Goal: Task Accomplishment & Management: Manage account settings

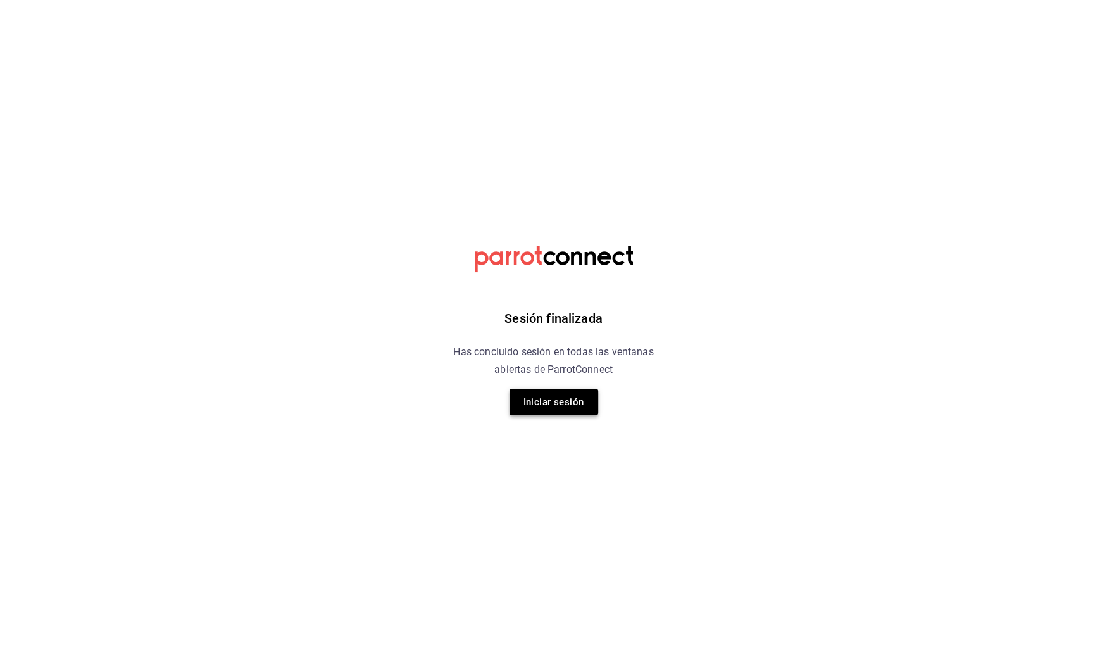
click at [595, 406] on button "Iniciar sesión" at bounding box center [553, 402] width 89 height 27
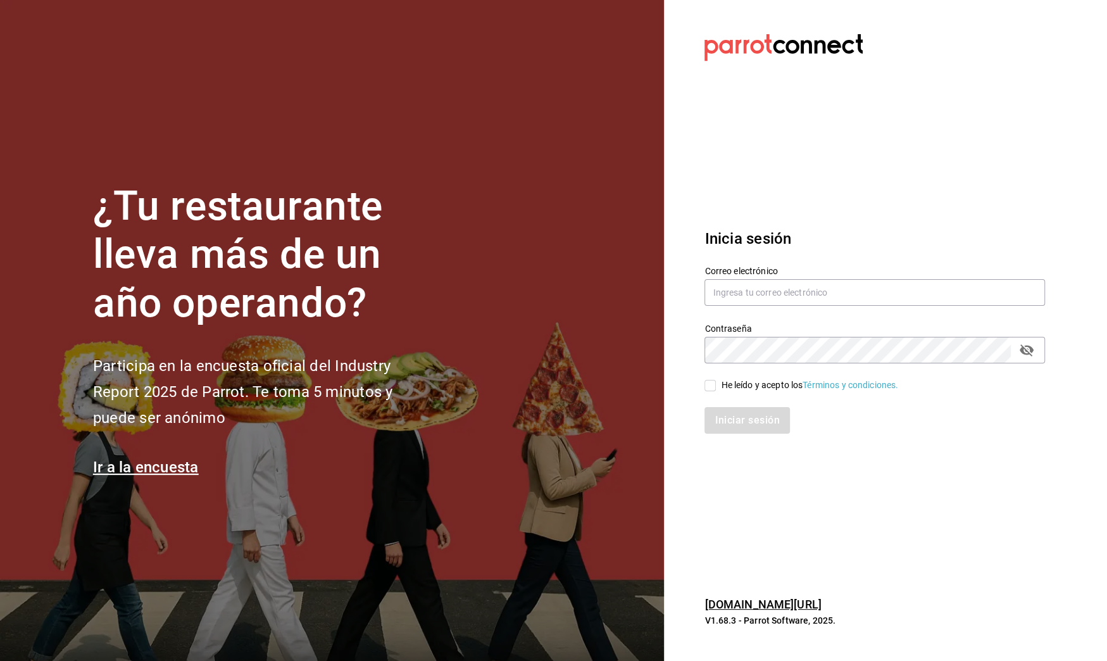
click at [707, 382] on input "He leído y acepto los Términos y condiciones." at bounding box center [709, 385] width 11 height 11
checkbox input "true"
click at [746, 427] on button "Iniciar sesión" at bounding box center [747, 420] width 86 height 27
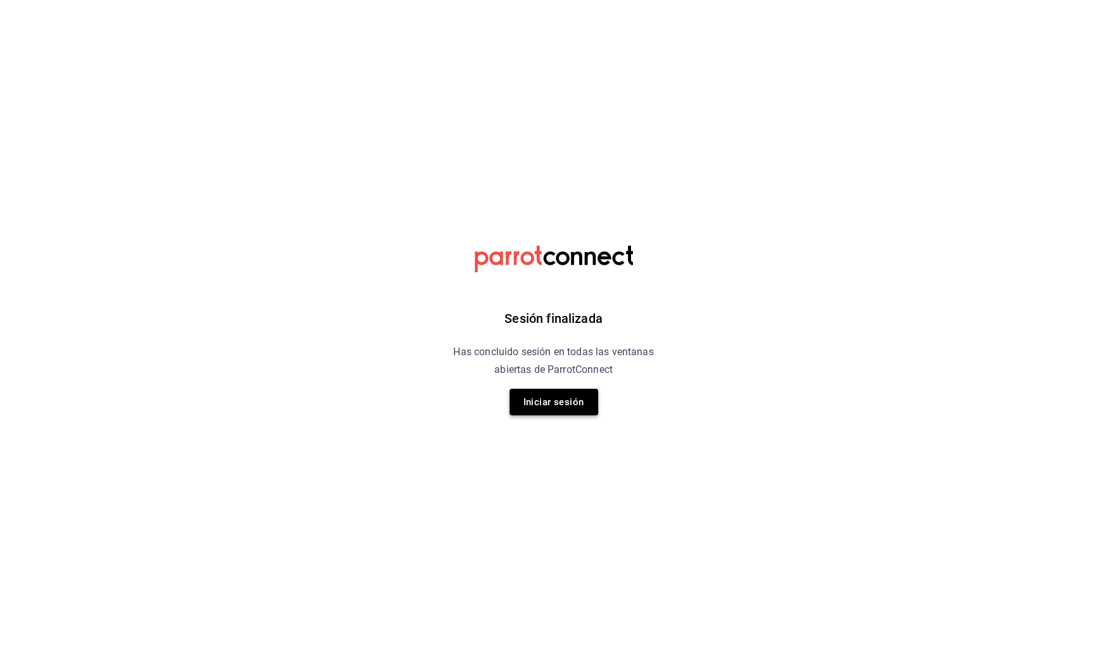
click at [578, 405] on button "Iniciar sesión" at bounding box center [553, 402] width 89 height 27
click at [566, 413] on button "Iniciar sesión" at bounding box center [553, 402] width 89 height 27
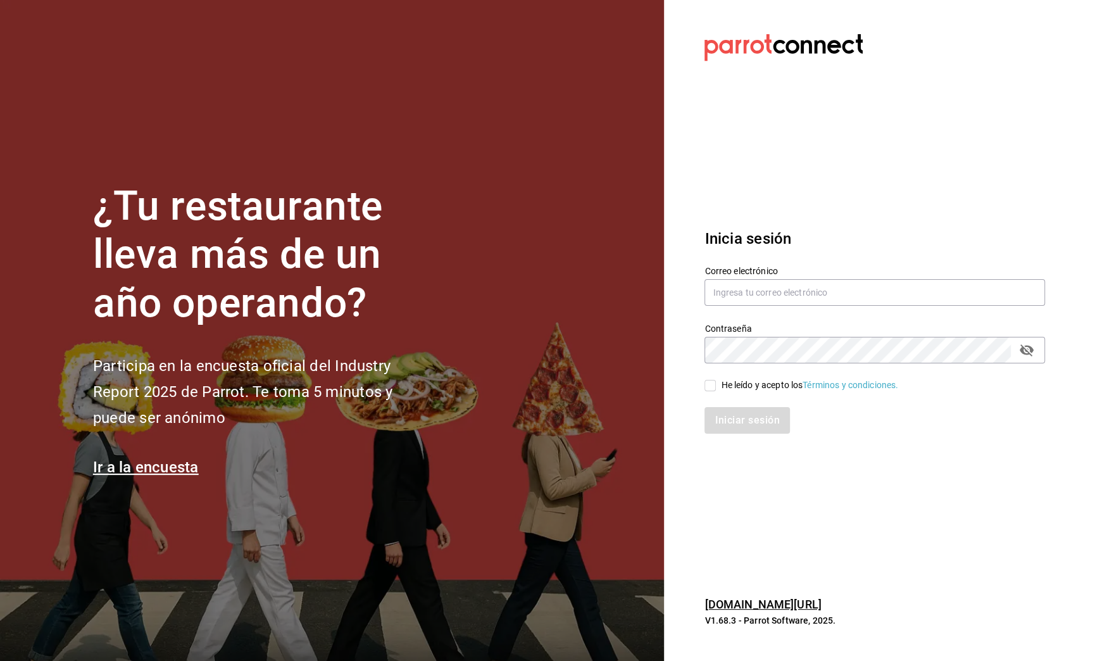
click at [710, 390] on input "He leído y acepto los Términos y condiciones." at bounding box center [709, 385] width 11 height 11
checkbox input "true"
click at [740, 423] on button "Iniciar sesión" at bounding box center [747, 420] width 86 height 27
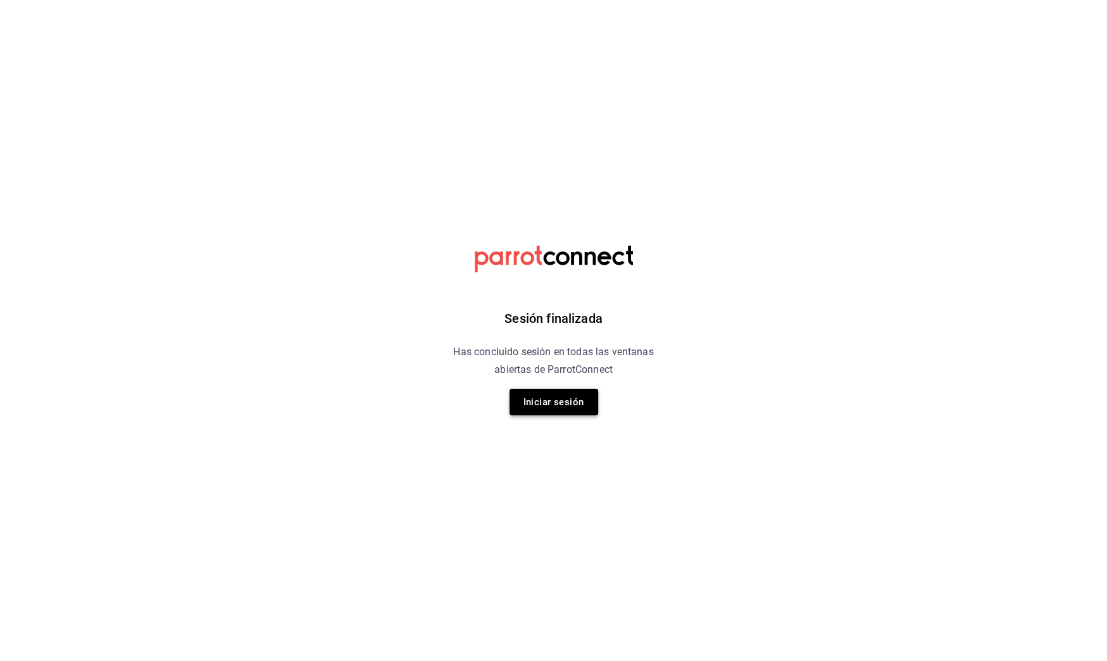
click at [582, 398] on button "Iniciar sesión" at bounding box center [553, 402] width 89 height 27
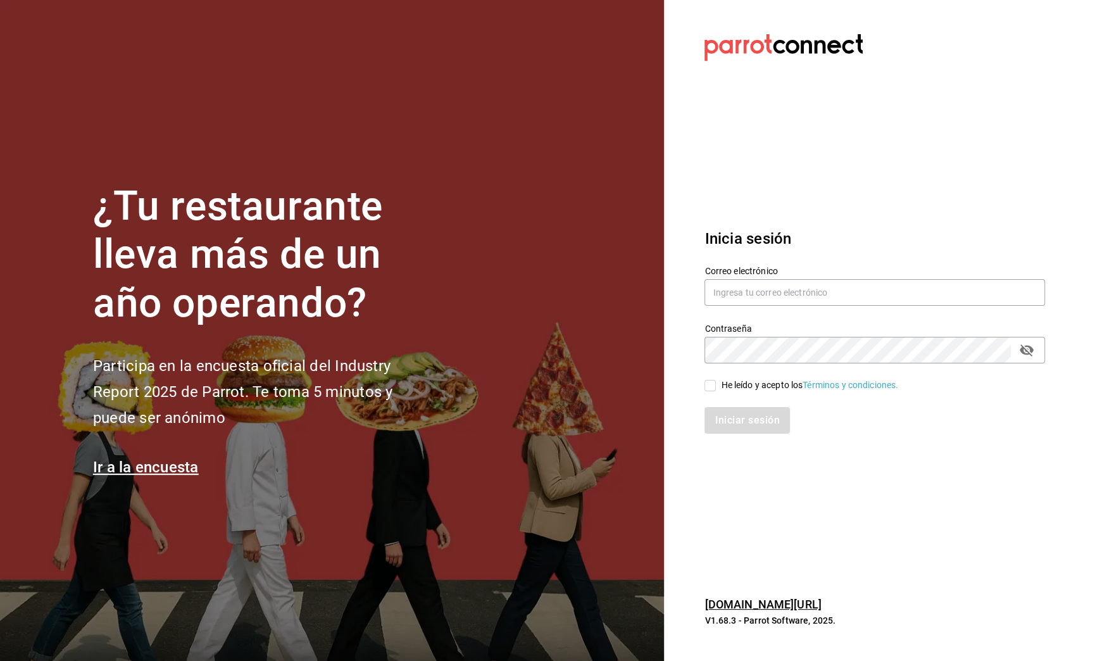
click at [707, 380] on input "He leído y acepto los Términos y condiciones." at bounding box center [709, 385] width 11 height 11
checkbox input "true"
click at [719, 411] on button "Iniciar sesión" at bounding box center [747, 420] width 86 height 27
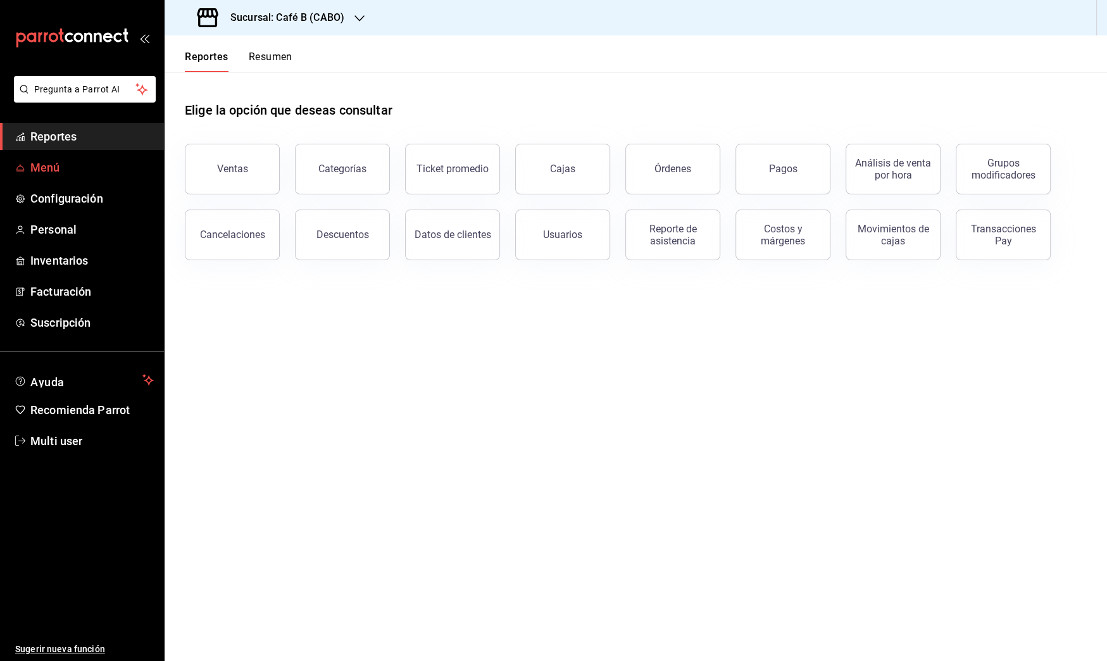
click at [46, 154] on link "Menú" at bounding box center [82, 167] width 164 height 27
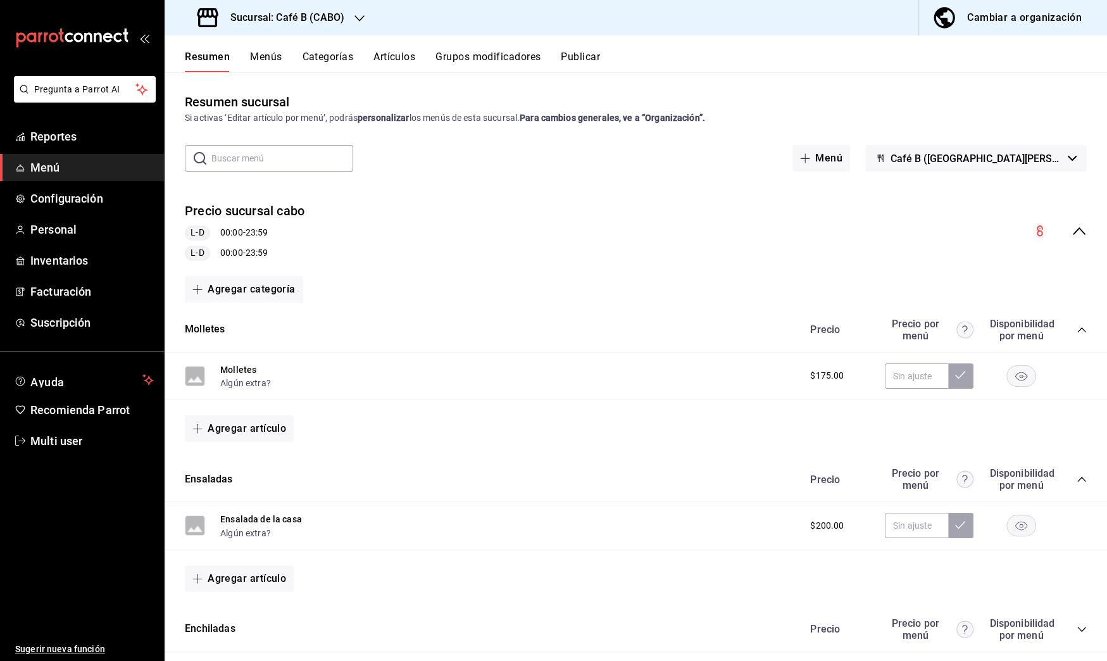
click at [1059, 20] on div "Cambiar a organización" at bounding box center [1024, 18] width 115 height 18
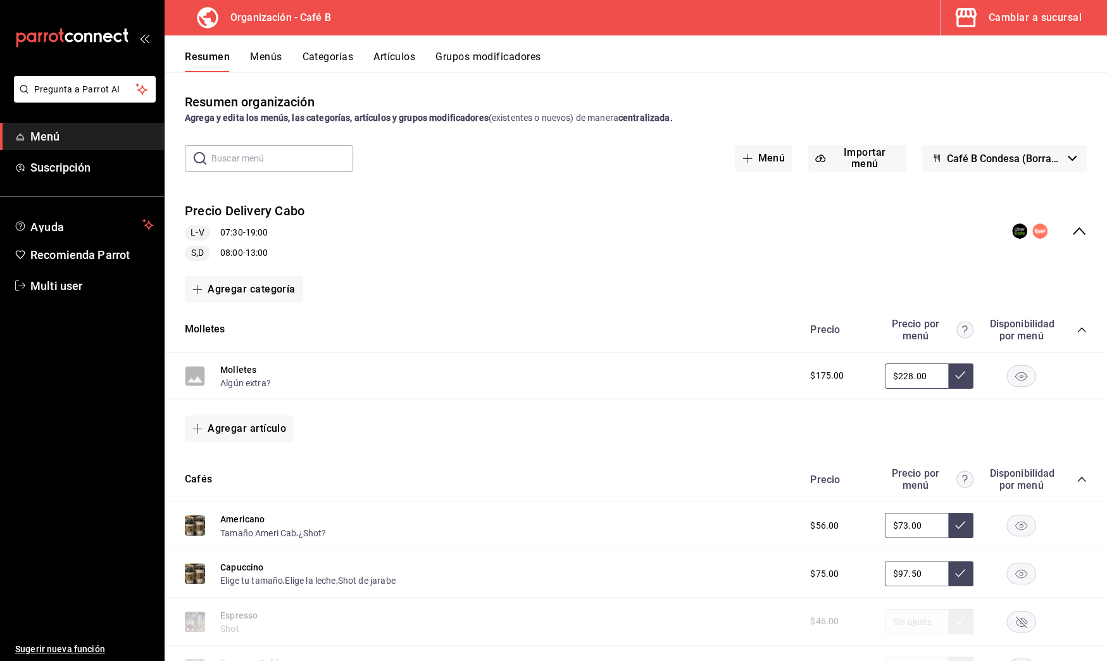
click at [411, 52] on button "Artículos" at bounding box center [394, 62] width 42 height 22
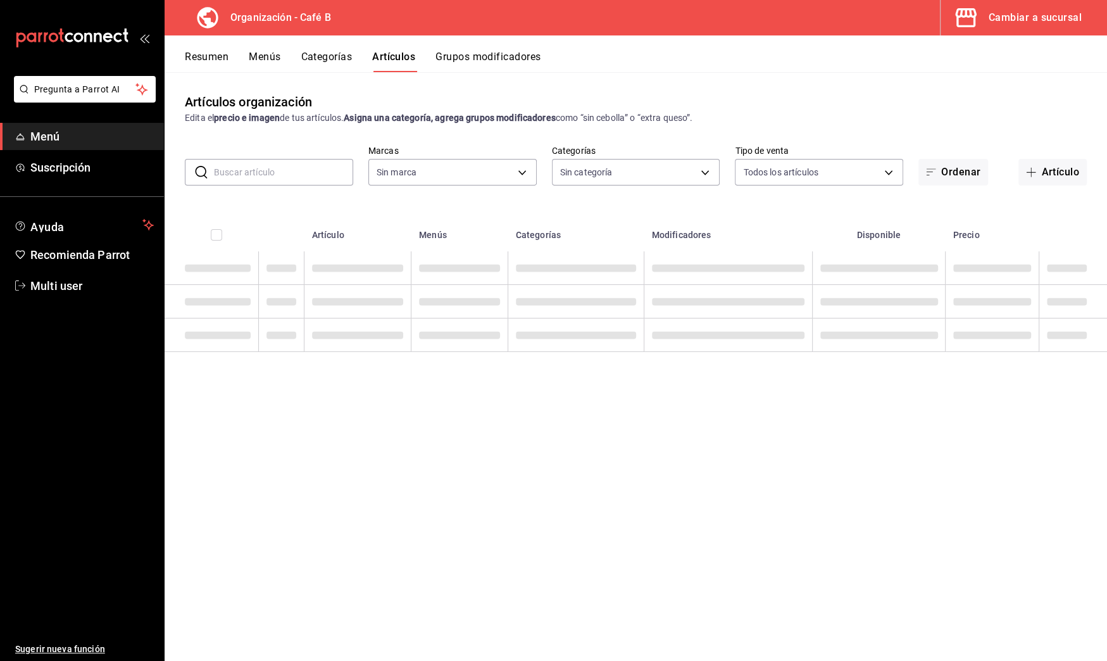
type input "61914e7f-f2ca-4c15-8ed2-909e6f0cad57"
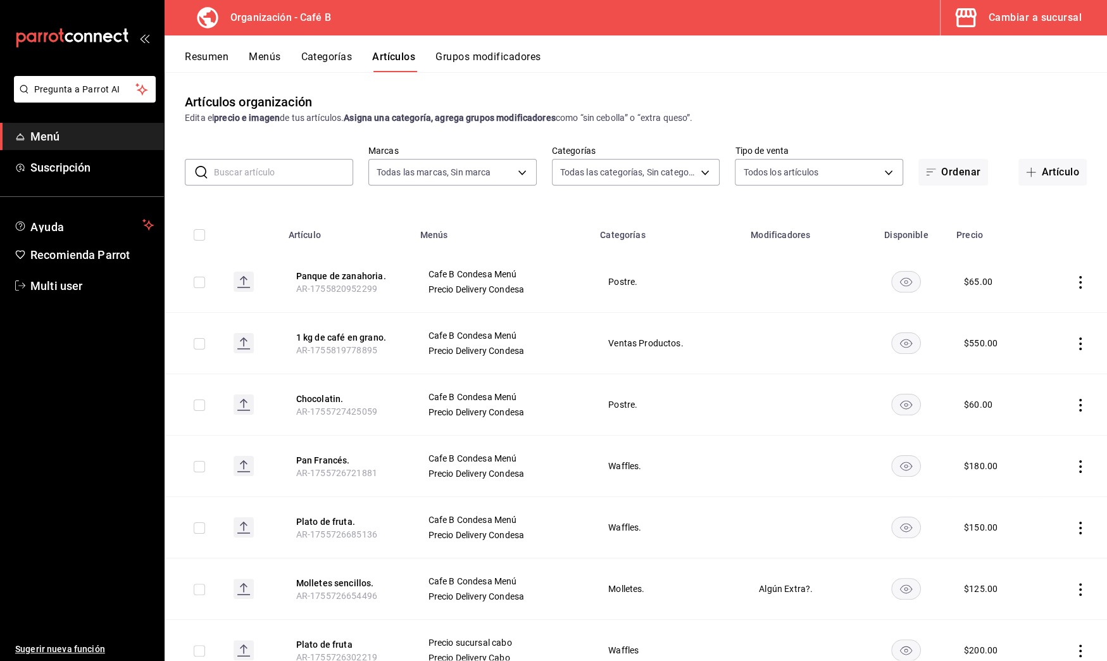
type input "e5fe6e4a-1f74-4777-904d-f4be92e52f7f,de3bb890-979a-444b-899a-e8264f8bb575,c2556…"
click at [225, 54] on button "Resumen" at bounding box center [207, 62] width 44 height 22
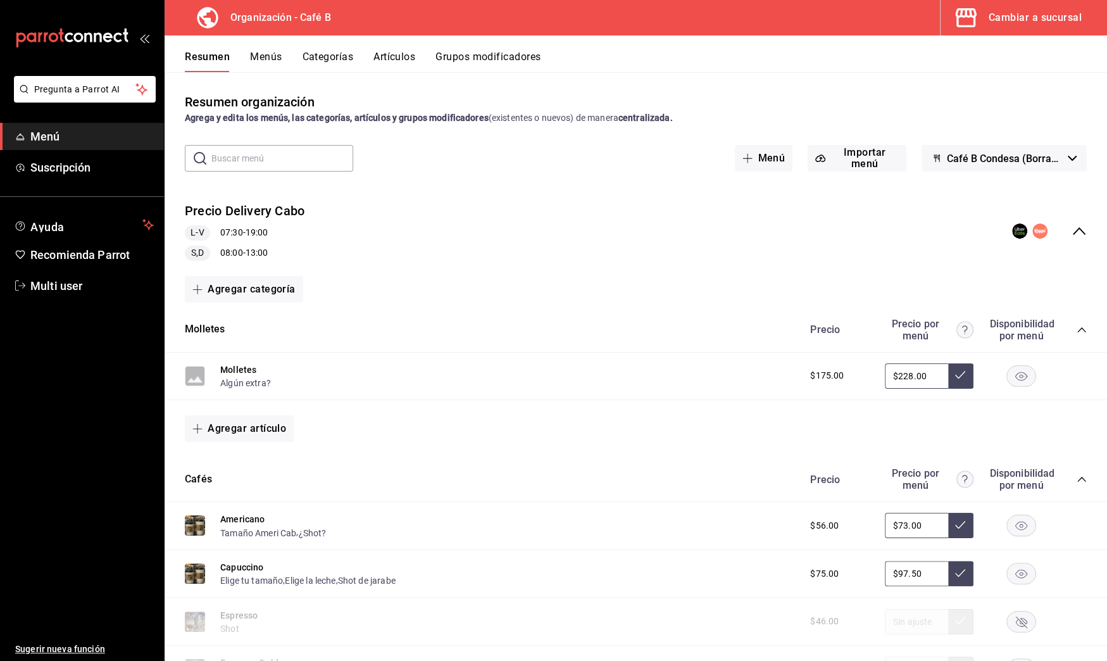
click at [1063, 220] on div "Precio Delivery Cabo L-V 07:30 - 19:00 S,D 08:00 - 13:00" at bounding box center [636, 231] width 942 height 79
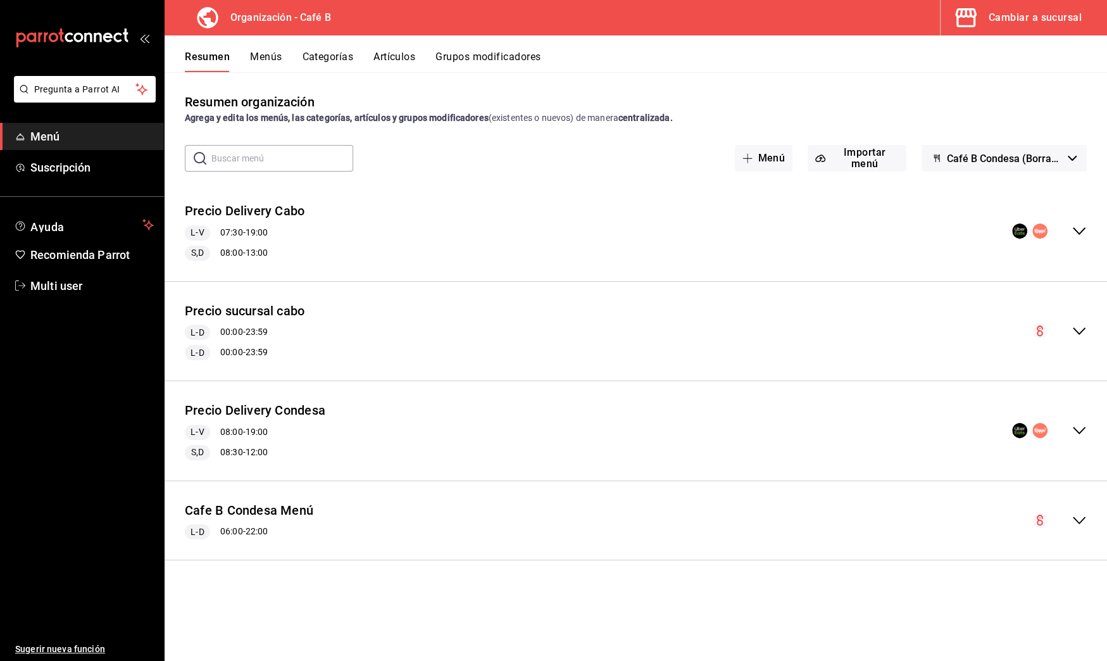
click at [1078, 522] on icon "collapse-menu-row" at bounding box center [1079, 520] width 13 height 8
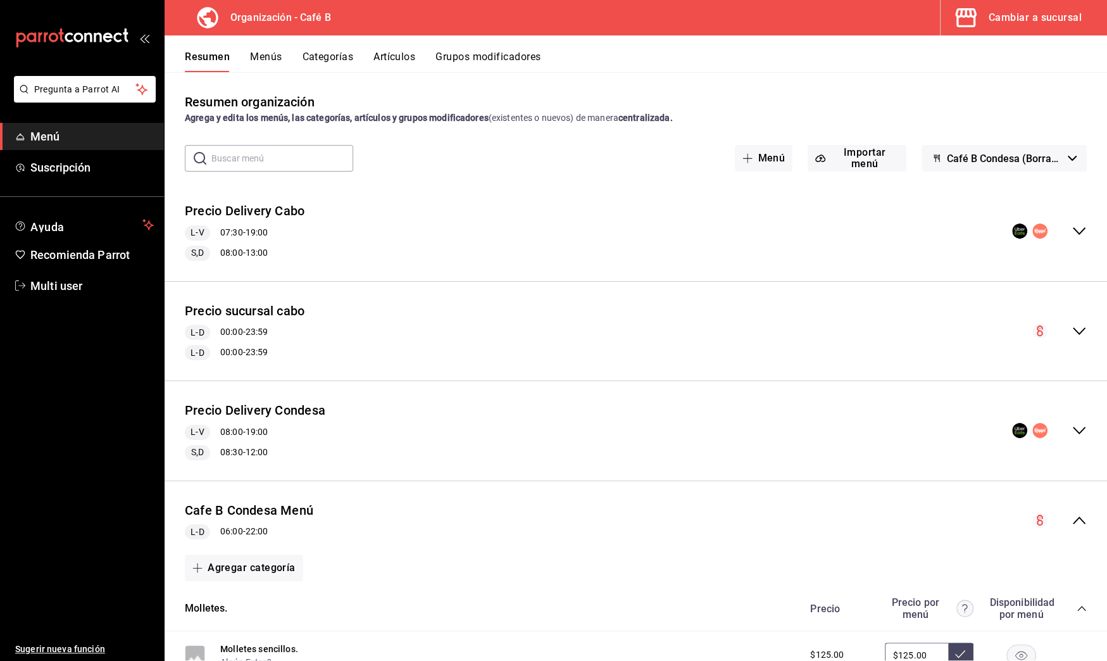
click at [1033, 30] on button "Cambiar a sucursal" at bounding box center [1018, 17] width 156 height 35
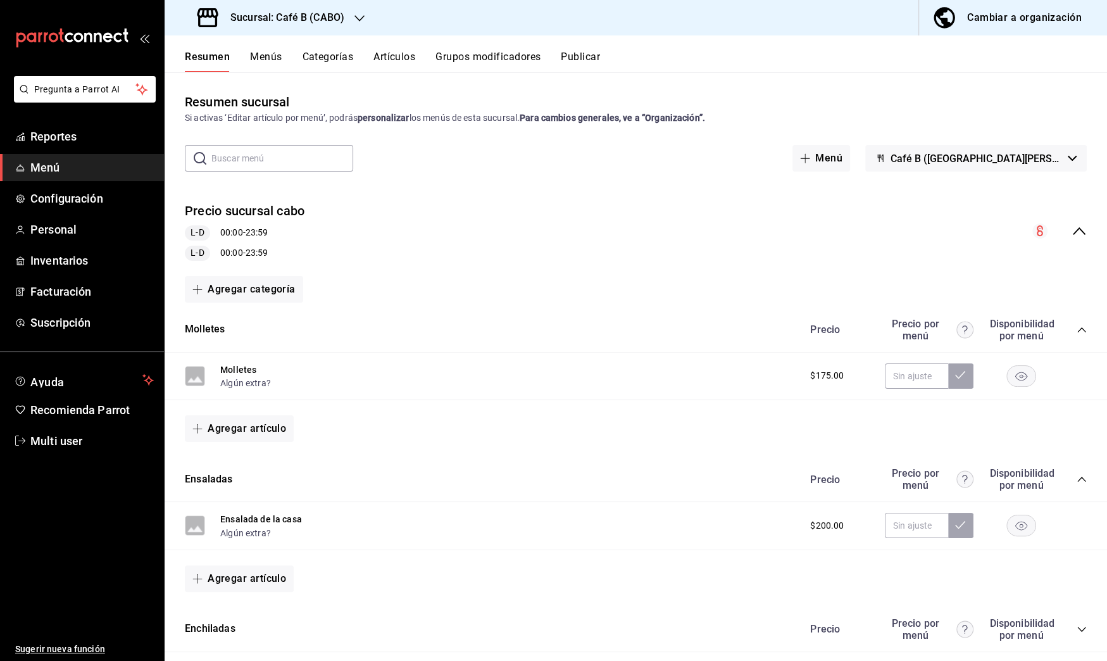
click at [1030, 9] on div "Cambiar a organización" at bounding box center [1024, 18] width 115 height 18
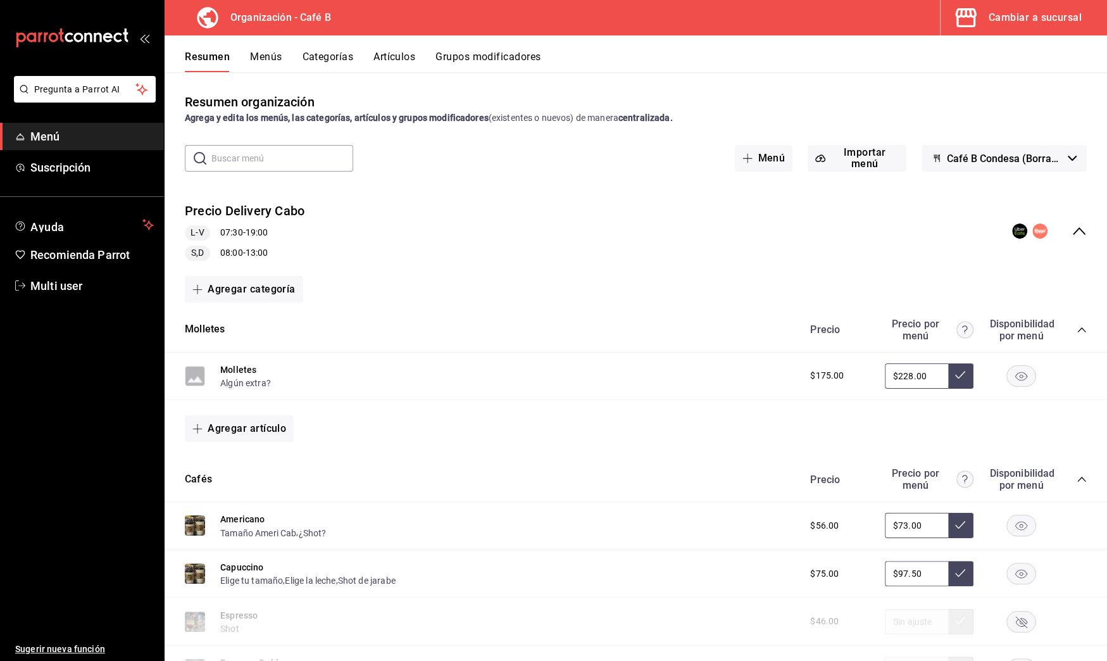
click at [403, 61] on button "Artículos" at bounding box center [394, 62] width 42 height 22
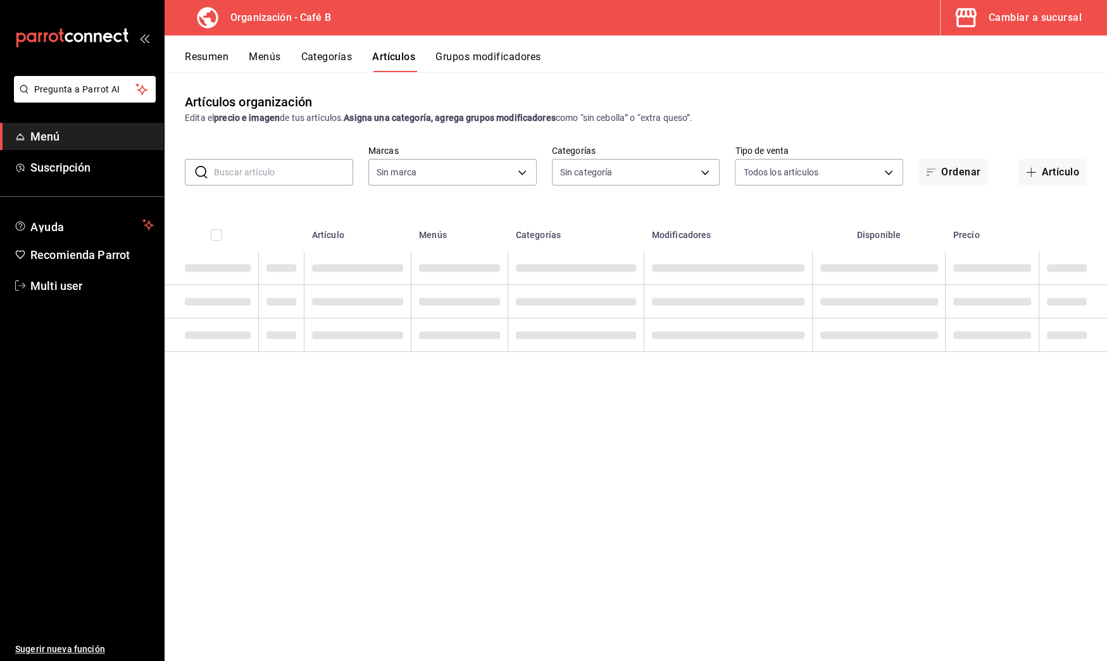
type input "61914e7f-f2ca-4c15-8ed2-909e6f0cad57"
click at [300, 170] on input "text" at bounding box center [283, 171] width 139 height 25
type input "e5fe6e4a-1f74-4777-904d-f4be92e52f7f,de3bb890-979a-444b-899a-e8264f8bb575,c2556…"
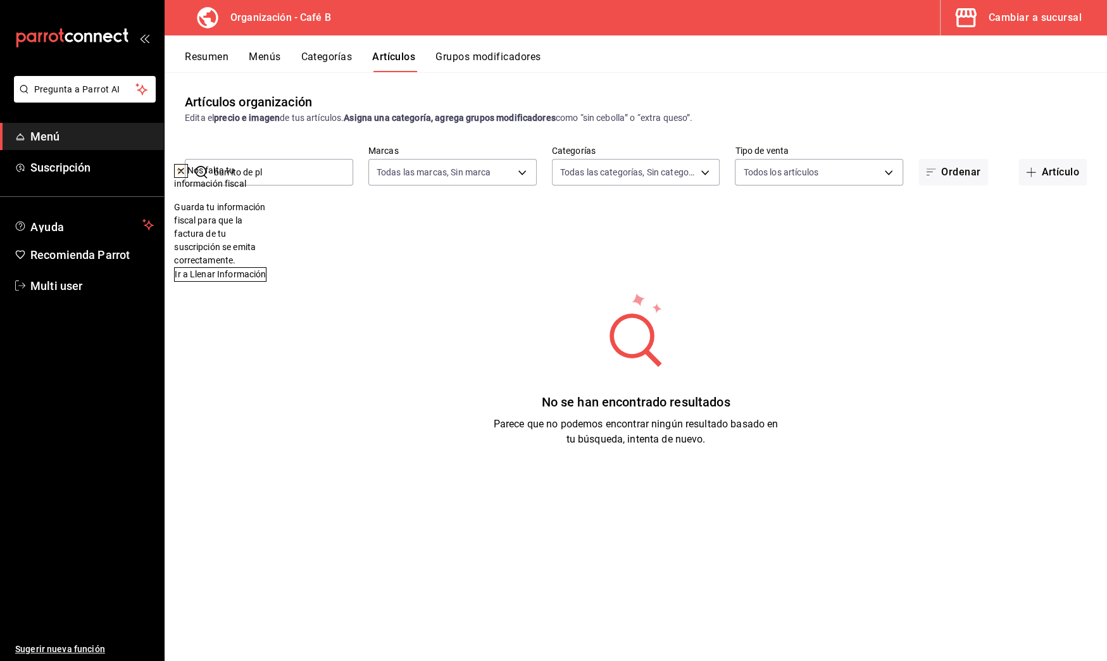
click at [186, 172] on icon at bounding box center [181, 171] width 10 height 10
click at [303, 176] on input "burrito de pl" at bounding box center [283, 171] width 139 height 25
drag, startPoint x: 303, startPoint y: 175, endPoint x: 265, endPoint y: 166, distance: 39.0
click at [266, 168] on input "burrito de pl" at bounding box center [283, 171] width 139 height 25
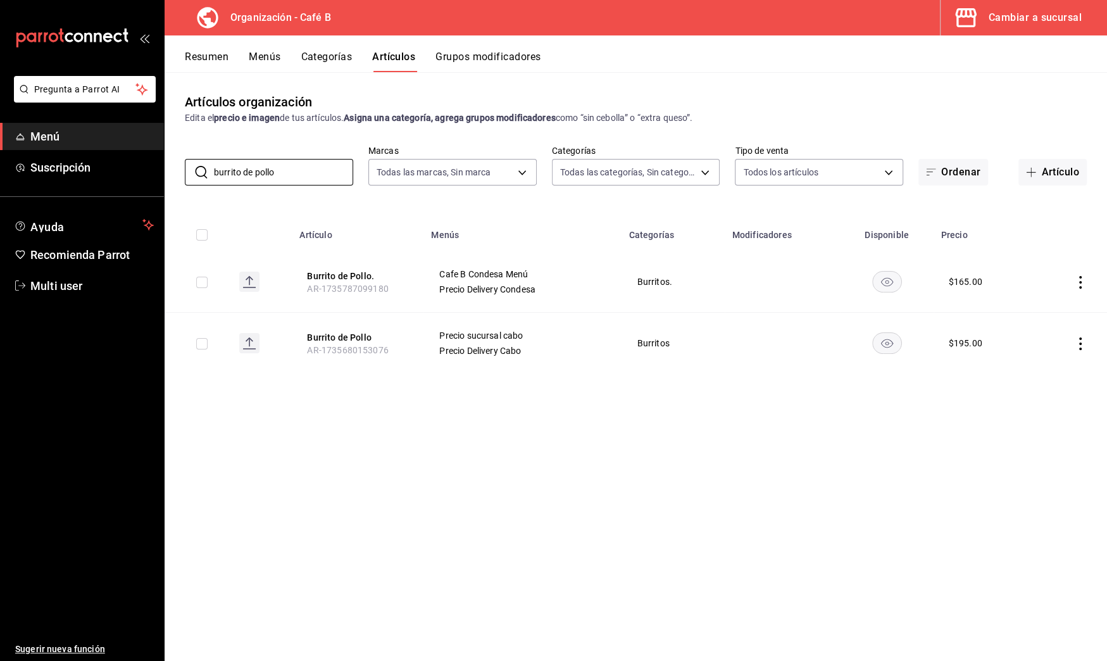
type input "burrito de pollo"
click at [392, 57] on button "Artículos" at bounding box center [393, 62] width 43 height 22
drag, startPoint x: 301, startPoint y: 175, endPoint x: -10, endPoint y: 103, distance: 319.6
click at [0, 103] on html "Pregunta a Parrot AI Menú Suscripción Ayuda Recomienda Parrot Multi user Sugeri…" at bounding box center [553, 330] width 1107 height 661
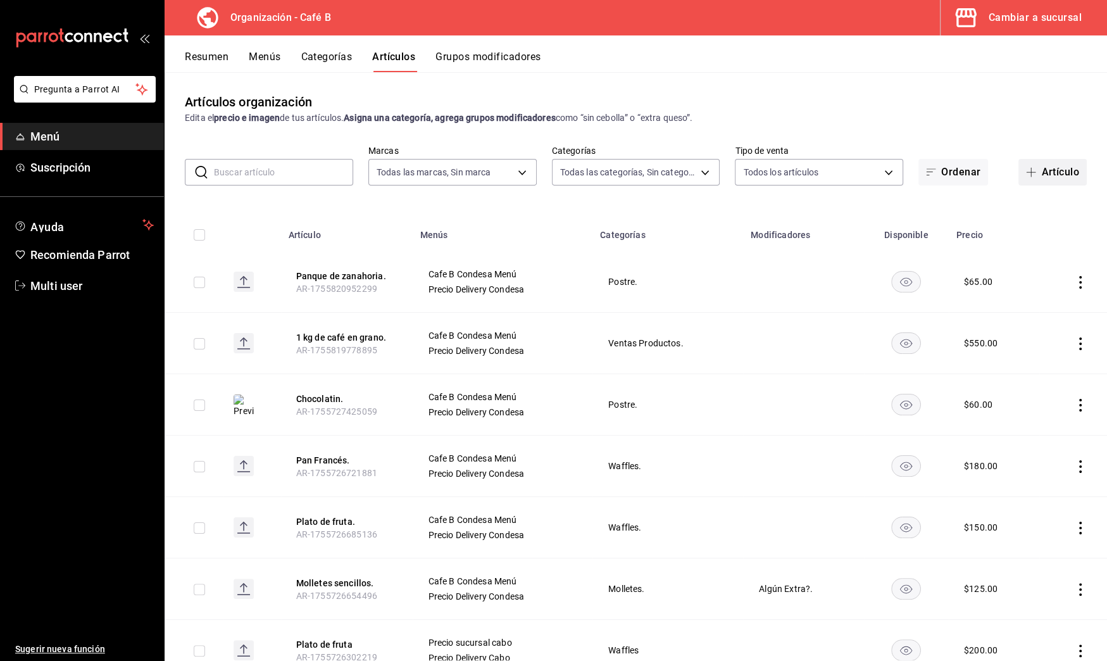
click at [1047, 178] on button "Artículo" at bounding box center [1052, 172] width 68 height 27
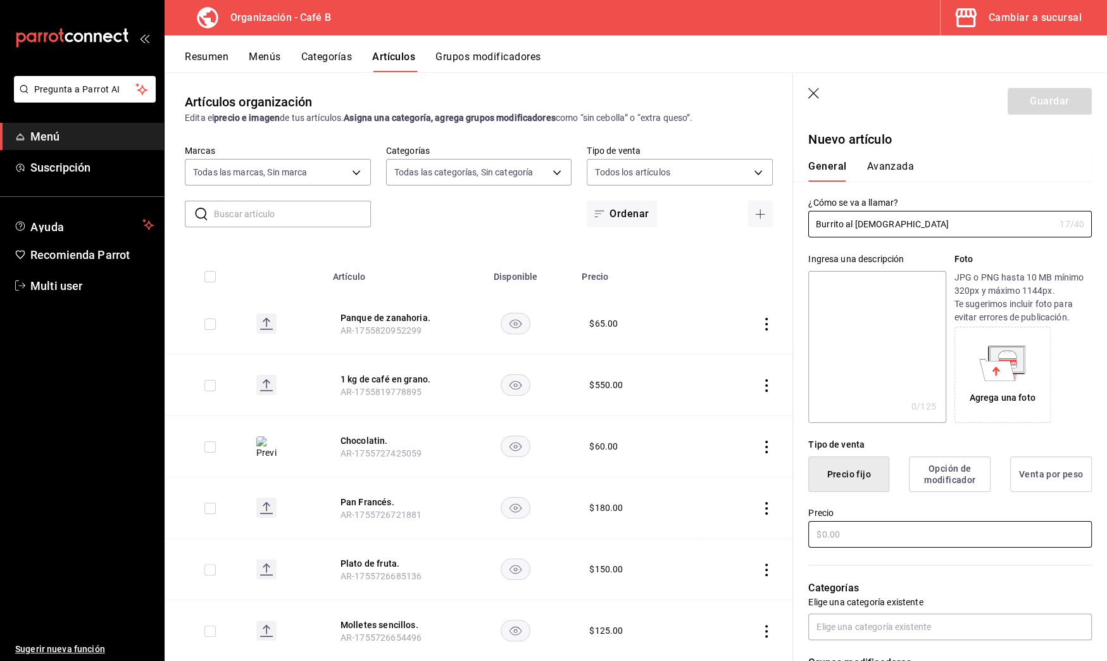
type input "Burrito al Pastor"
click at [842, 529] on input "text" at bounding box center [950, 534] width 284 height 27
type input "$165.00"
click at [897, 227] on input "Burrito al Pastor" at bounding box center [931, 223] width 246 height 25
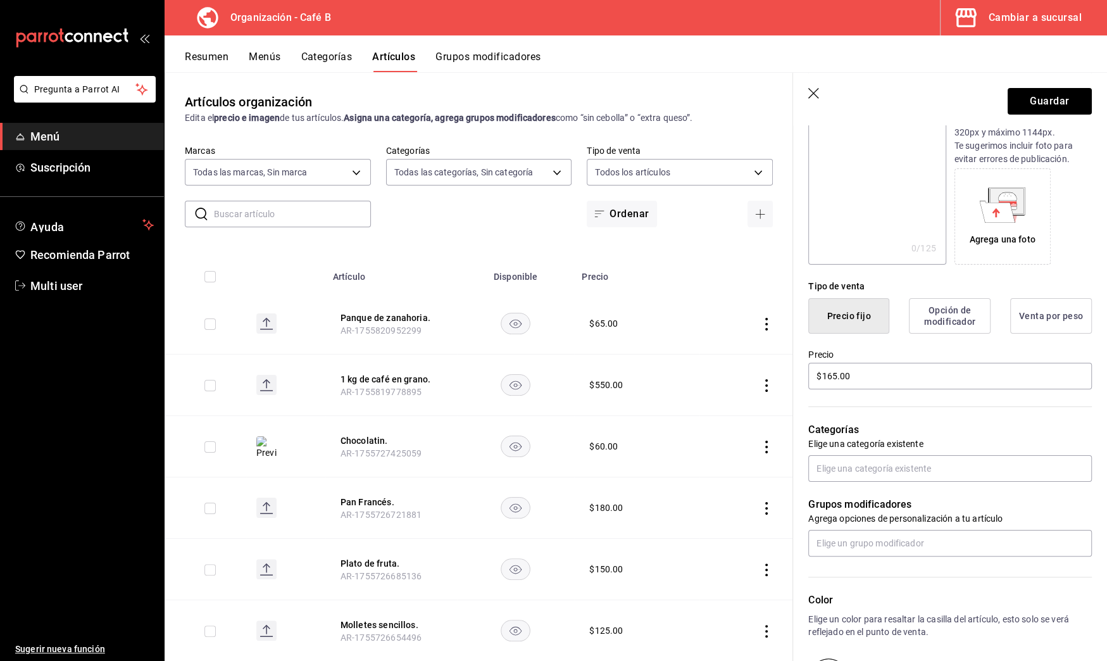
scroll to position [160, 0]
type input "Burrito al Pastor."
click at [871, 466] on input "text" at bounding box center [950, 466] width 284 height 27
type input "bur"
click at [882, 520] on li "Burritos." at bounding box center [944, 515] width 272 height 21
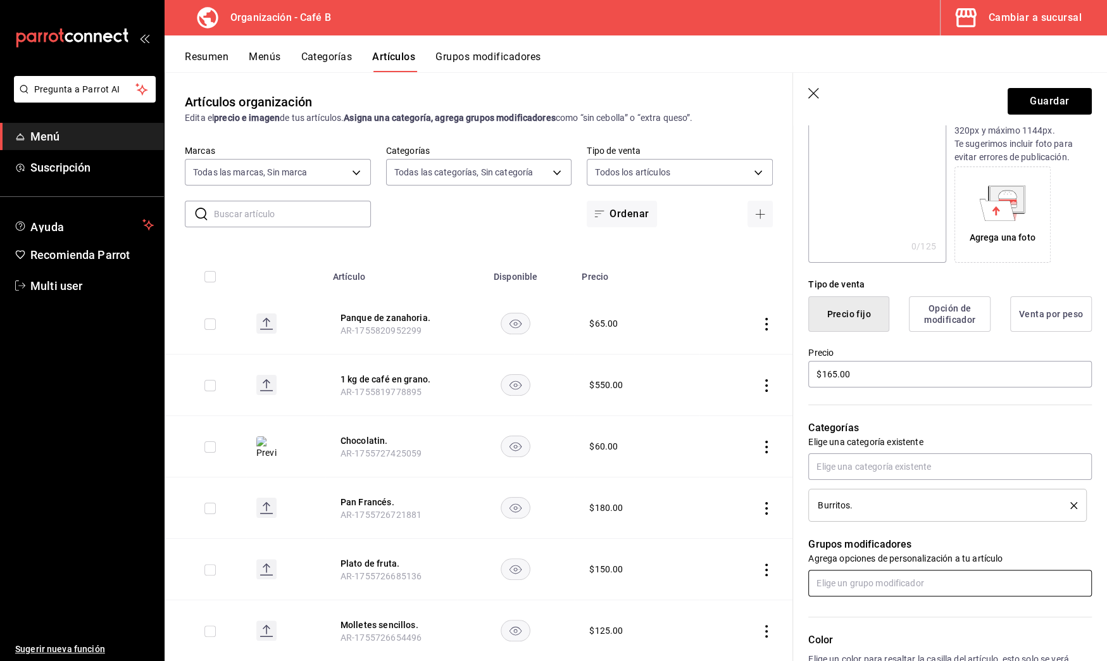
click at [845, 577] on input "text" at bounding box center [950, 583] width 284 height 27
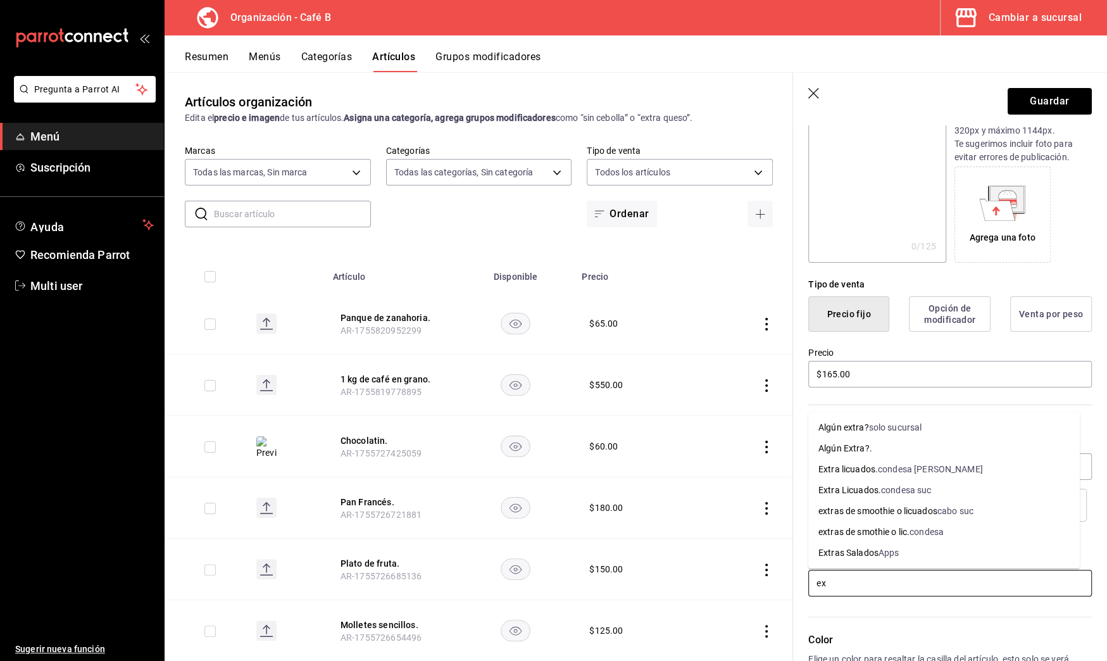
type input "e"
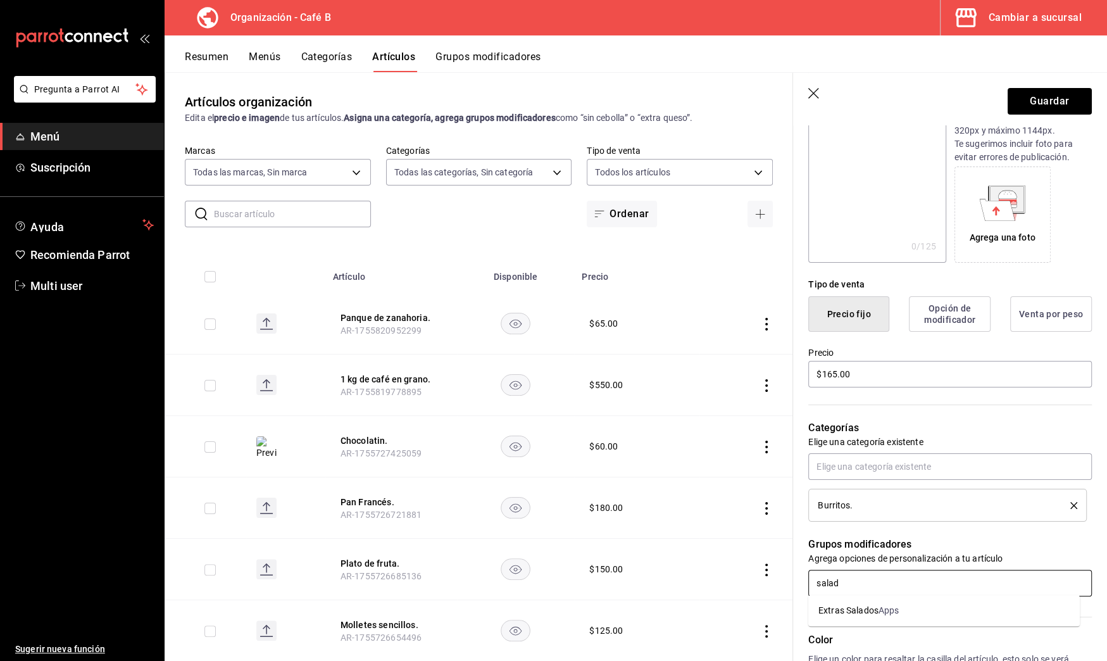
type input "salado"
drag, startPoint x: 869, startPoint y: 582, endPoint x: 811, endPoint y: 577, distance: 57.8
click at [811, 577] on input "salado" at bounding box center [950, 583] width 284 height 27
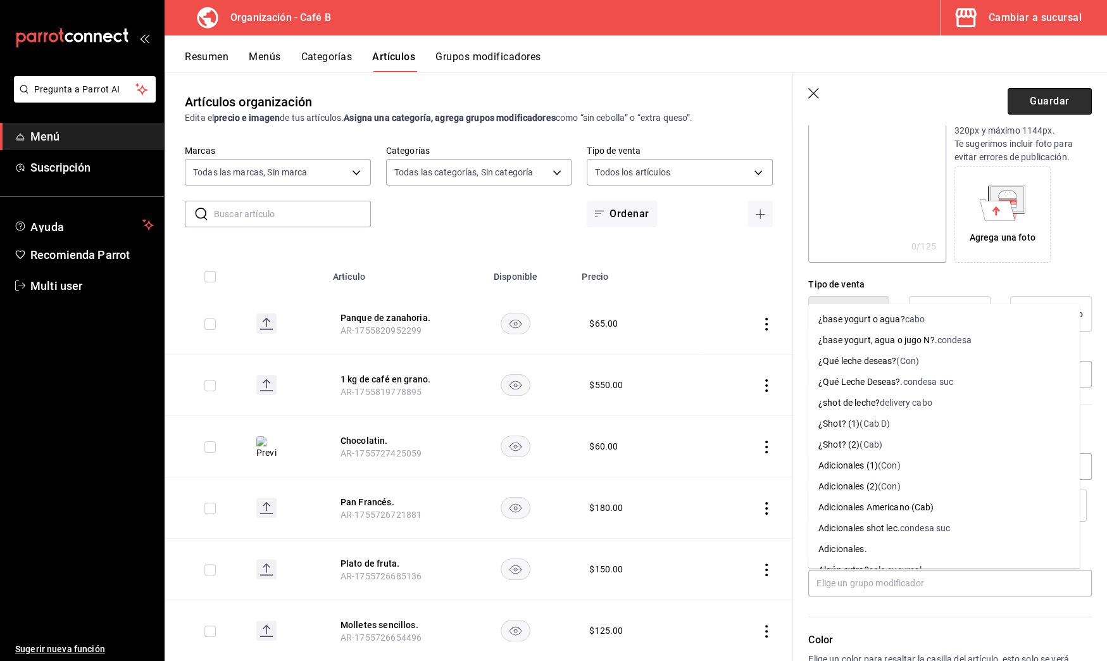
click at [1046, 92] on button "Guardar" at bounding box center [1050, 101] width 84 height 27
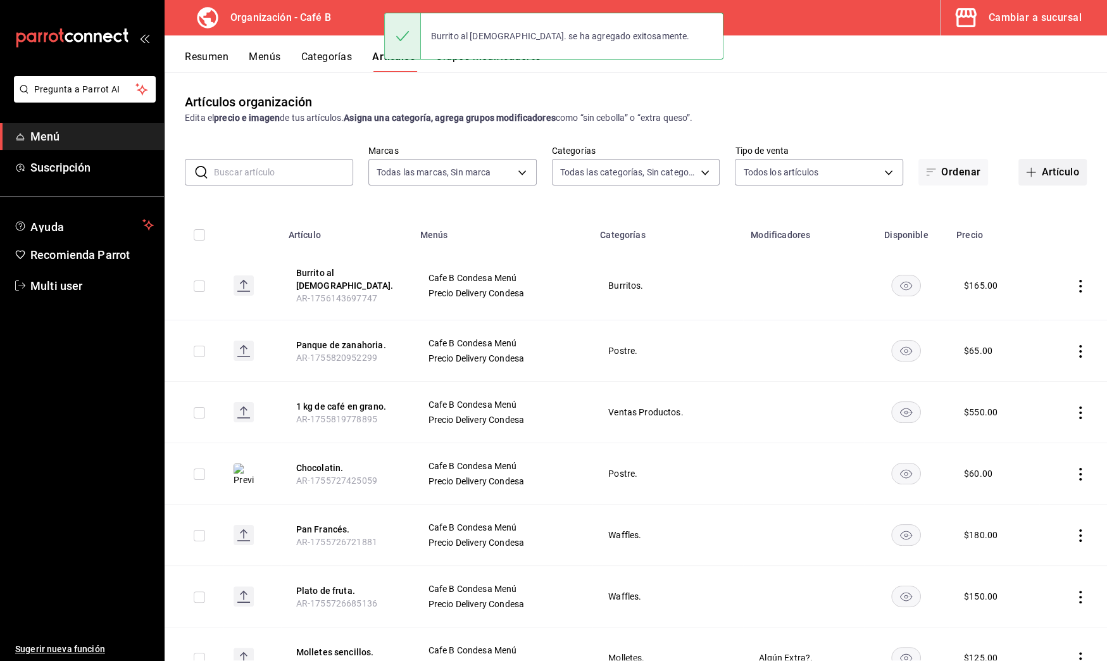
click at [1046, 175] on button "Artículo" at bounding box center [1052, 172] width 68 height 27
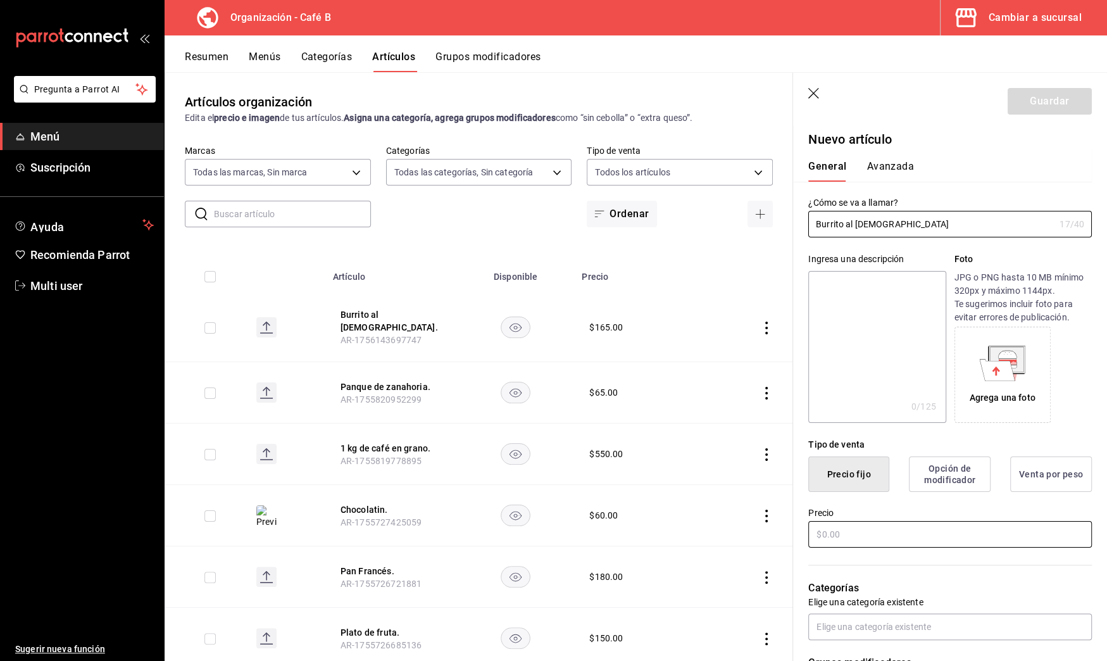
type input "Burrito al Pastor"
click at [867, 528] on input "text" at bounding box center [950, 534] width 284 height 27
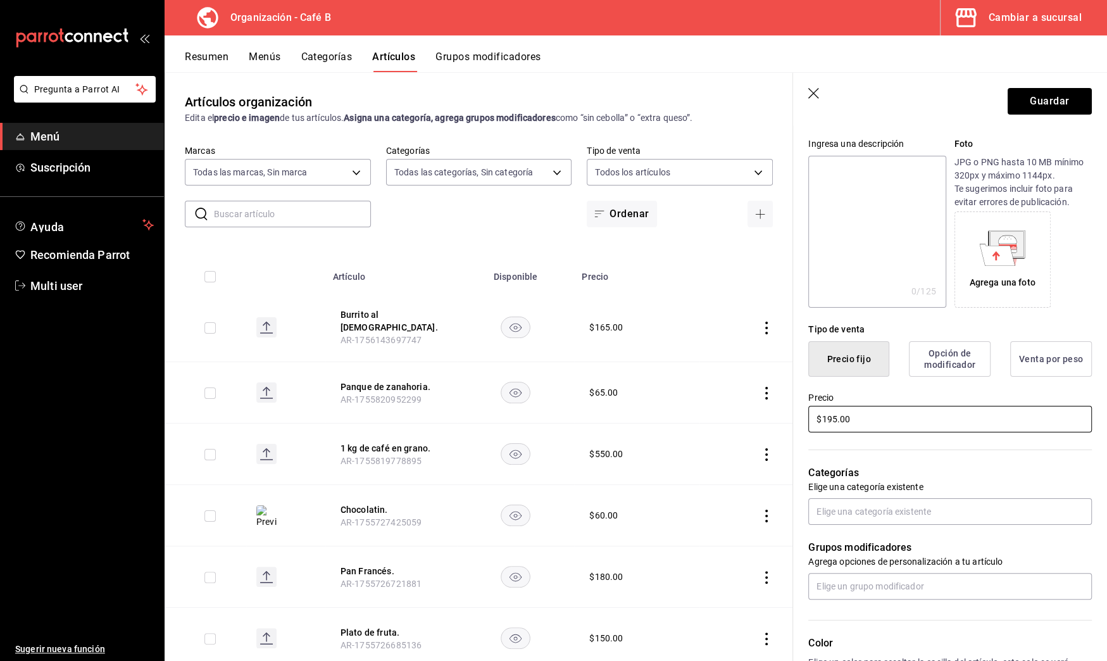
scroll to position [121, 0]
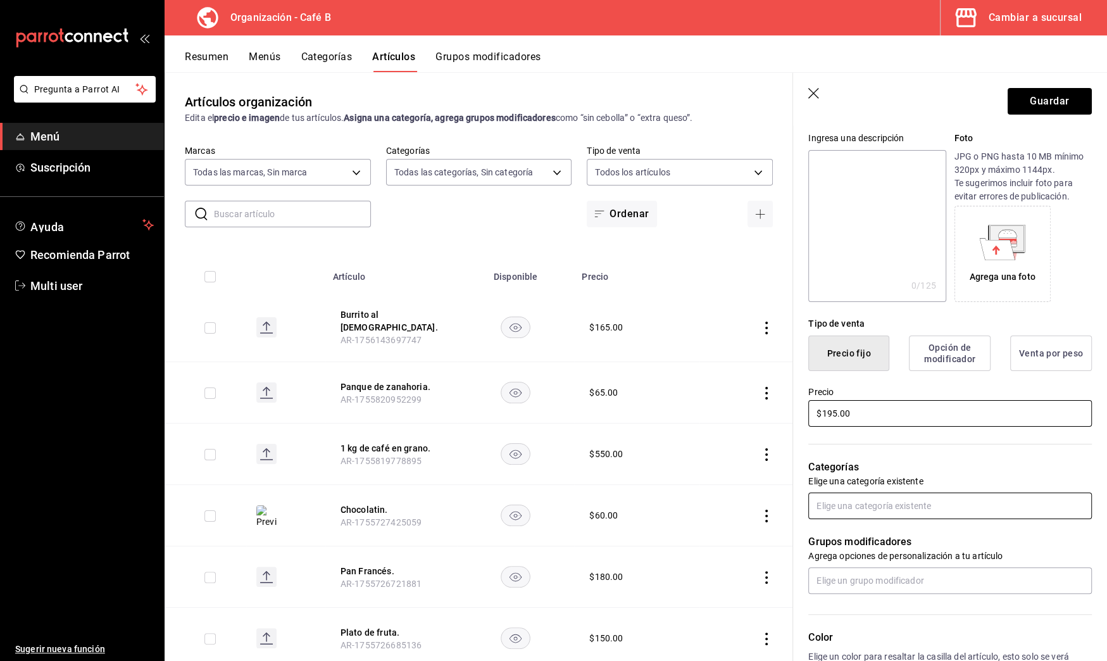
type input "$195.00"
click at [918, 509] on input "text" at bounding box center [950, 505] width 284 height 27
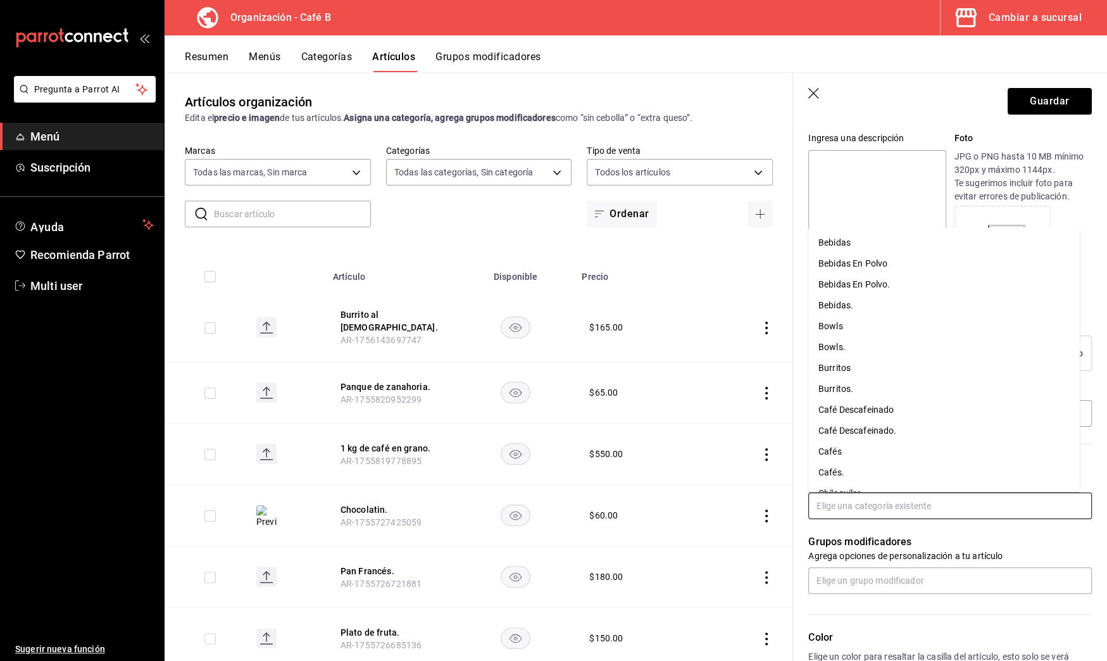
click at [897, 374] on li "Burritos" at bounding box center [944, 368] width 272 height 21
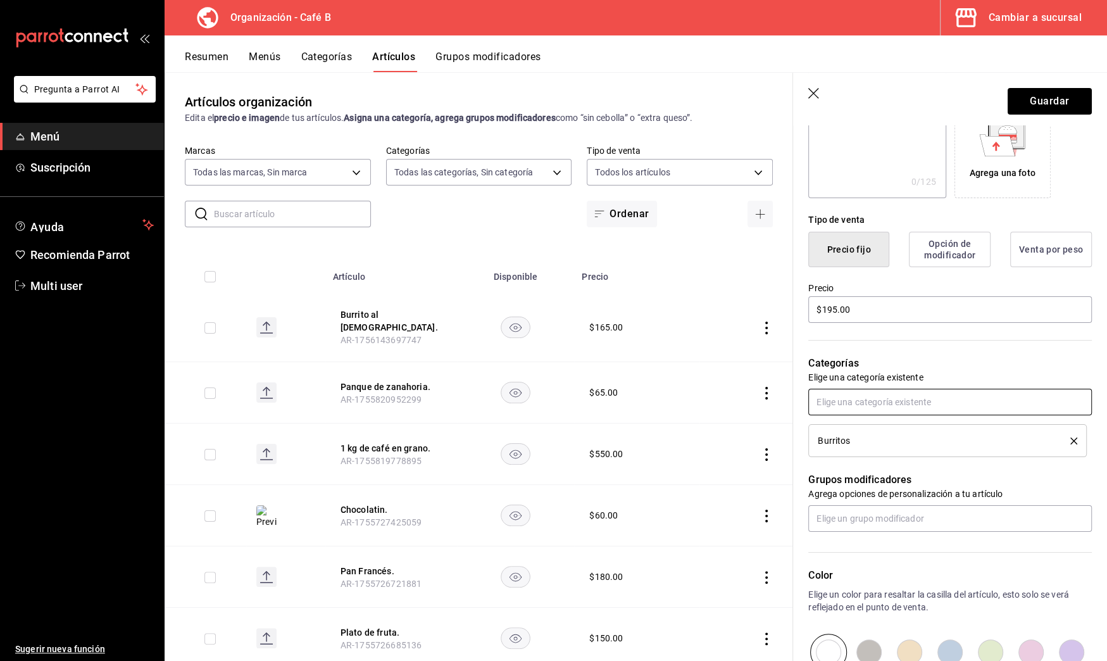
scroll to position [223, 0]
click at [1015, 102] on button "Guardar" at bounding box center [1050, 101] width 84 height 27
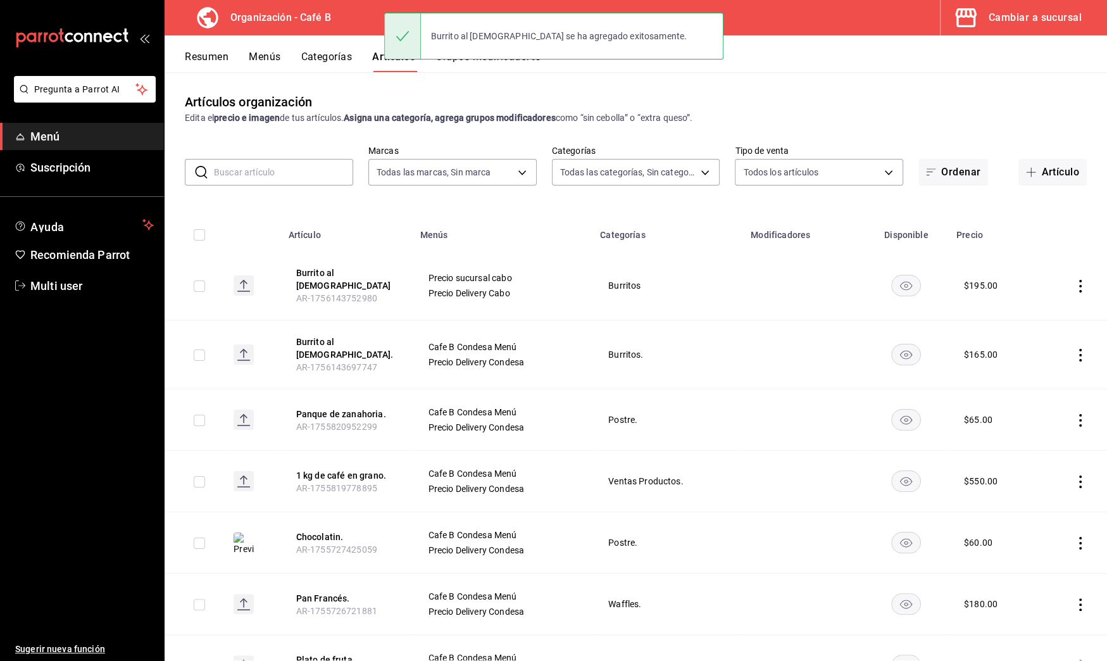
click at [203, 56] on button "Resumen" at bounding box center [207, 62] width 44 height 22
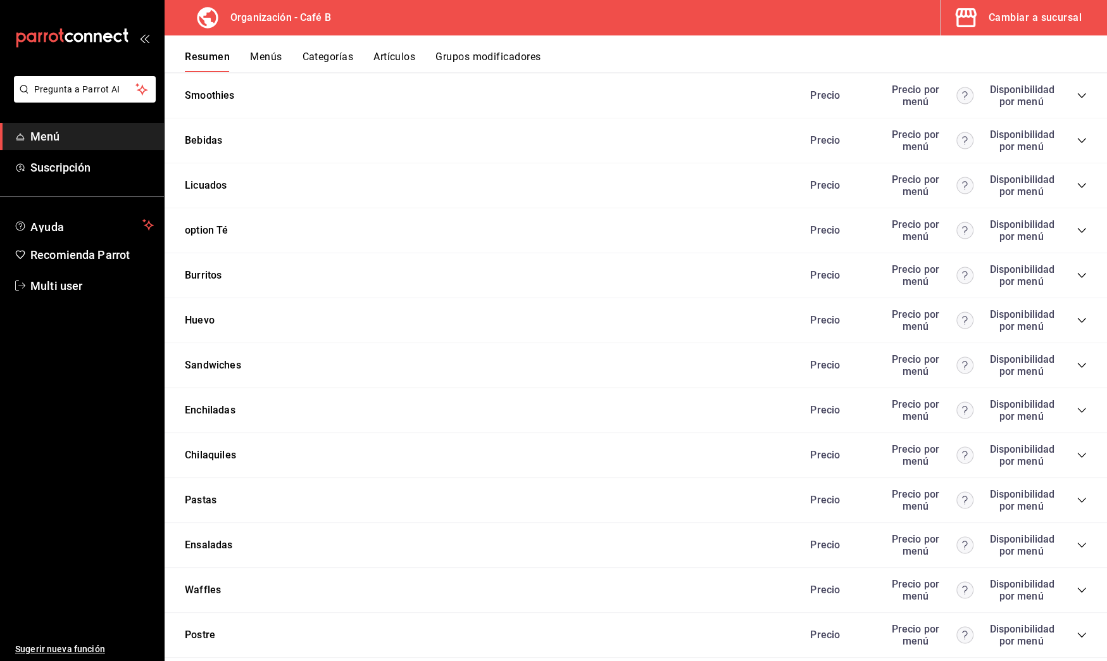
scroll to position [1098, 0]
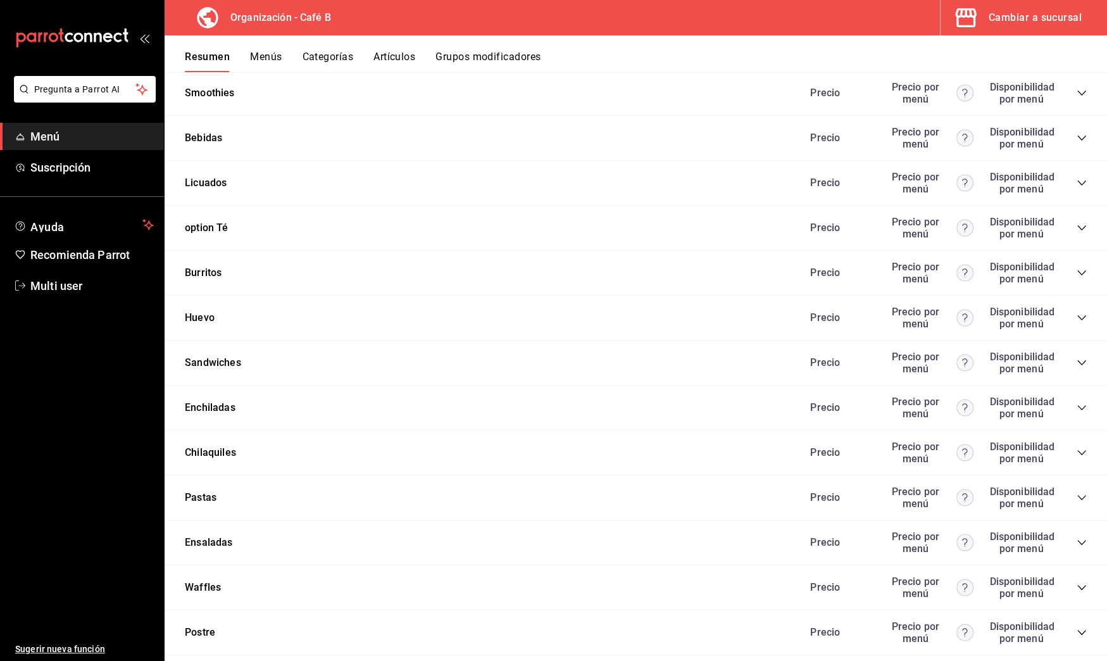
click at [1077, 268] on icon "collapse-category-row" at bounding box center [1082, 273] width 10 height 10
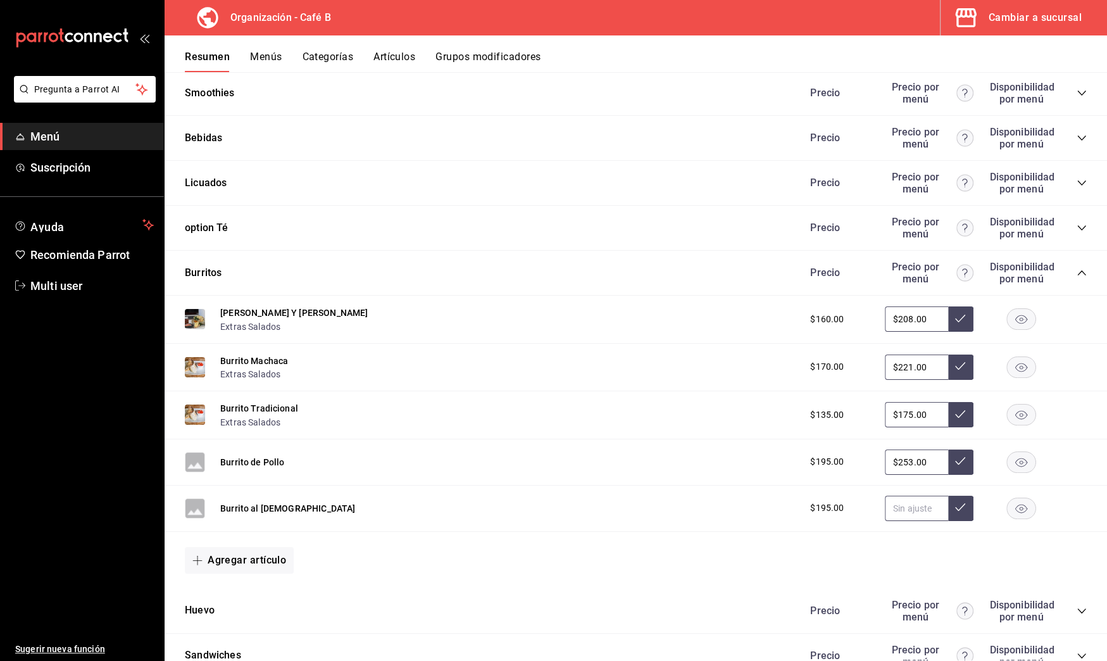
click at [899, 504] on input "text" at bounding box center [916, 508] width 63 height 25
type input "$253.00"
click at [948, 509] on button at bounding box center [960, 508] width 25 height 25
drag, startPoint x: 266, startPoint y: 452, endPoint x: 275, endPoint y: 449, distance: 10.0
click at [266, 456] on button "Burrito de Pollo" at bounding box center [252, 462] width 64 height 13
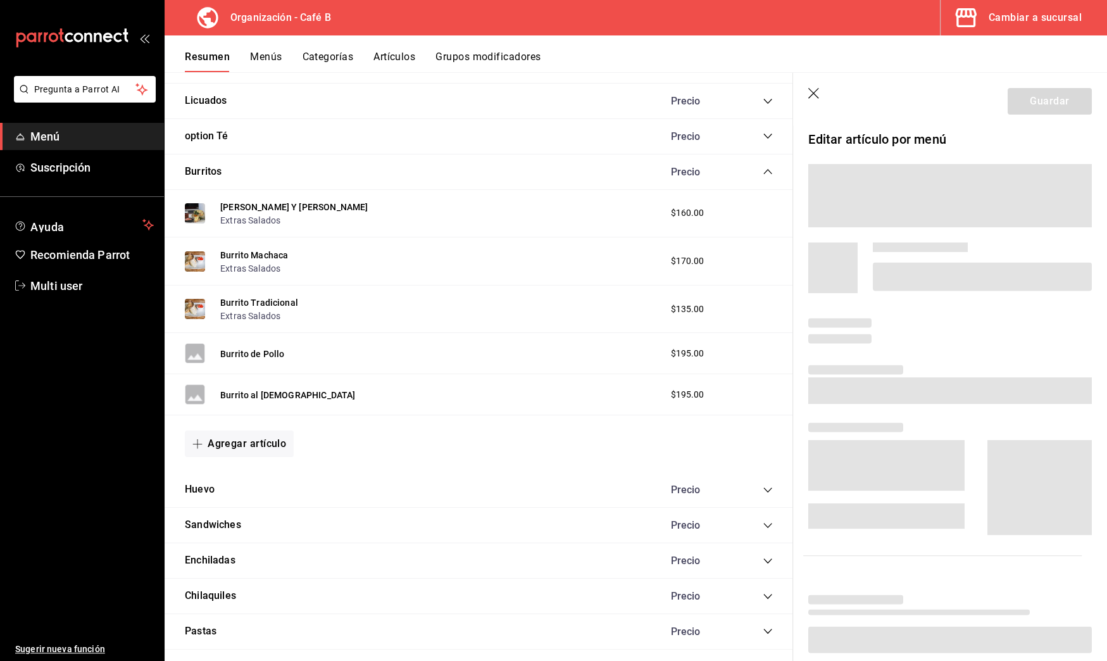
scroll to position [1037, 0]
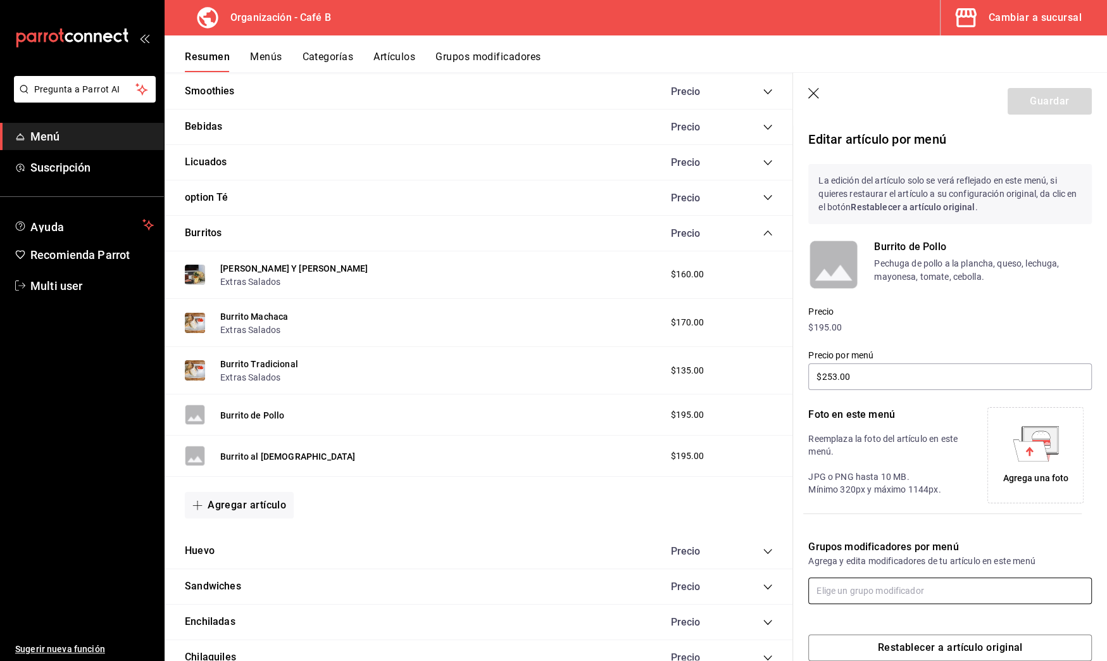
click at [846, 587] on input "text" at bounding box center [950, 590] width 284 height 27
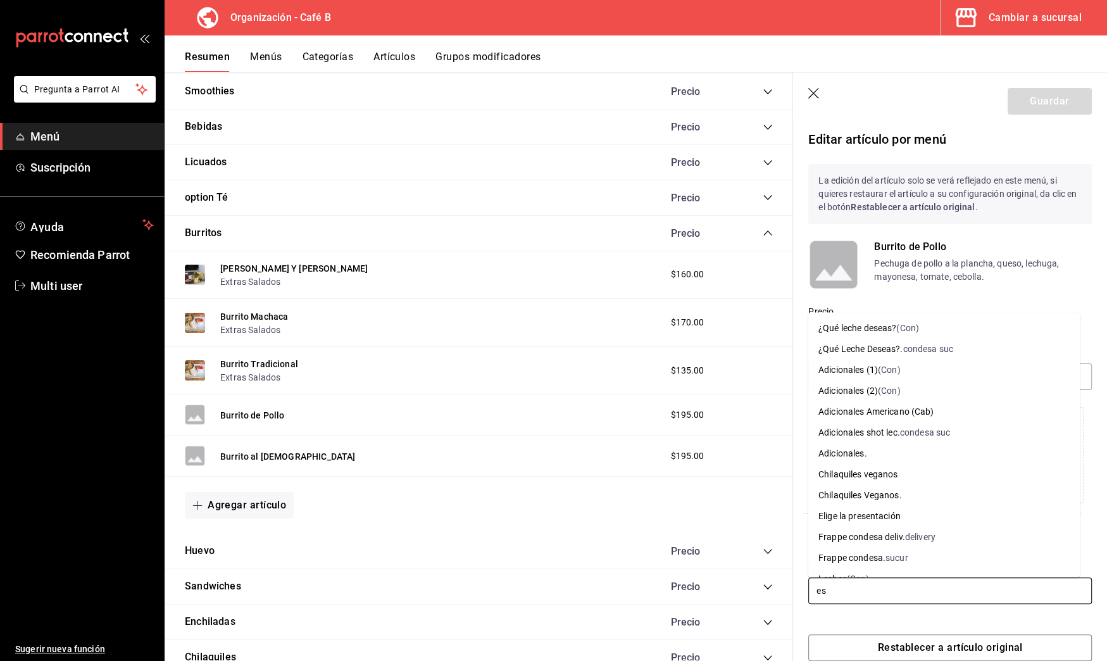
type input "e"
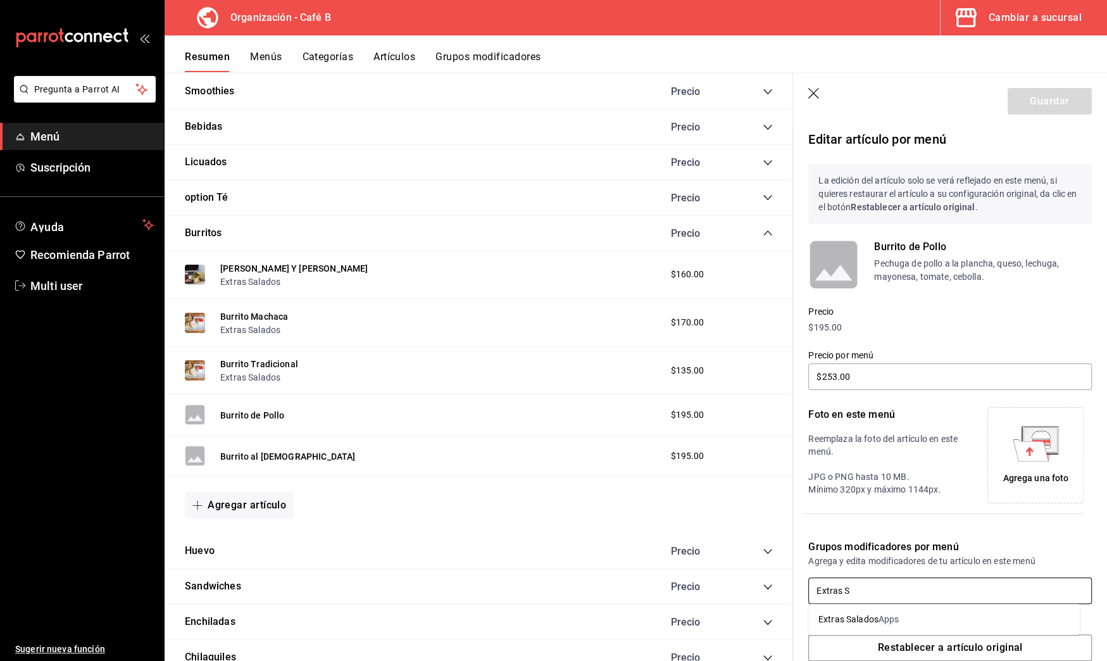
type input "Extras Sa"
click at [862, 620] on div "Extras Salados" at bounding box center [848, 619] width 60 height 13
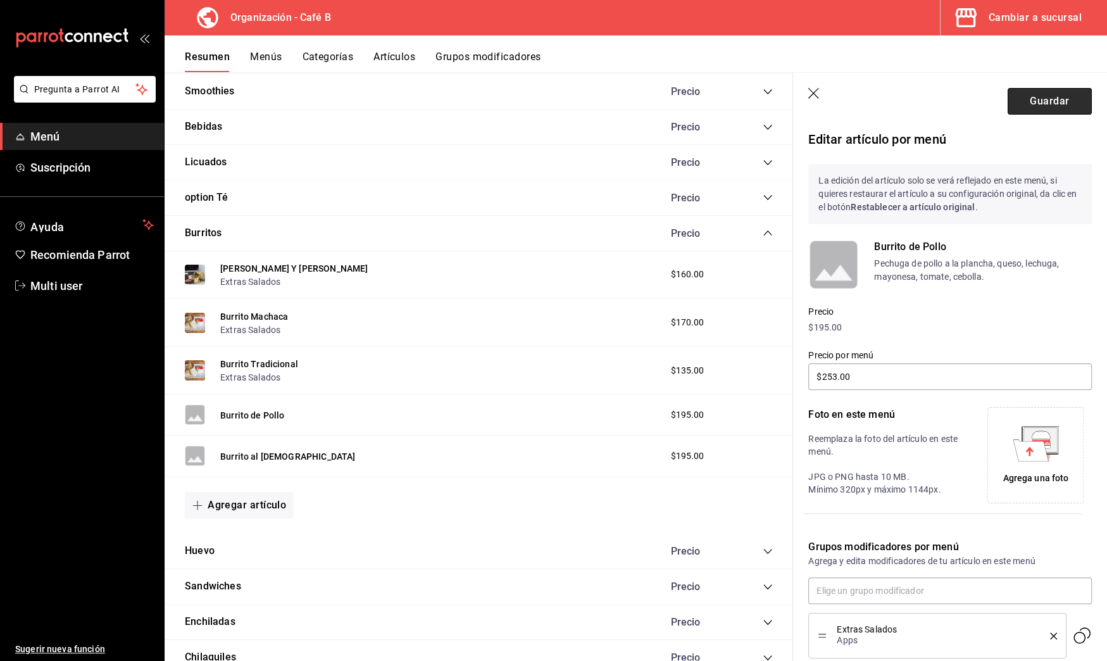
click at [1038, 99] on button "Guardar" at bounding box center [1050, 101] width 84 height 27
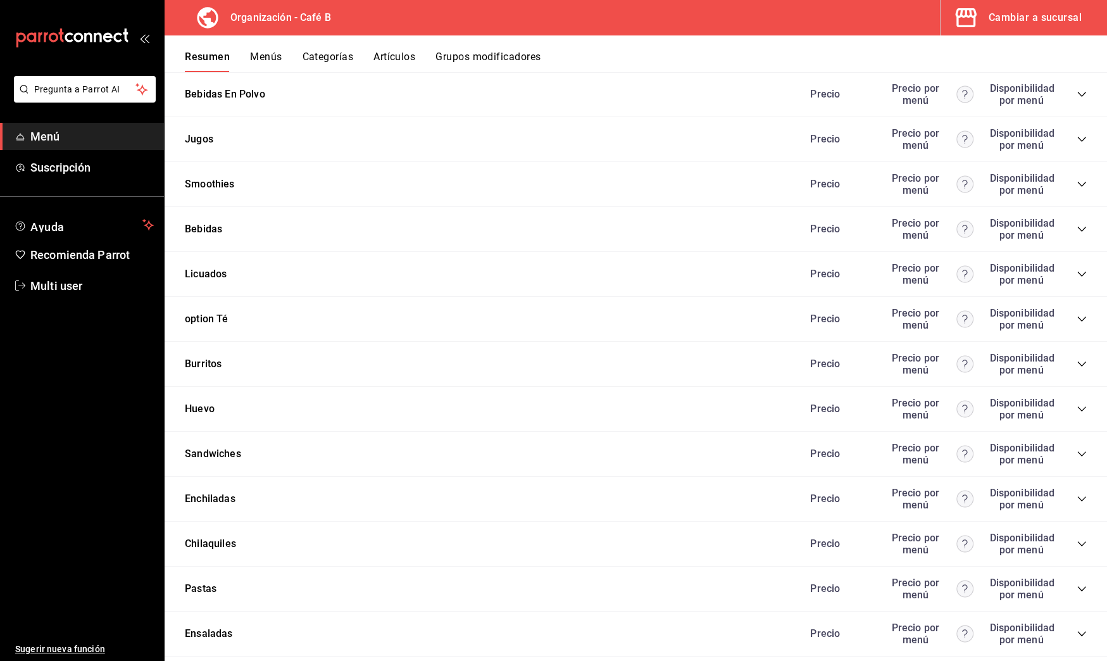
scroll to position [1004, 0]
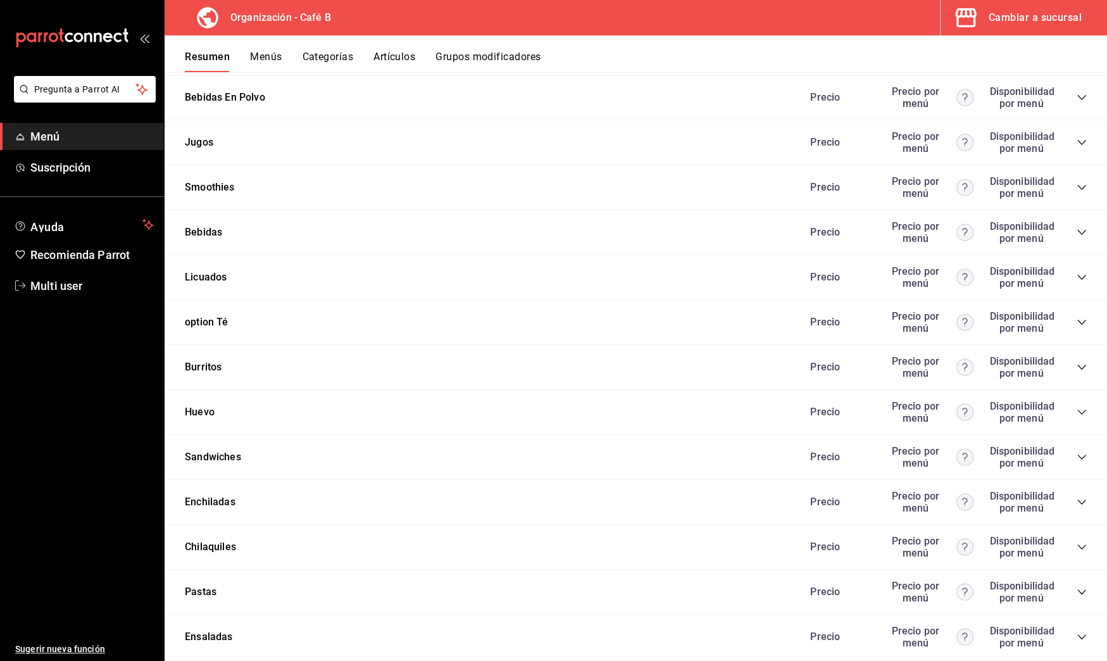
click at [1077, 362] on icon "collapse-category-row" at bounding box center [1082, 367] width 10 height 10
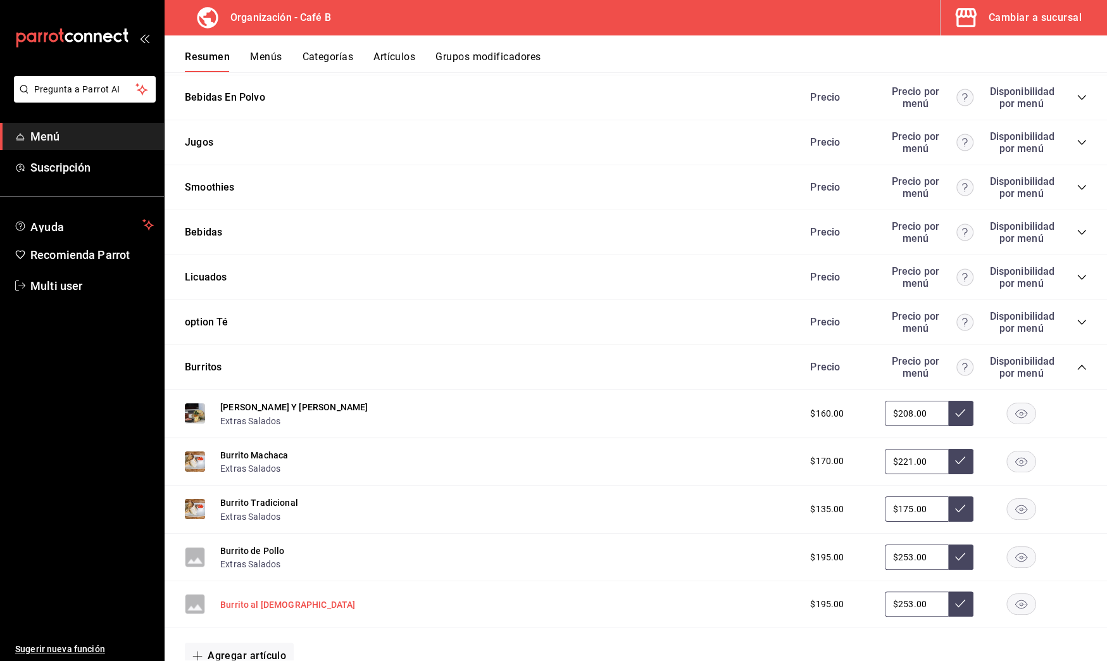
click at [261, 598] on button "Burrito al Pastor" at bounding box center [287, 604] width 135 height 13
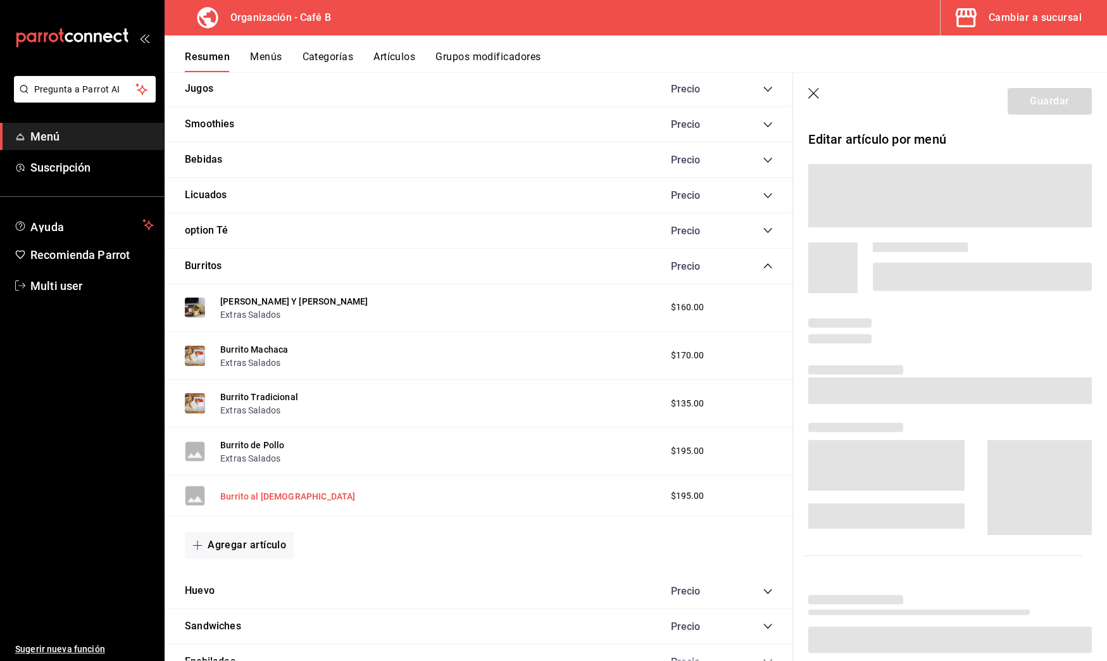
scroll to position [961, 0]
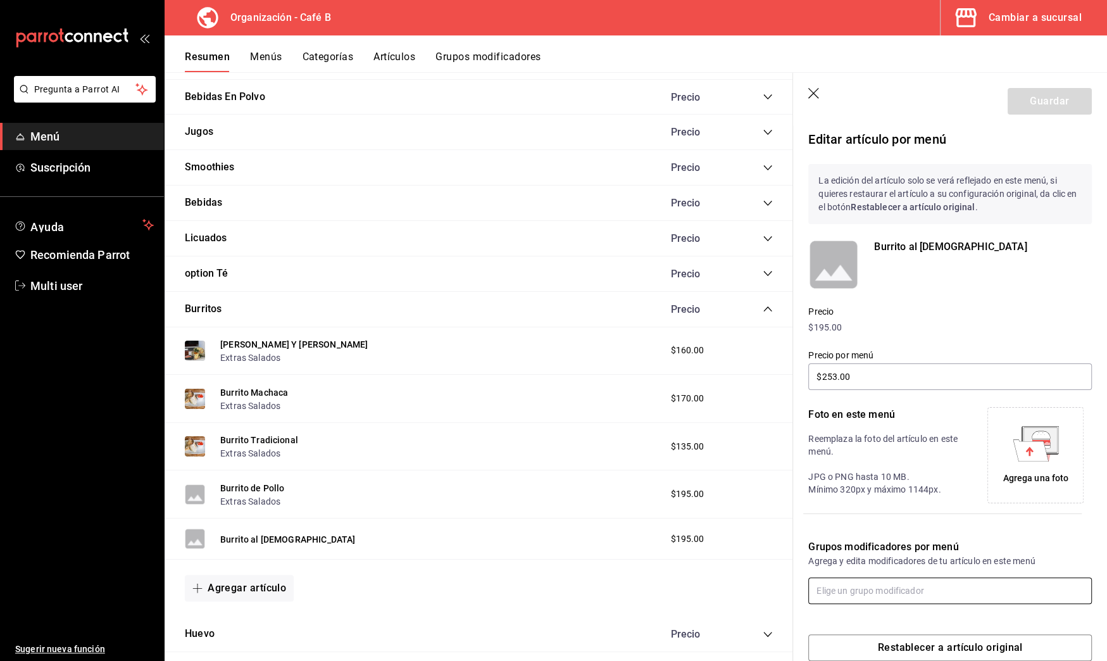
click at [849, 582] on input "text" at bounding box center [950, 590] width 284 height 27
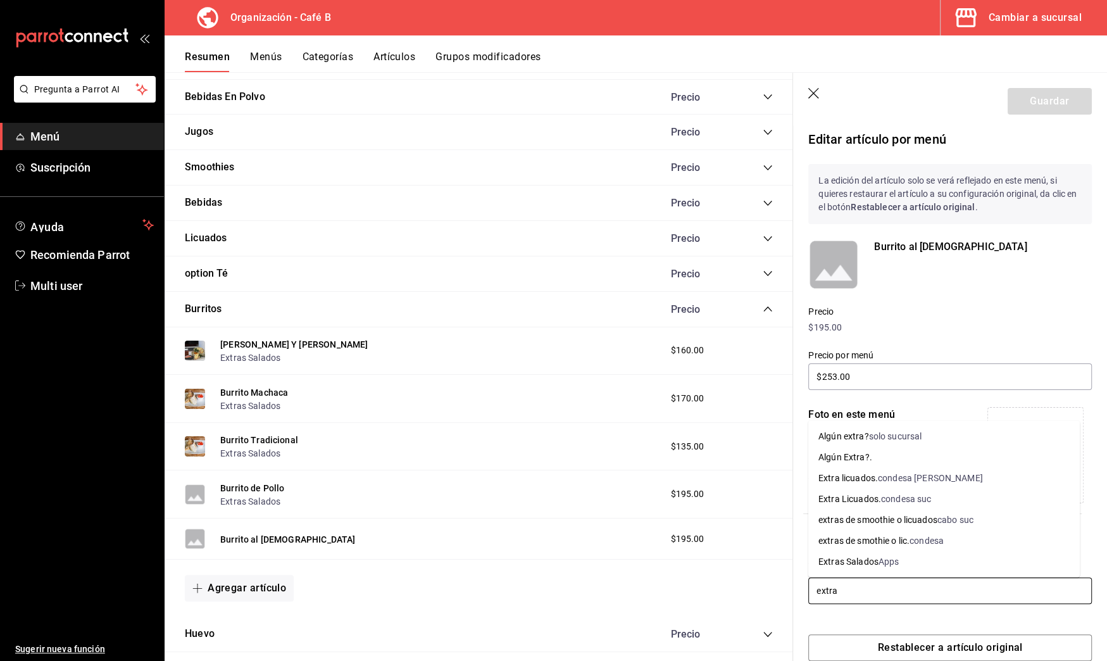
type input "extras"
click at [909, 563] on li "Extras Salados Apps" at bounding box center [944, 561] width 272 height 21
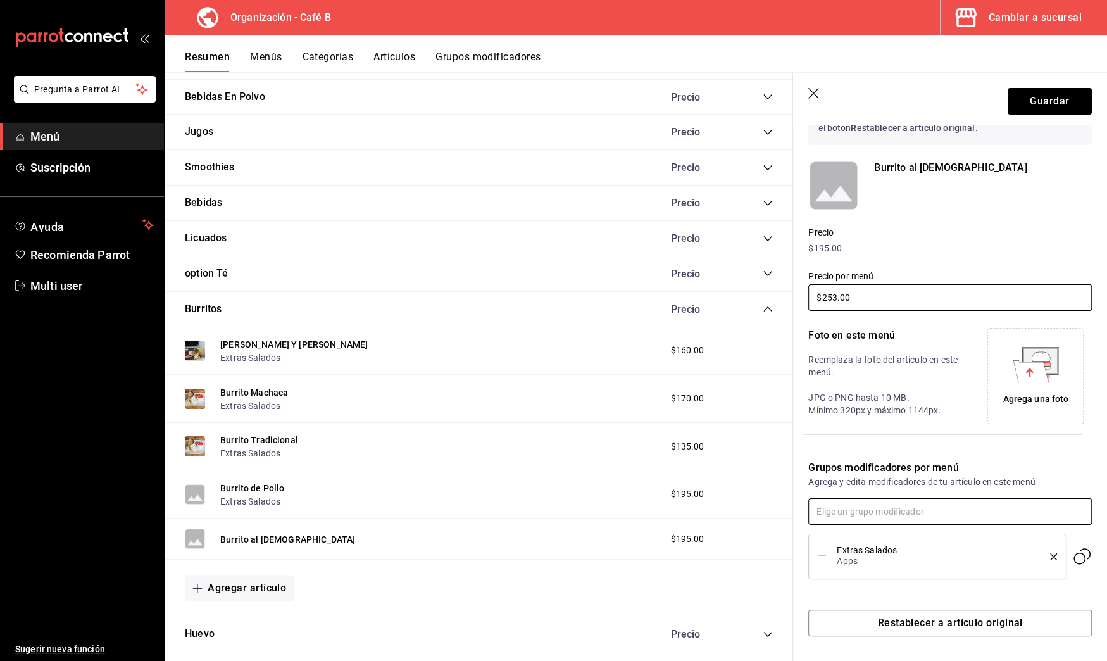
scroll to position [77, 0]
click at [1040, 103] on button "Guardar" at bounding box center [1050, 101] width 84 height 27
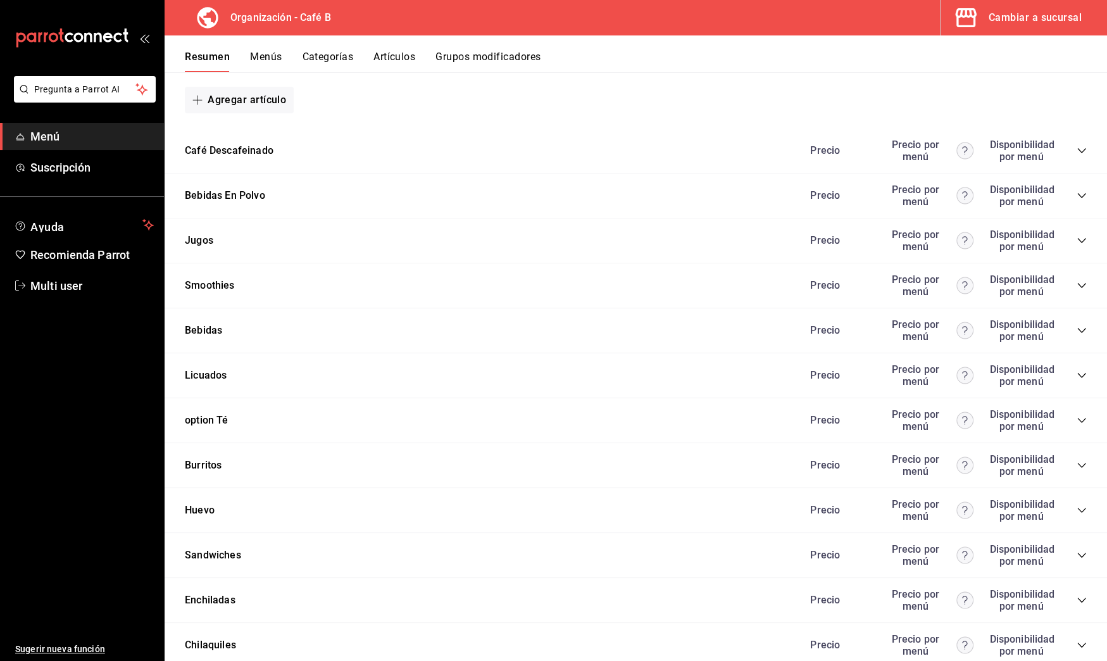
scroll to position [938, 0]
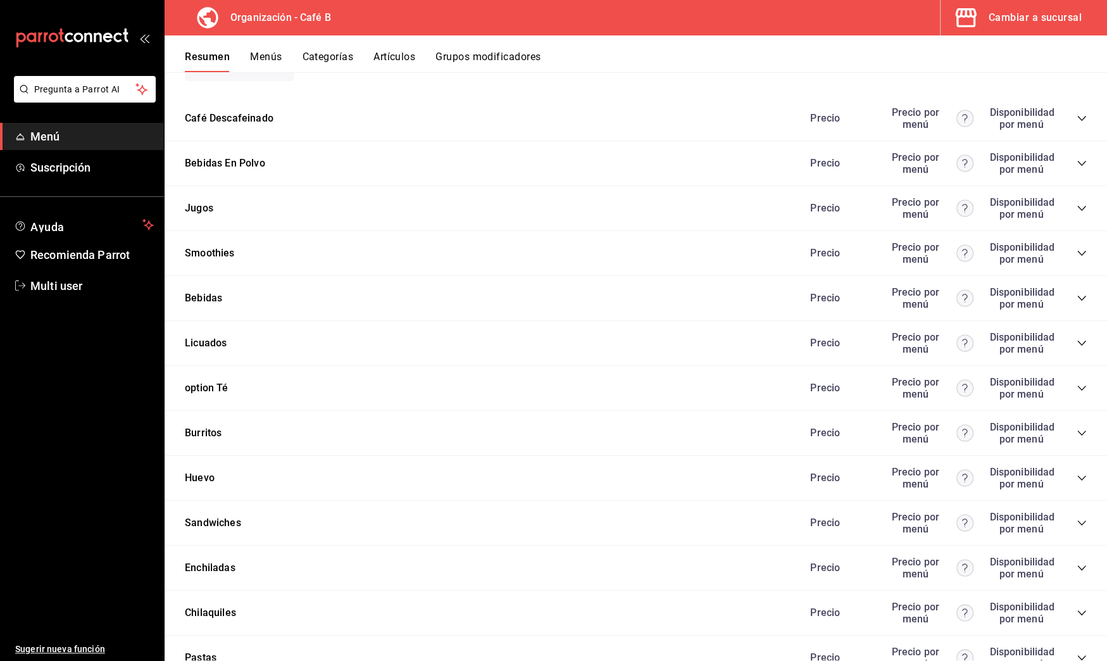
click at [1077, 428] on icon "collapse-category-row" at bounding box center [1082, 433] width 10 height 10
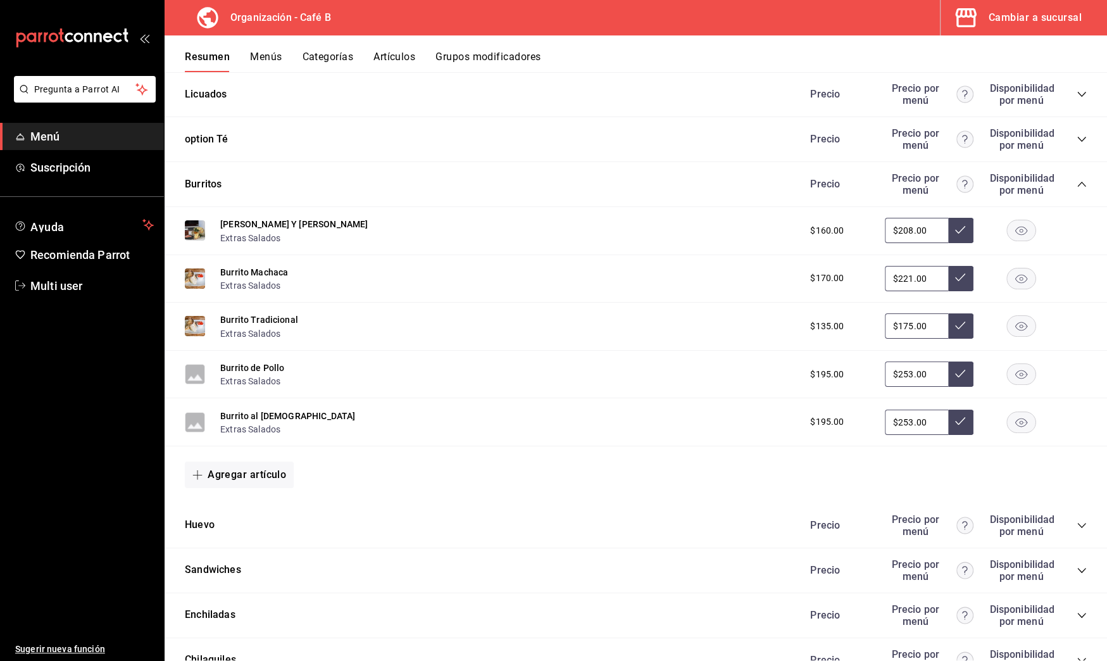
scroll to position [1689, 0]
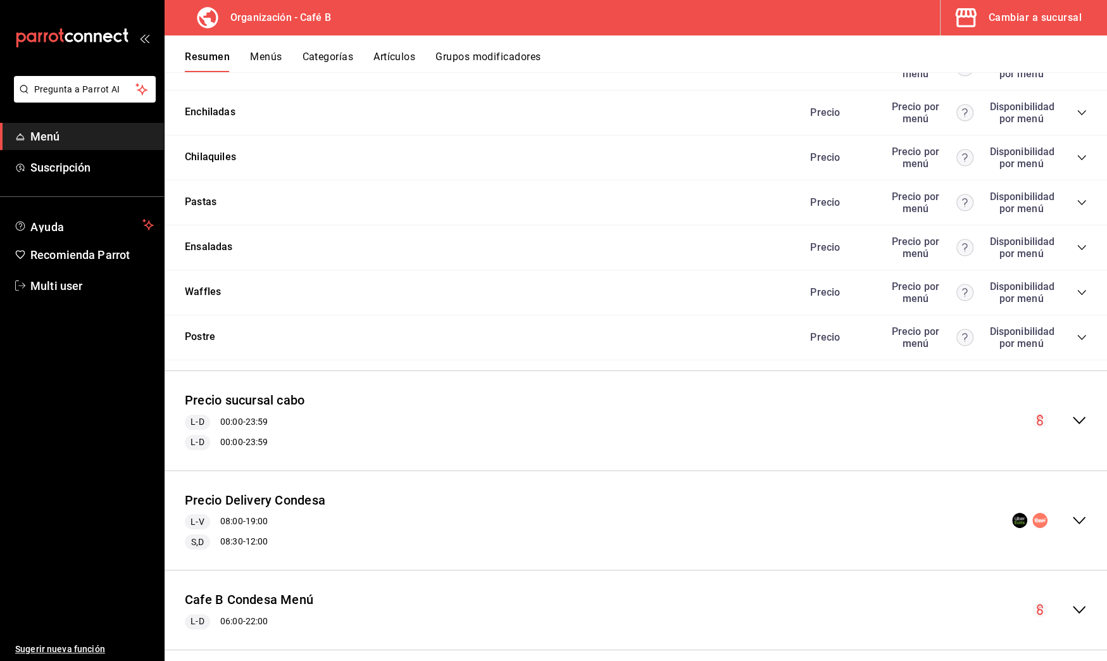
click at [1065, 397] on div "Precio sucursal cabo L-D 00:00 - 23:59 L-D 00:00 - 23:59" at bounding box center [636, 420] width 942 height 79
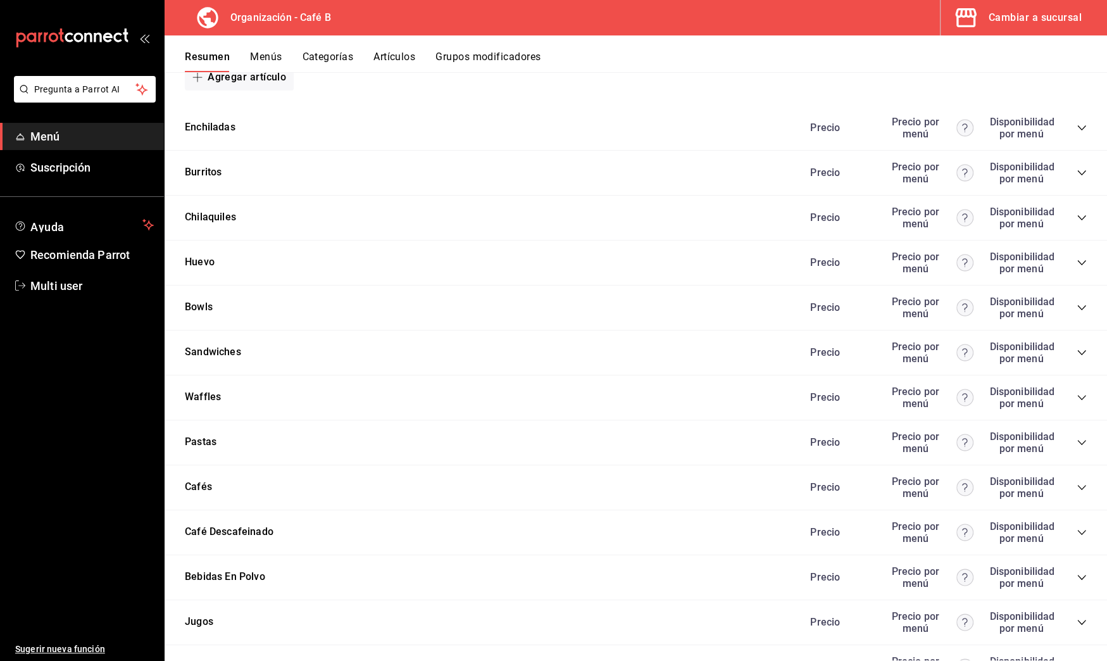
scroll to position [2366, 0]
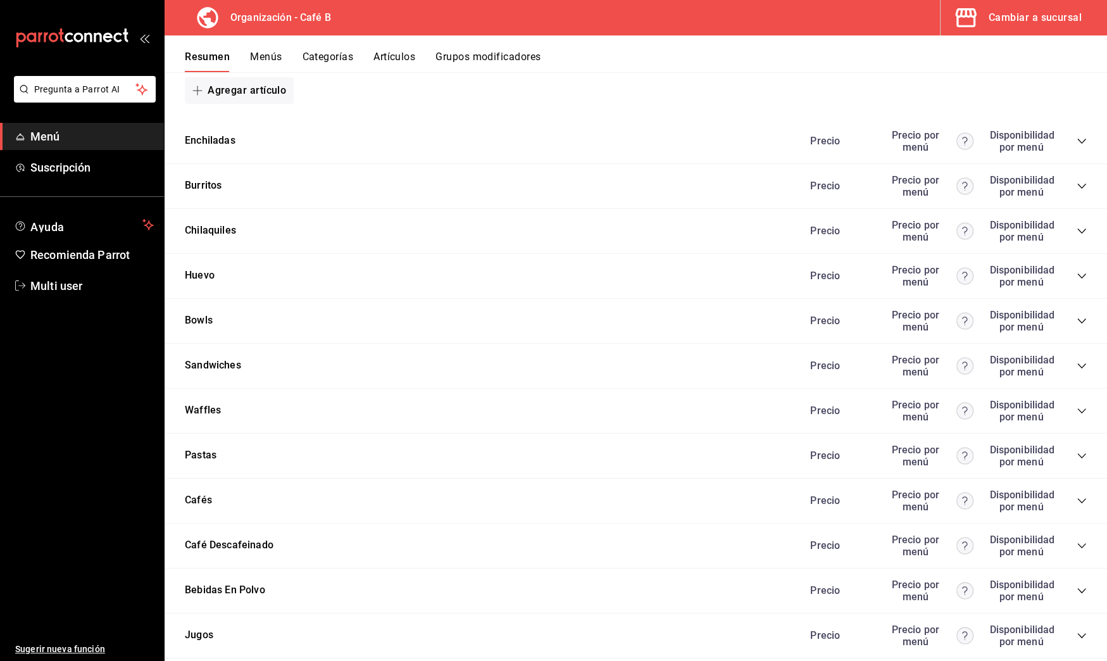
click at [1077, 181] on icon "collapse-category-row" at bounding box center [1082, 186] width 10 height 10
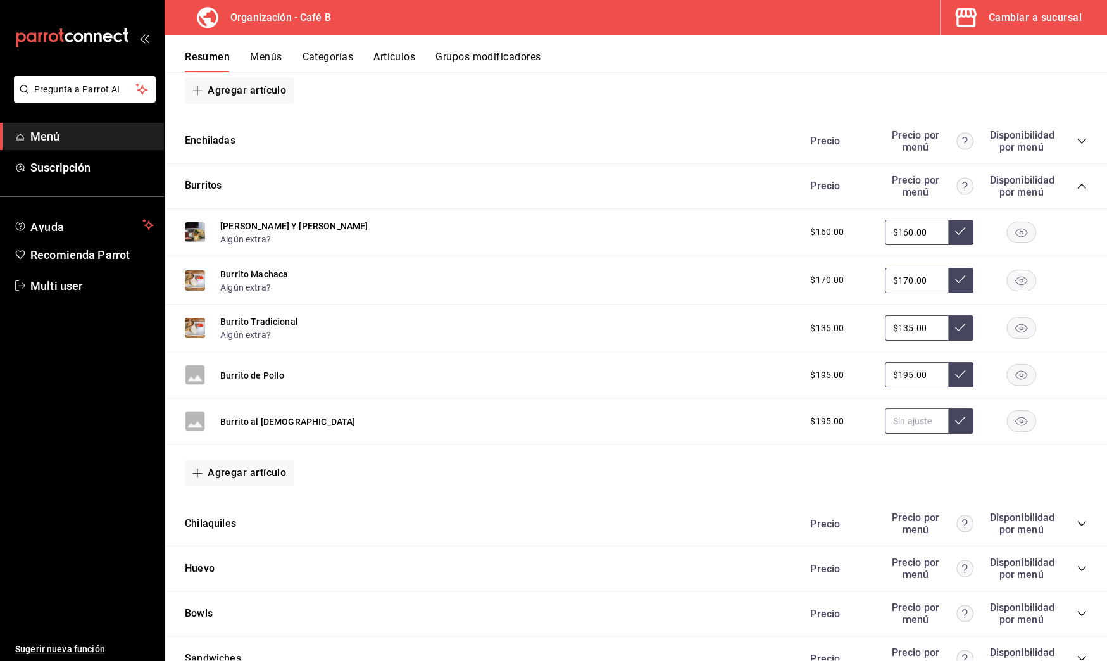
click at [907, 408] on input "text" at bounding box center [916, 420] width 63 height 25
type input "$1.00"
type input "$195.00"
click at [957, 409] on button at bounding box center [960, 420] width 25 height 25
click at [955, 415] on icon at bounding box center [960, 420] width 10 height 10
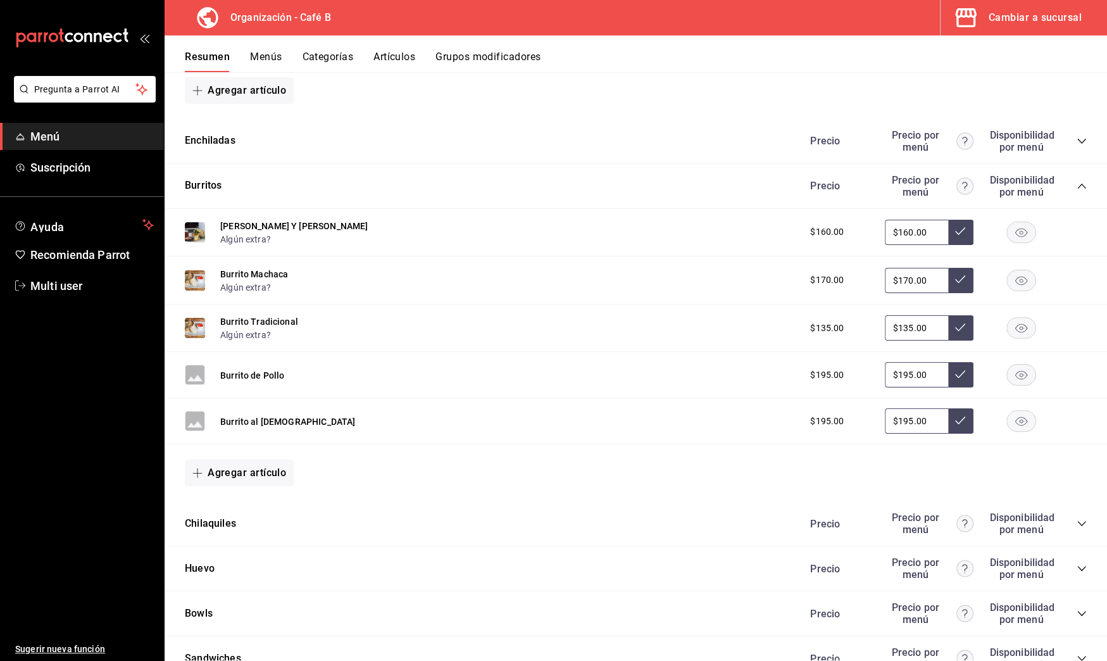
click at [270, 368] on div "Burrito de Pollo" at bounding box center [252, 374] width 64 height 13
click at [271, 369] on button "Burrito de Pollo" at bounding box center [252, 375] width 64 height 13
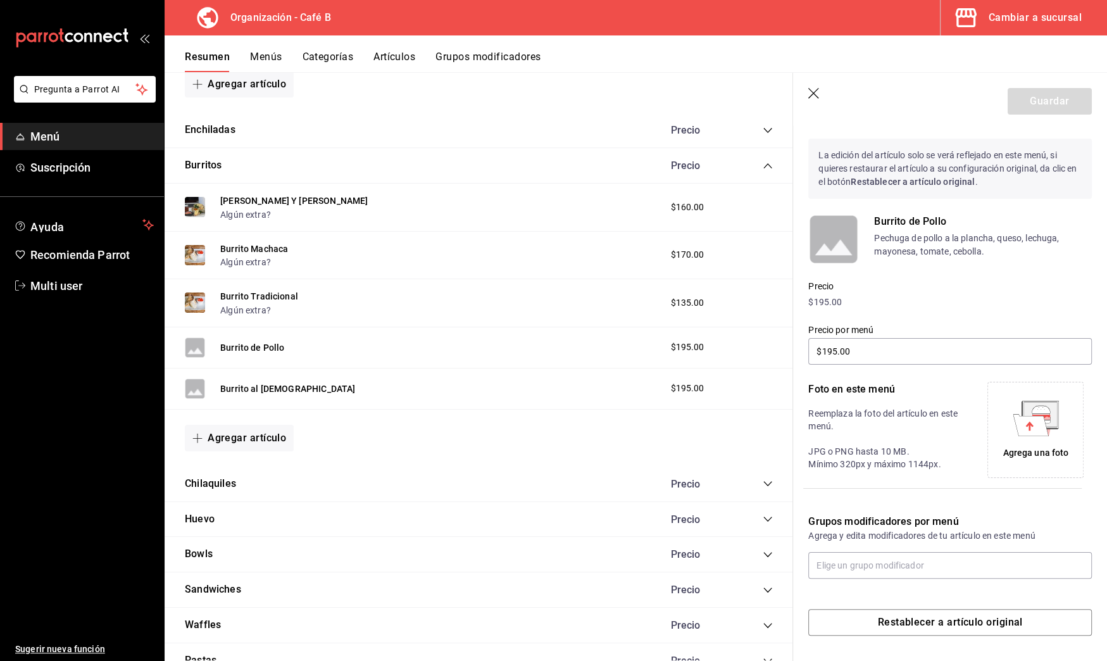
scroll to position [25, 0]
click at [855, 570] on input "text" at bounding box center [950, 565] width 284 height 27
type input "Algun"
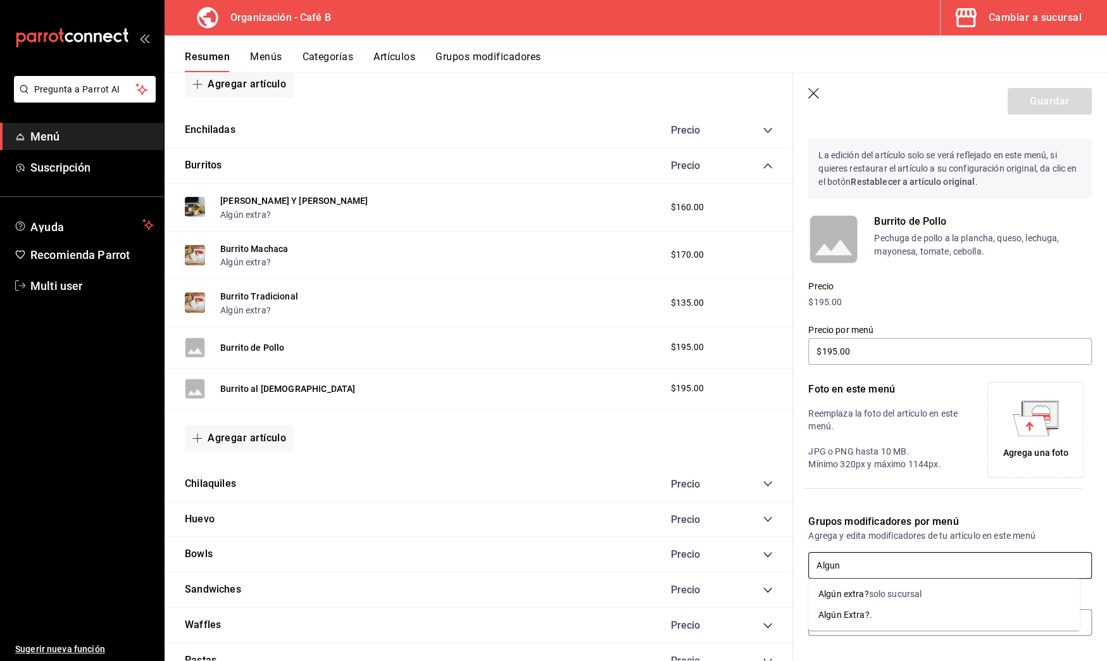
click at [897, 597] on div "solo sucursal" at bounding box center [894, 593] width 53 height 13
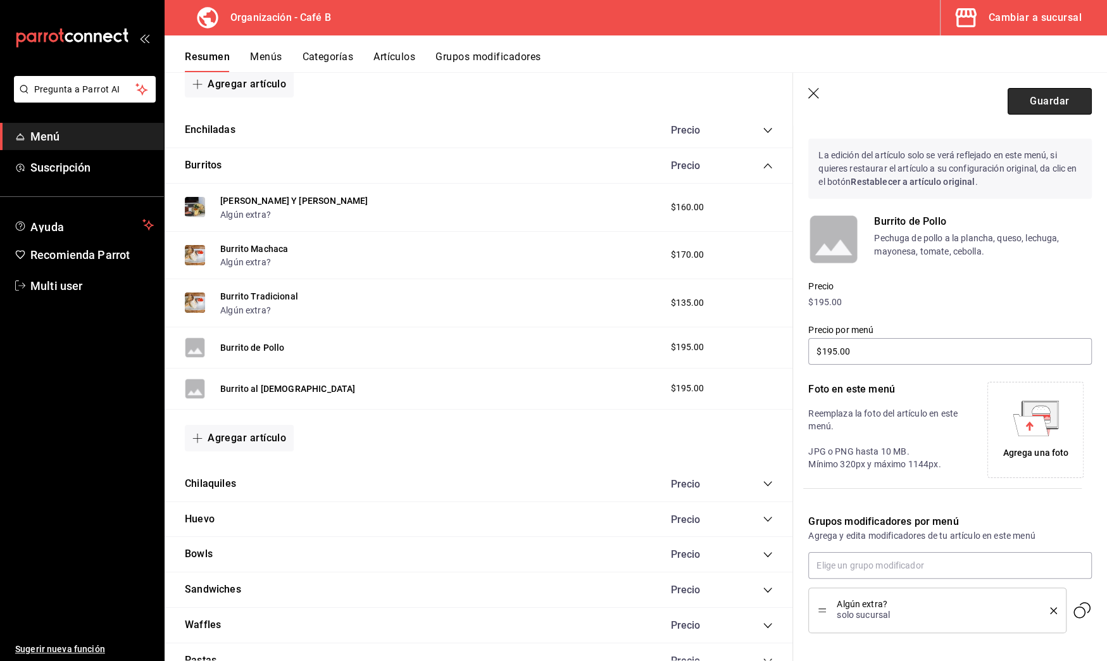
click at [1021, 99] on button "Guardar" at bounding box center [1050, 101] width 84 height 27
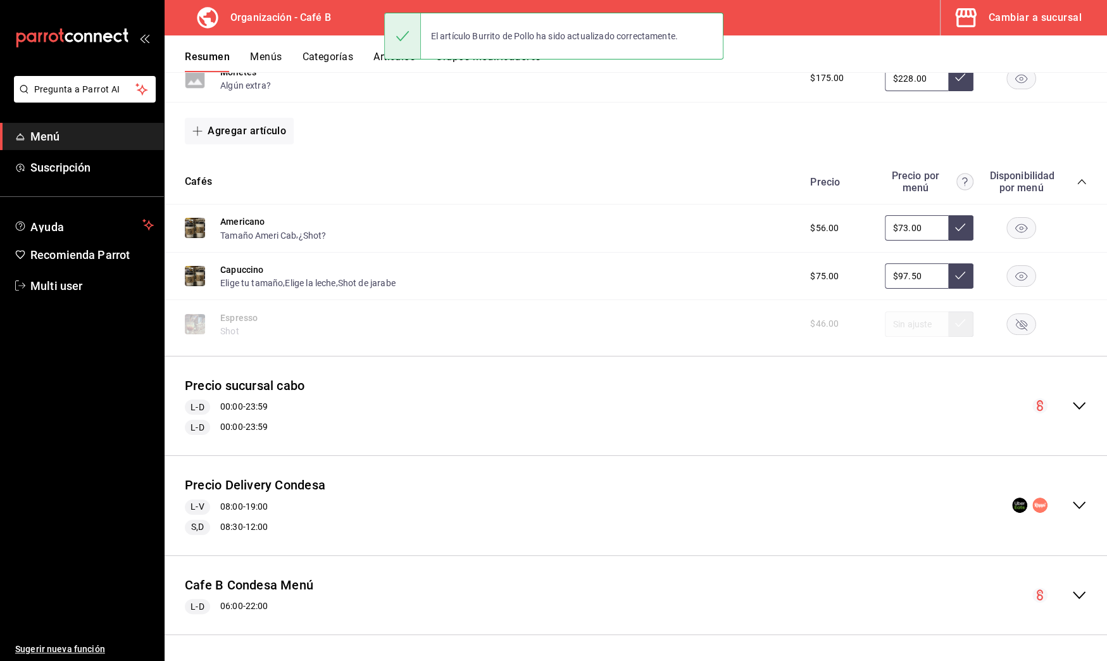
scroll to position [296, 0]
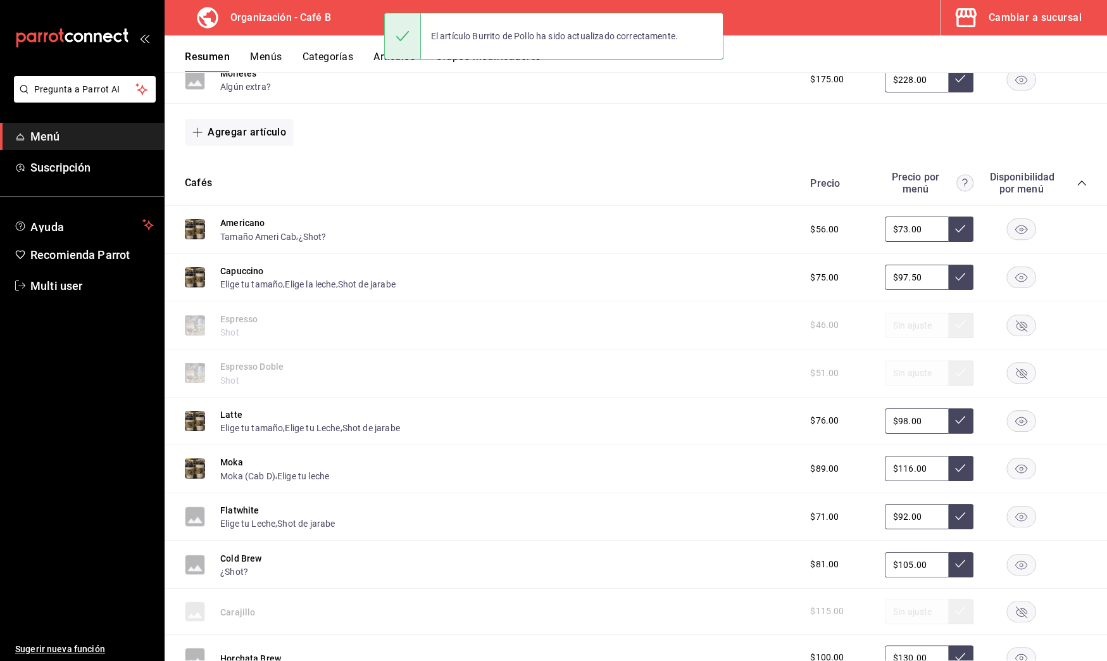
click at [1077, 182] on icon "collapse-category-row" at bounding box center [1081, 182] width 8 height 5
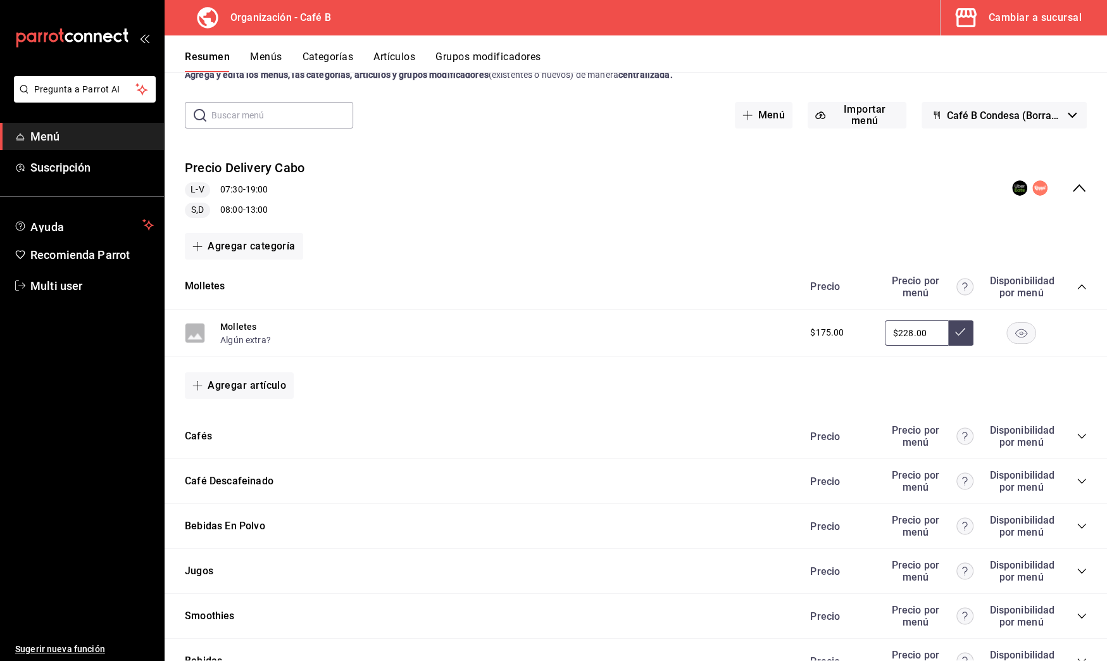
scroll to position [0, 0]
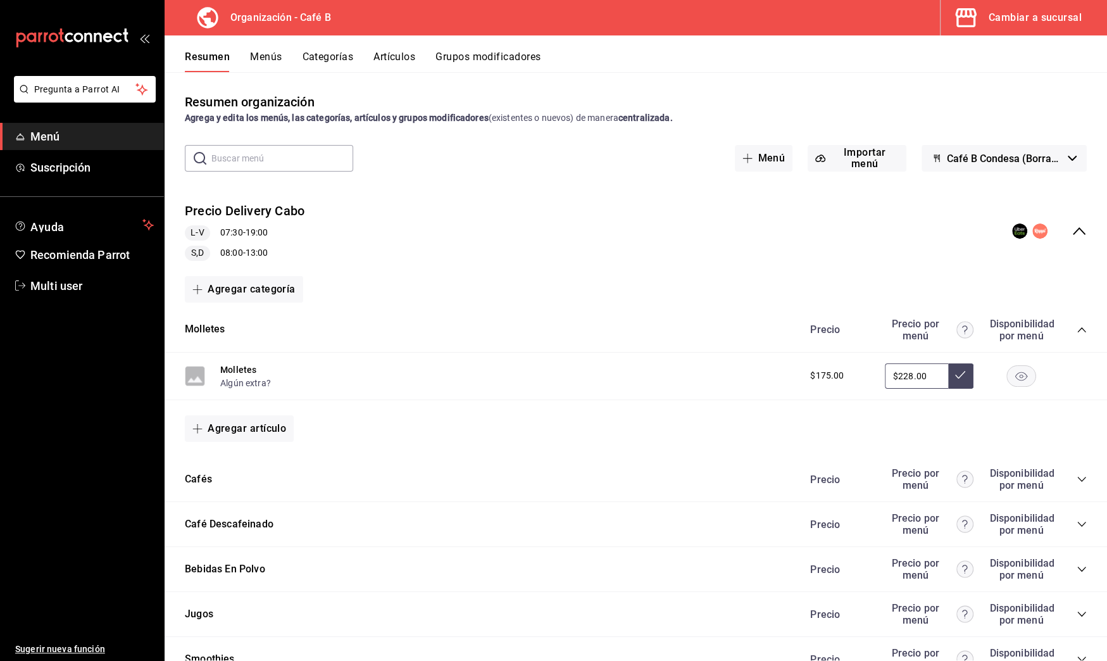
click at [1071, 235] on icon "collapse-menu-row" at bounding box center [1078, 230] width 15 height 15
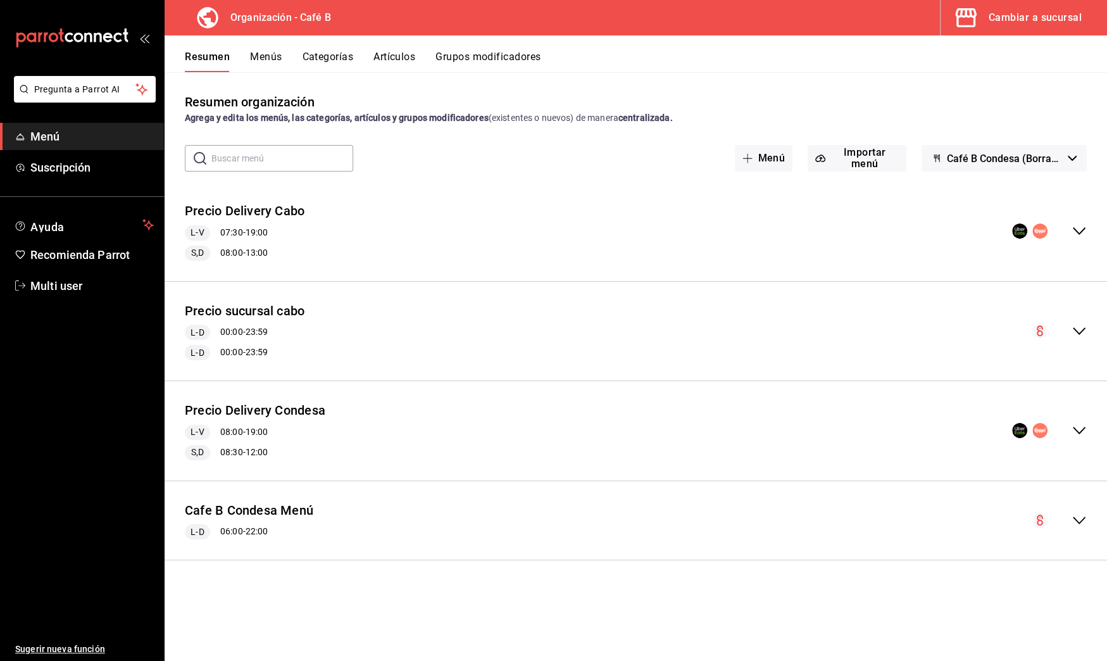
click at [1075, 326] on icon "collapse-menu-row" at bounding box center [1078, 330] width 15 height 15
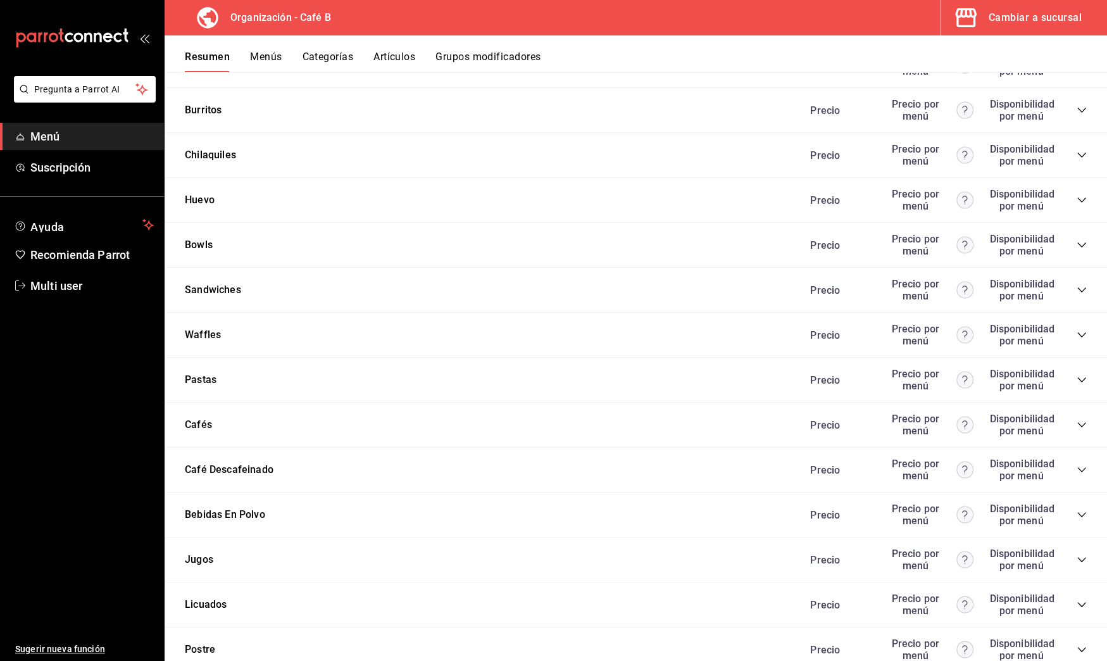
scroll to position [661, 0]
click at [1077, 107] on icon "collapse-category-row" at bounding box center [1082, 112] width 10 height 10
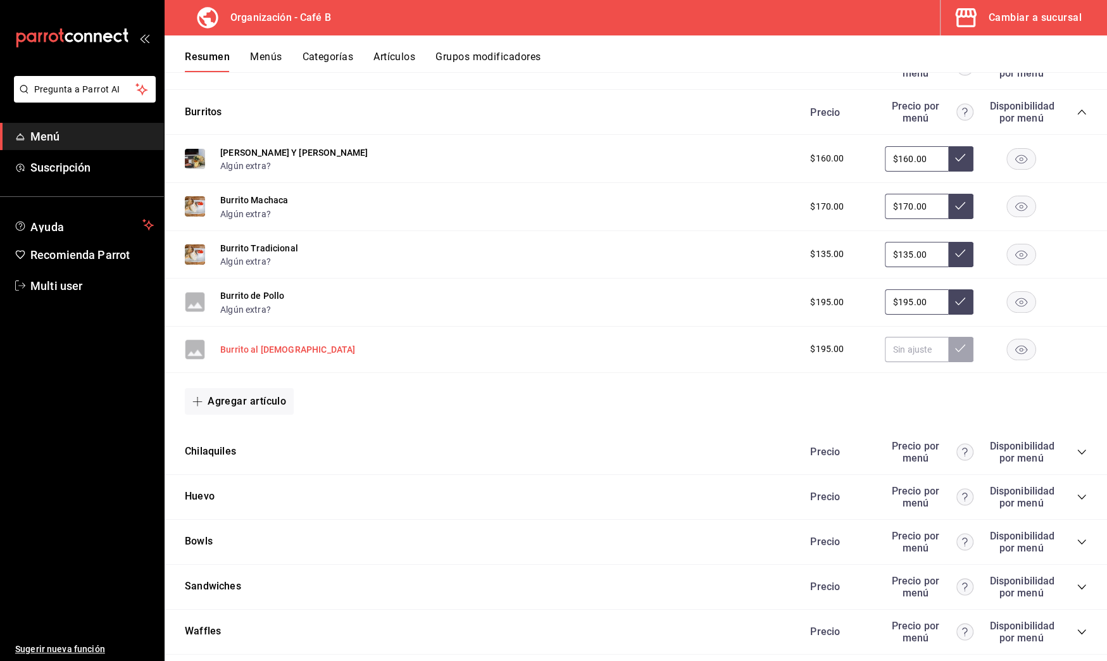
click at [271, 343] on button "Burrito al Pastor" at bounding box center [287, 349] width 135 height 13
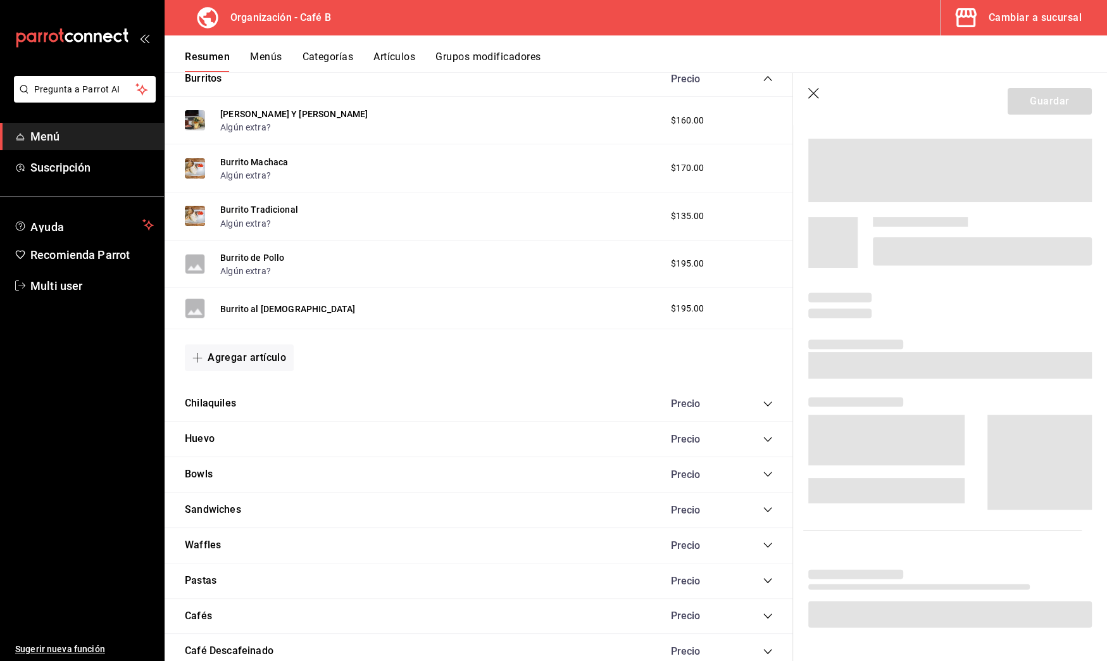
scroll to position [638, 0]
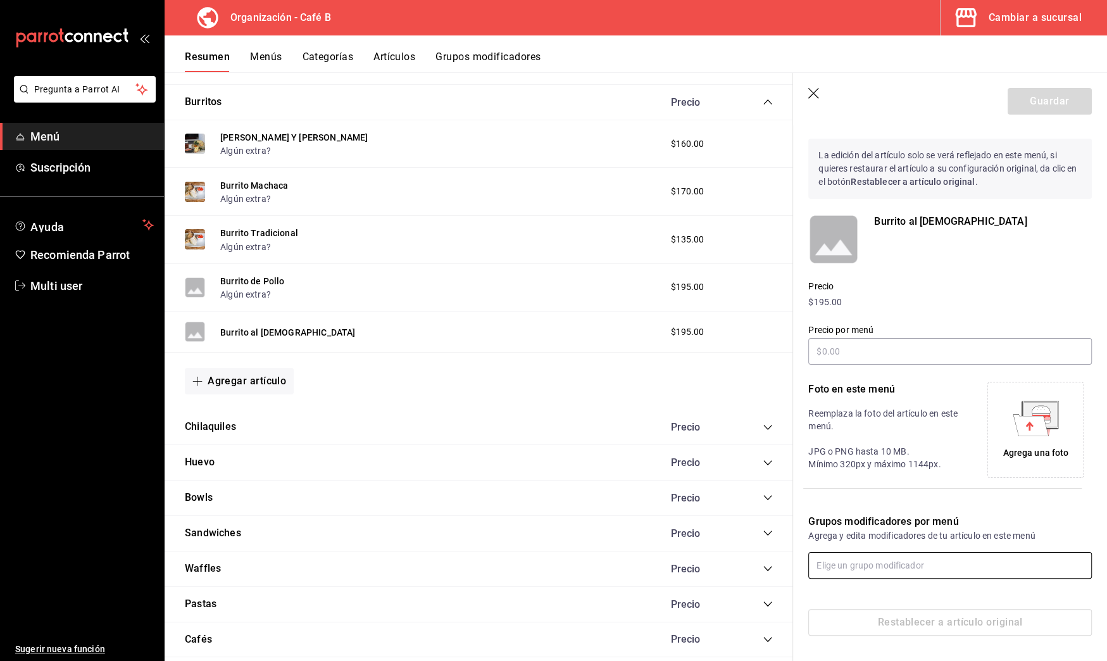
click at [868, 566] on input "text" at bounding box center [950, 565] width 284 height 27
type input "aLGU"
click at [923, 590] on li "Algún extra? solo sucursal" at bounding box center [944, 594] width 272 height 21
click at [1016, 105] on button "Guardar" at bounding box center [1050, 101] width 84 height 27
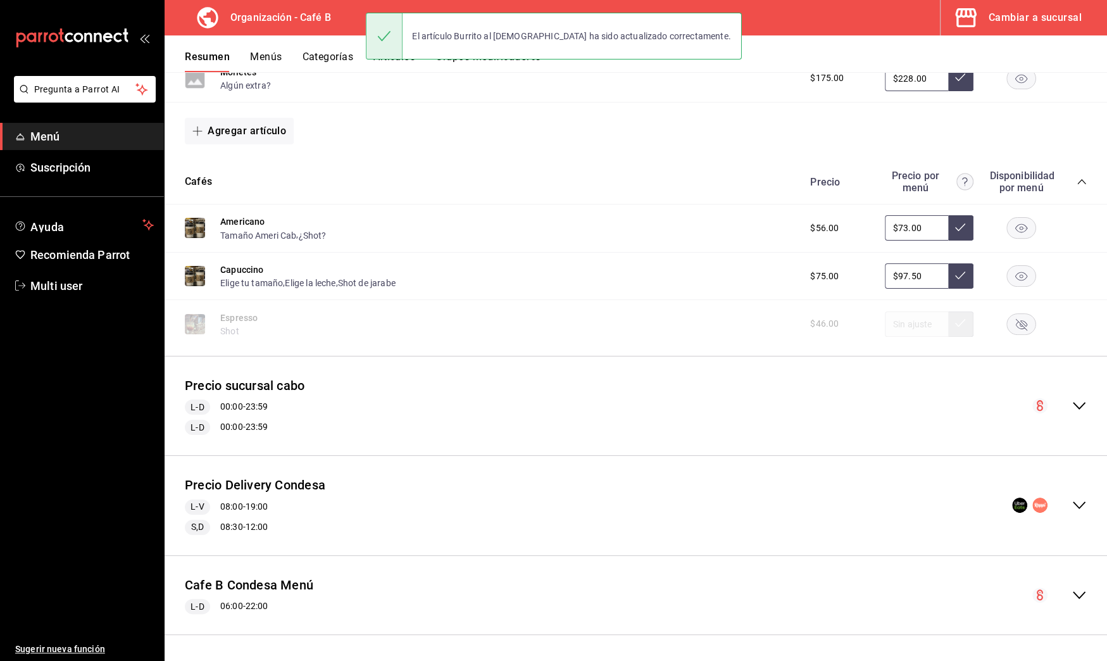
scroll to position [296, 0]
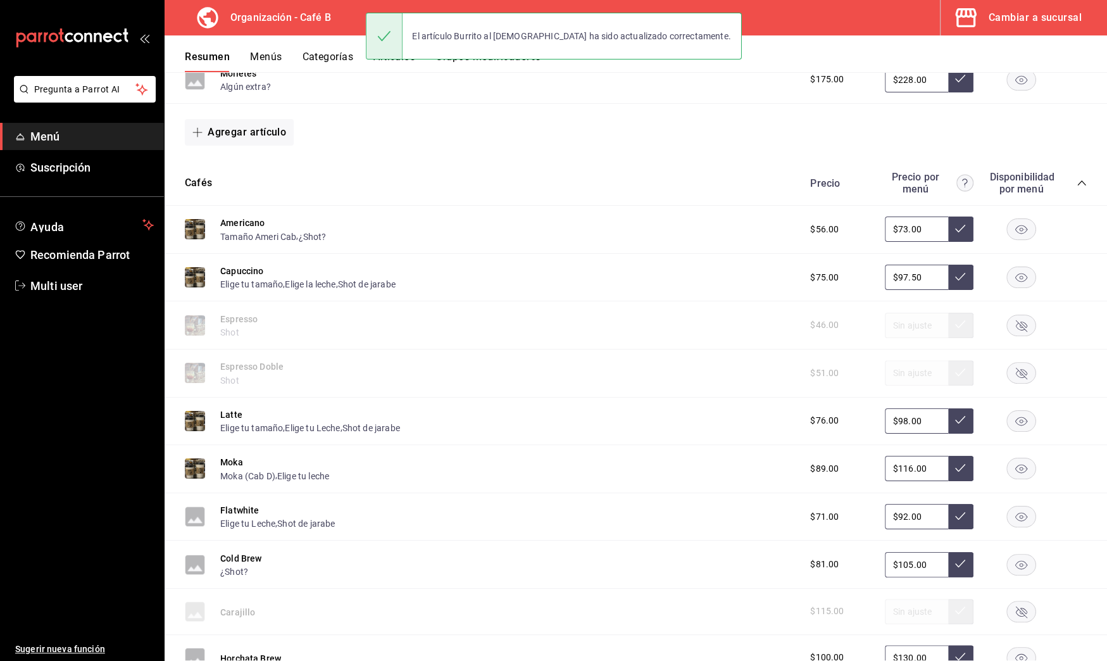
click at [1077, 178] on icon "collapse-category-row" at bounding box center [1082, 183] width 10 height 10
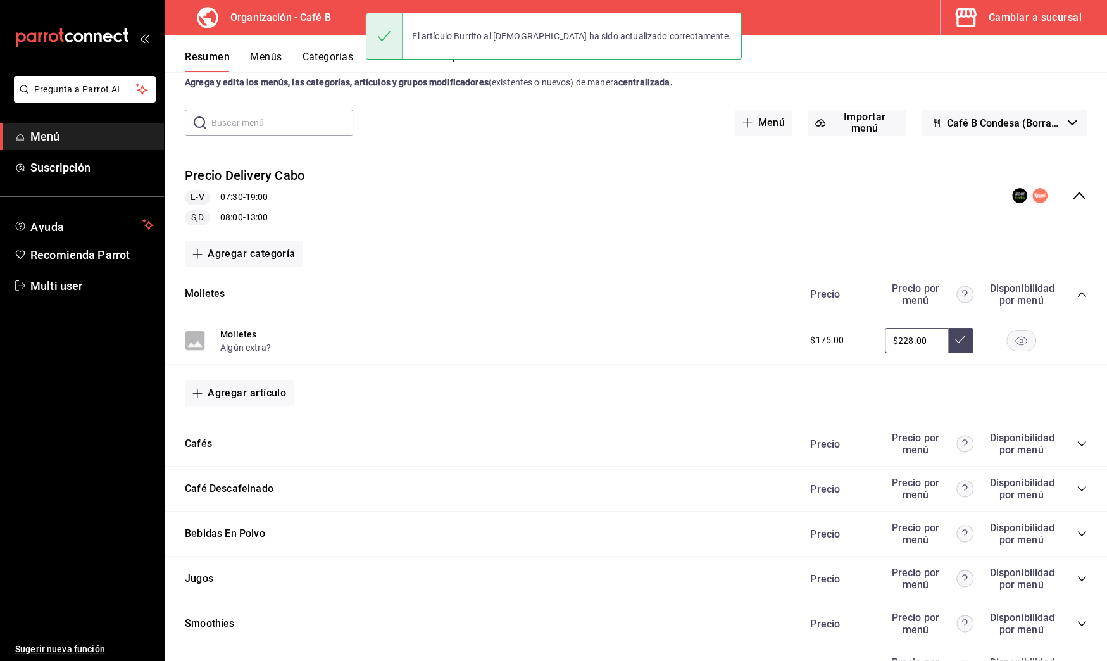
scroll to position [0, 0]
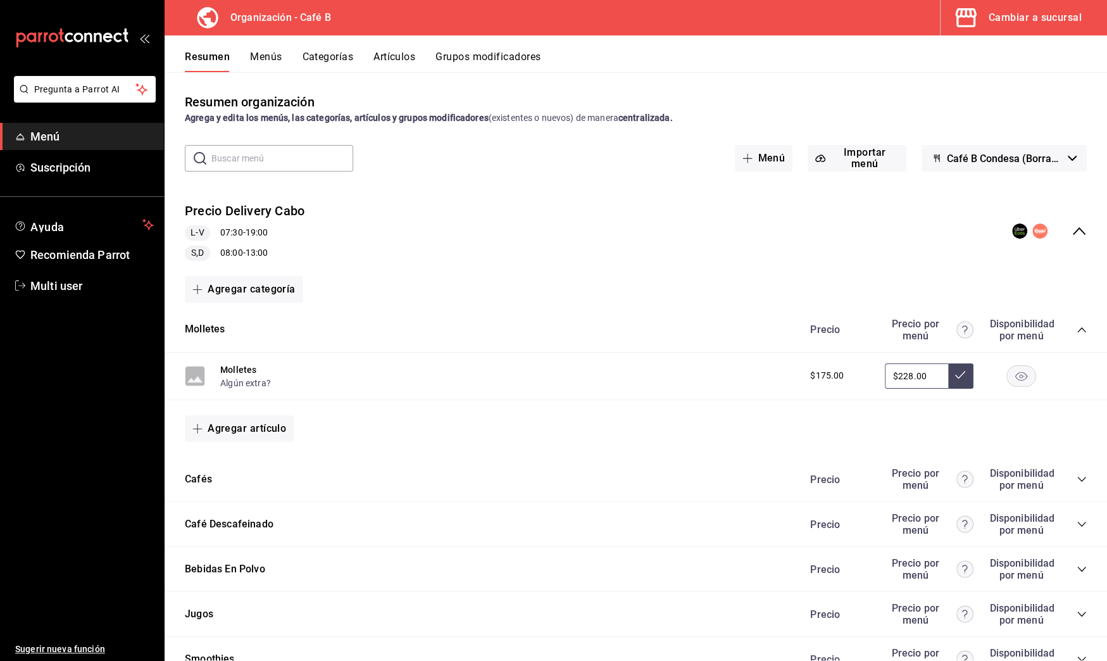
click at [1071, 234] on icon "collapse-menu-row" at bounding box center [1078, 230] width 15 height 15
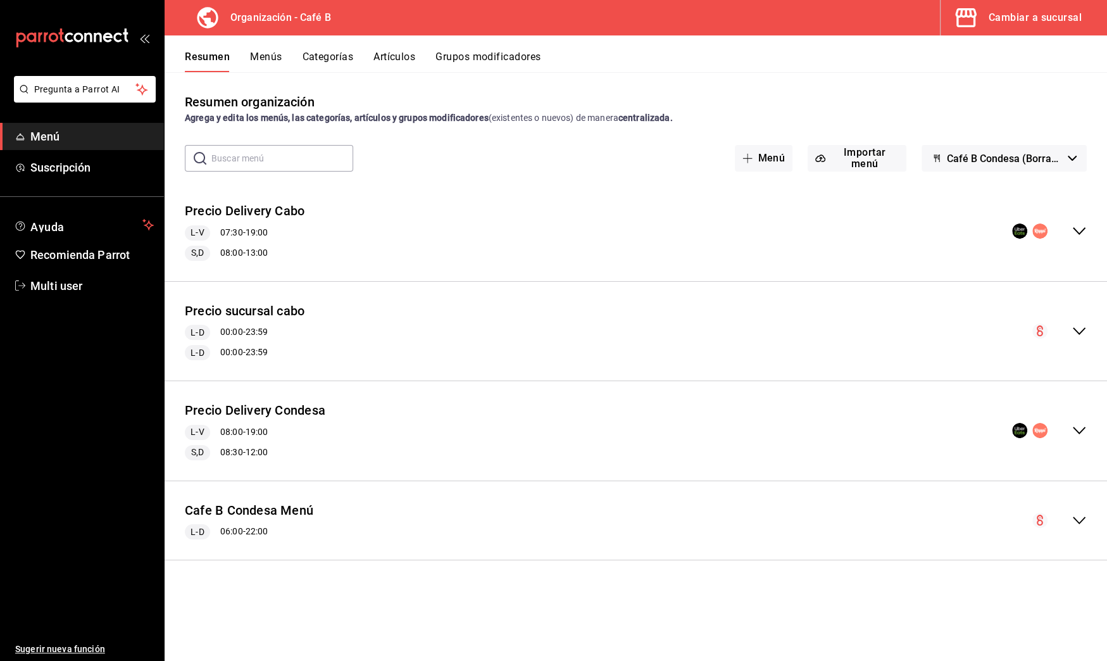
click at [1082, 517] on icon "collapse-menu-row" at bounding box center [1078, 520] width 15 height 15
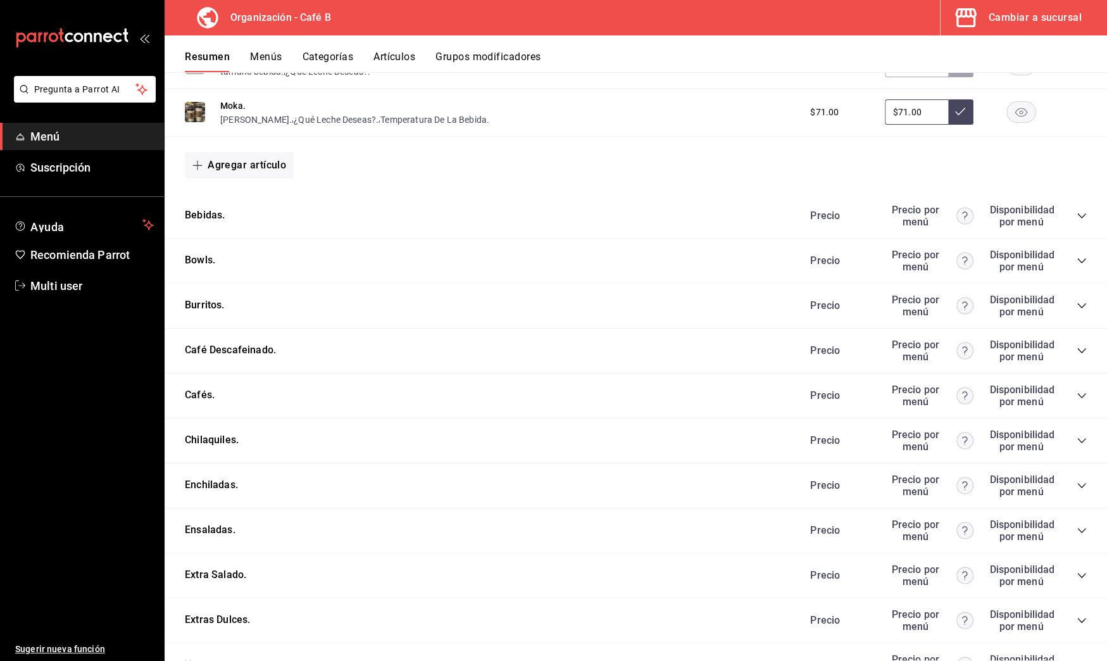
scroll to position [935, 0]
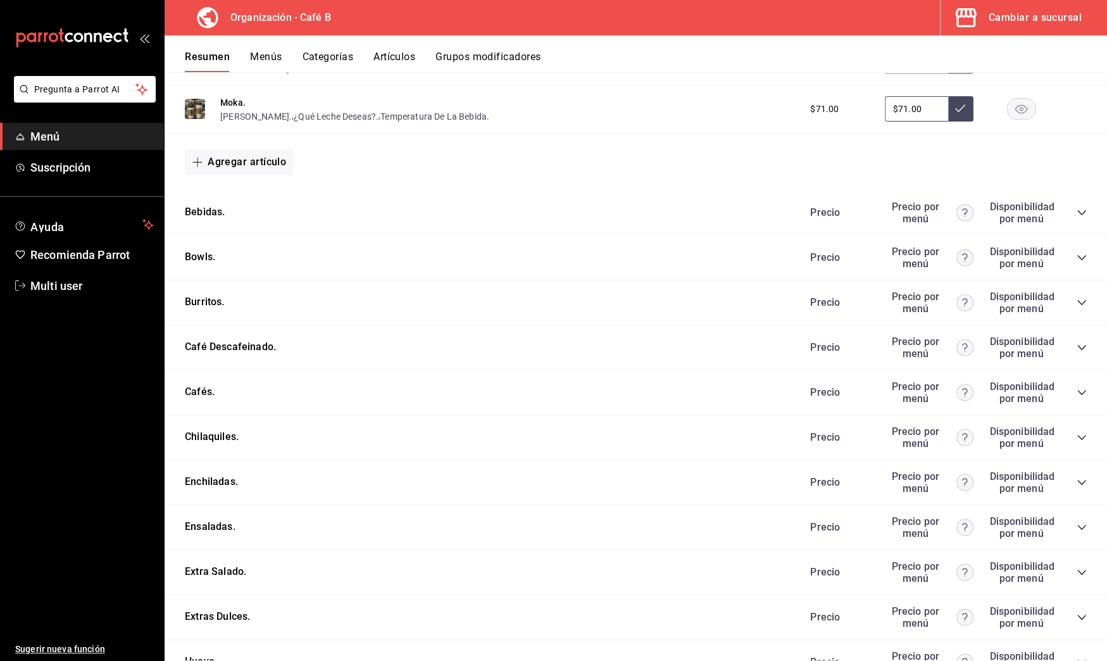
click at [1077, 300] on icon "collapse-category-row" at bounding box center [1081, 302] width 8 height 5
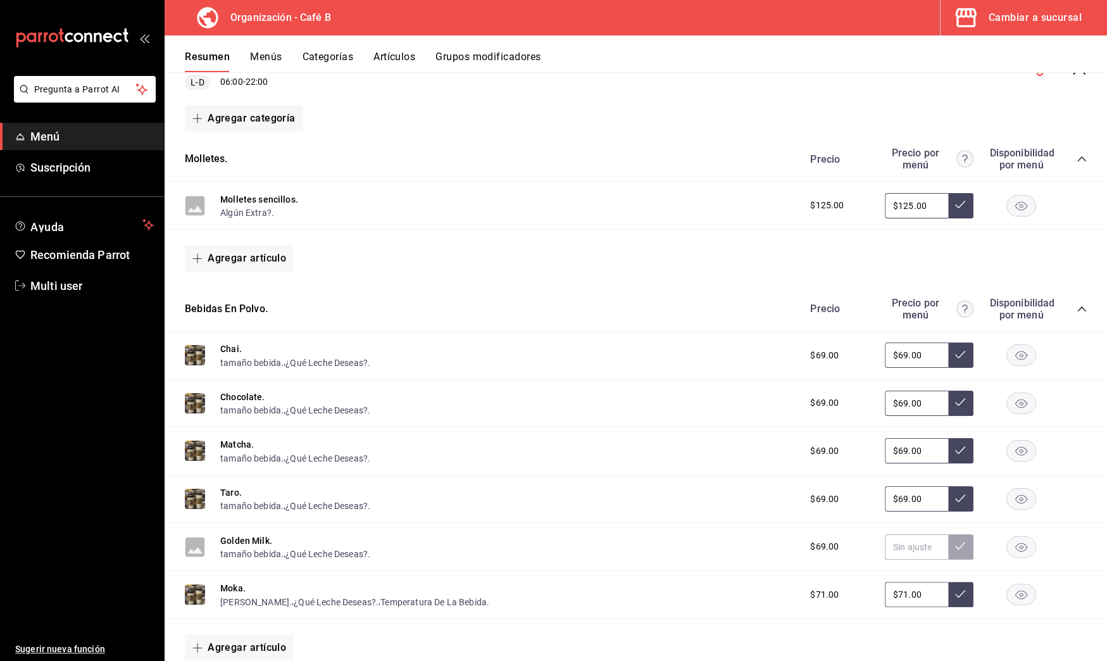
scroll to position [0, 0]
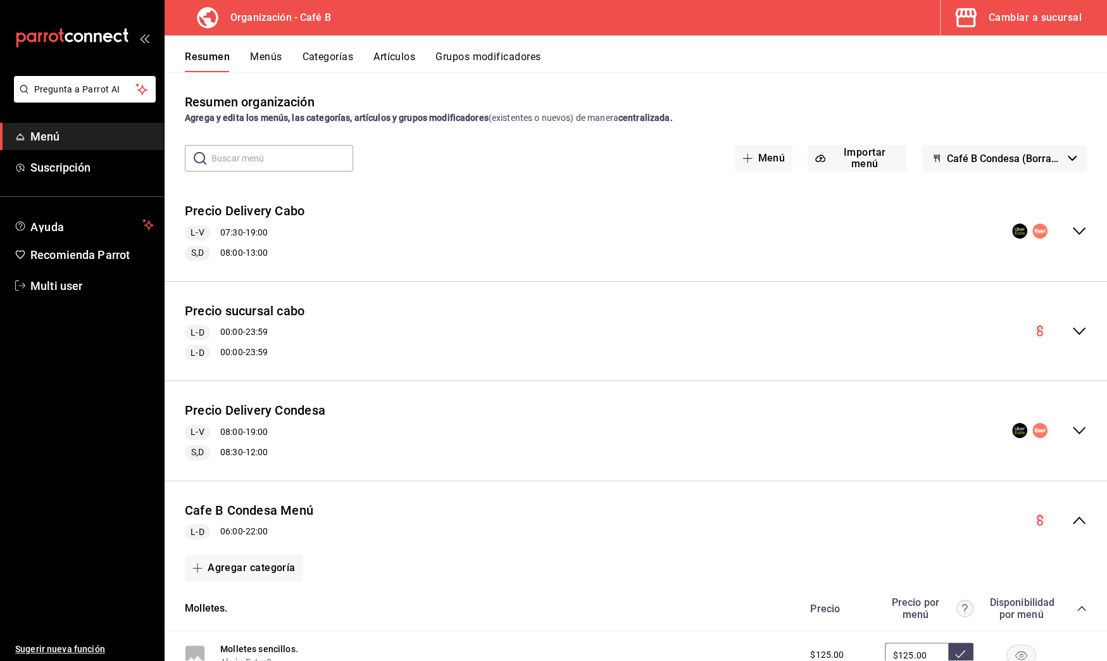
click at [1071, 423] on icon "collapse-menu-row" at bounding box center [1078, 430] width 15 height 15
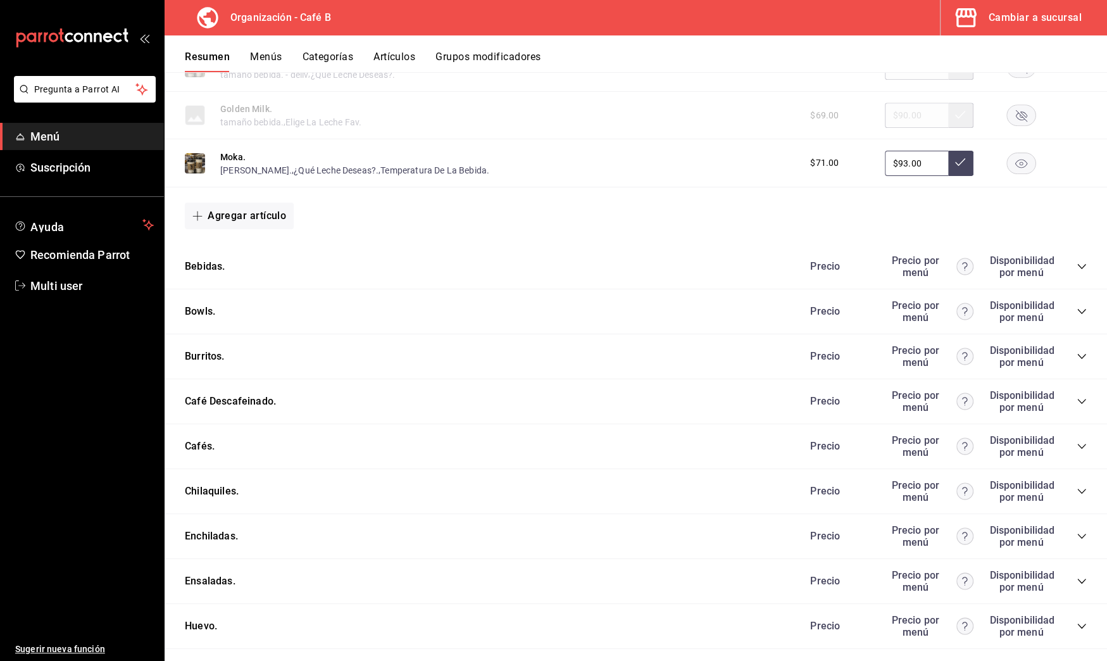
scroll to position [809, 0]
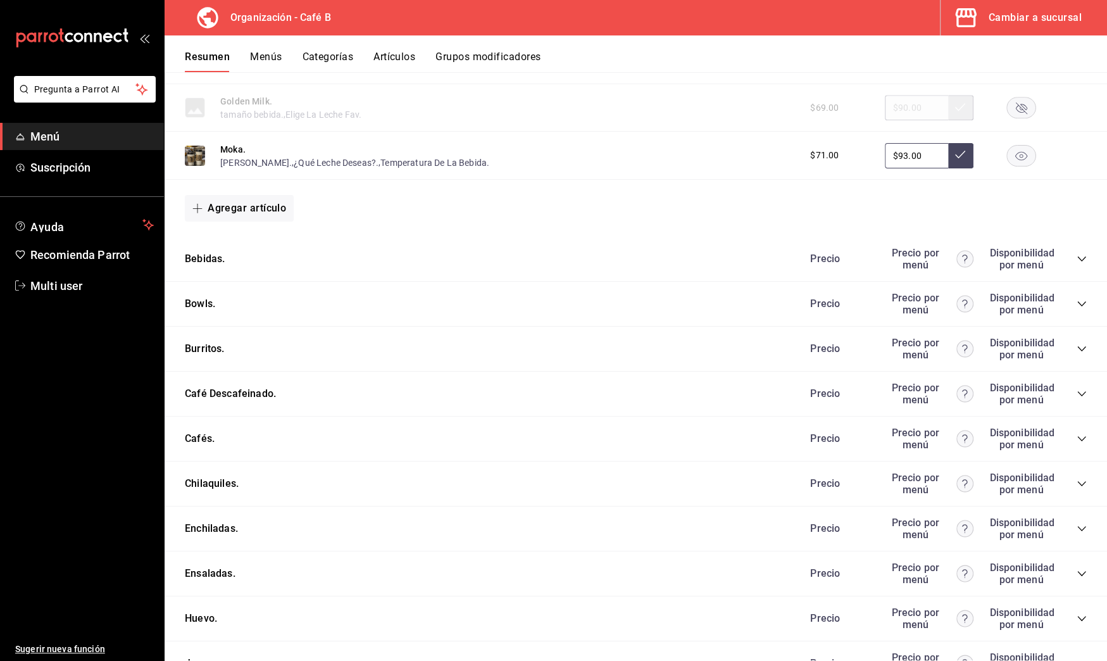
click at [1077, 348] on icon "collapse-category-row" at bounding box center [1082, 349] width 10 height 10
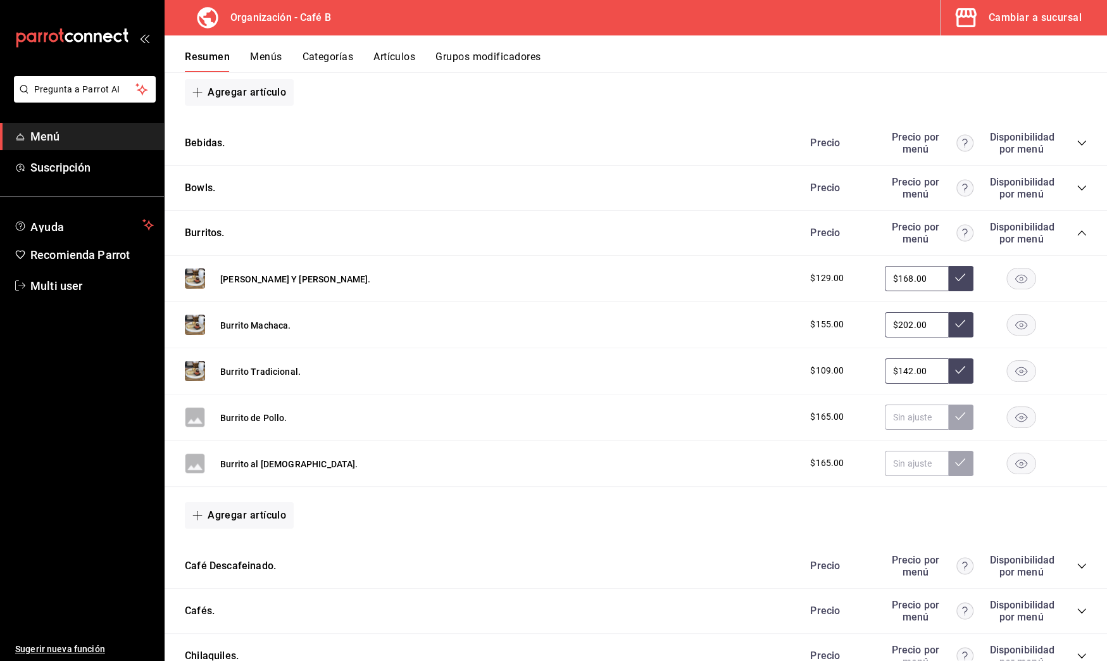
scroll to position [924, 0]
click at [922, 416] on input "text" at bounding box center [916, 417] width 63 height 25
type input "$192.00"
click at [959, 406] on button at bounding box center [960, 417] width 25 height 25
click at [909, 456] on input "text" at bounding box center [916, 463] width 63 height 25
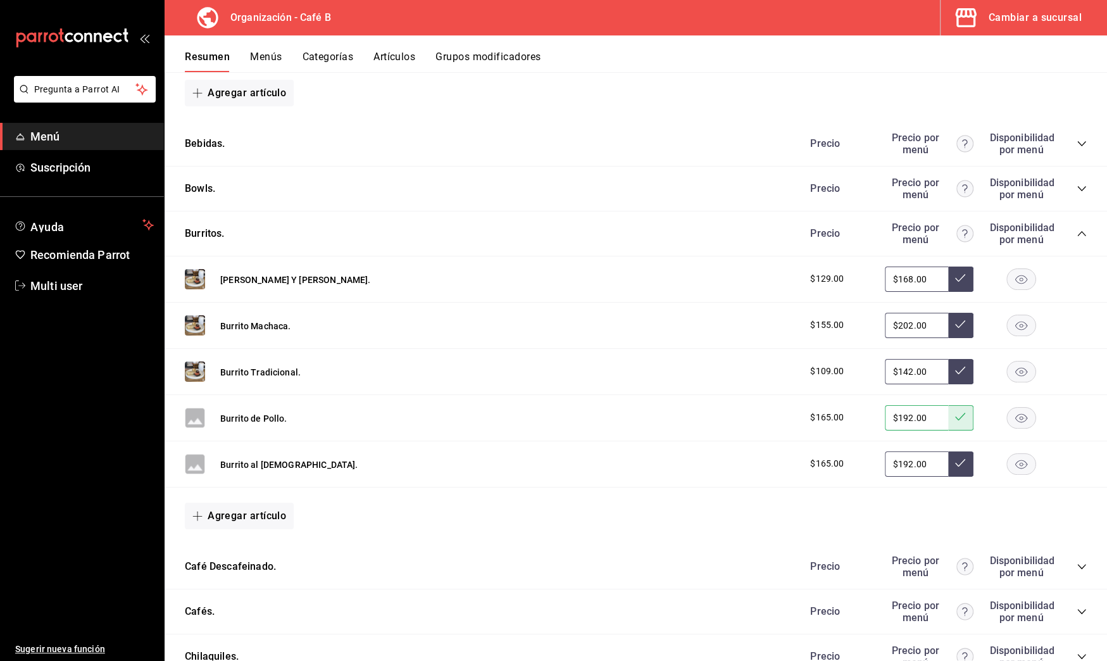
type input "$192.00"
click at [955, 458] on icon at bounding box center [960, 463] width 10 height 10
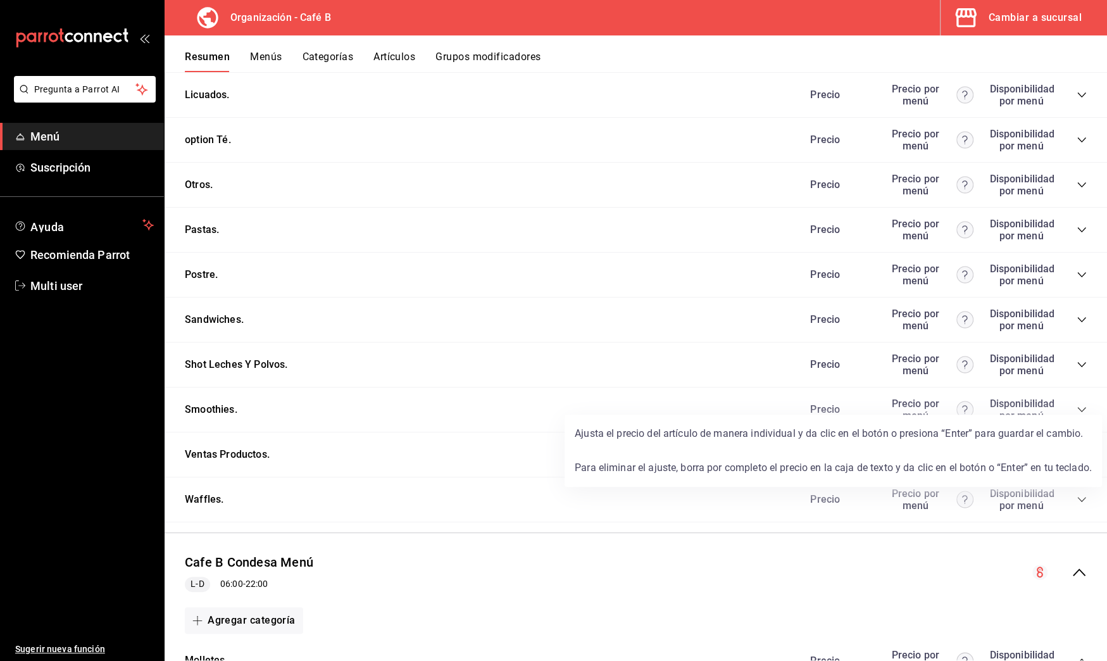
scroll to position [1709, 0]
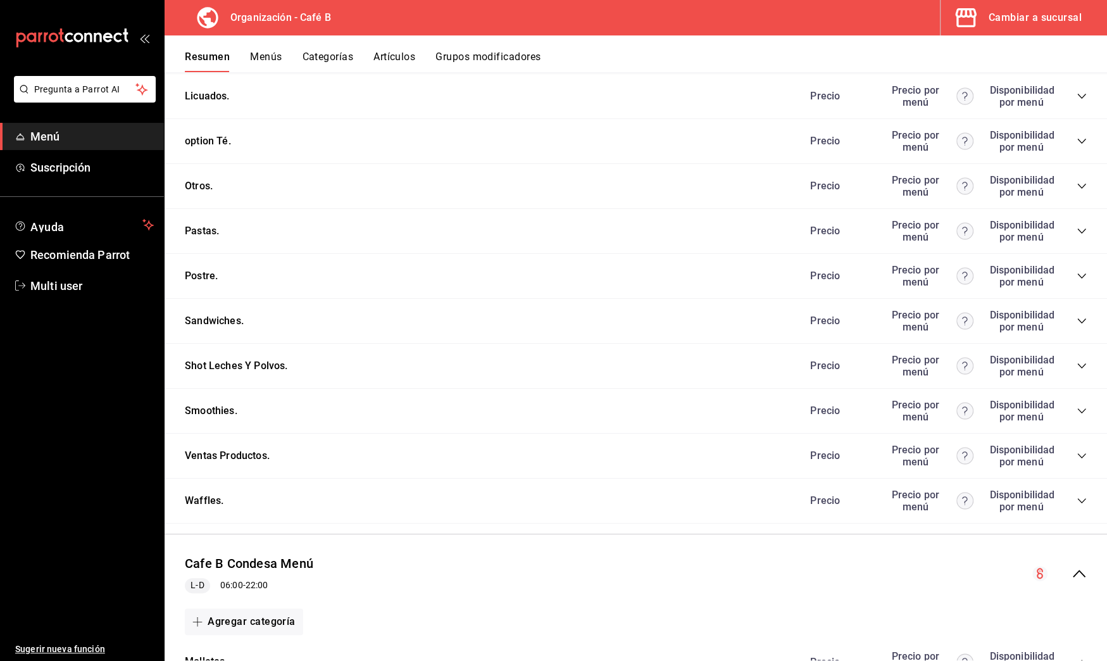
click at [1077, 496] on icon "collapse-category-row" at bounding box center [1082, 501] width 10 height 10
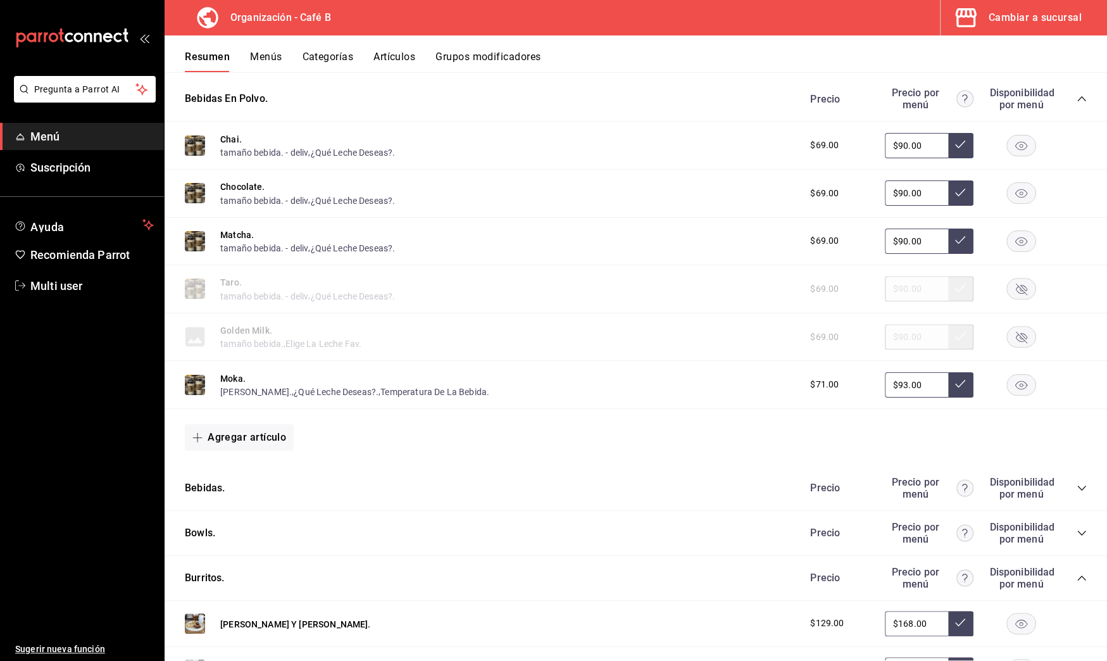
scroll to position [0, 0]
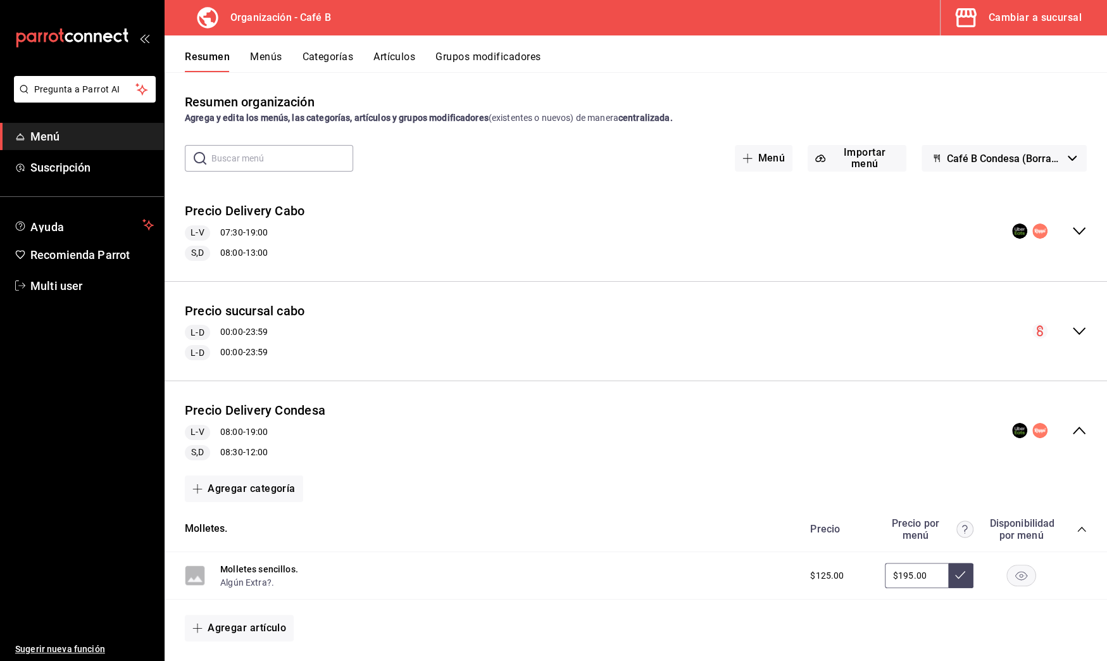
click at [270, 53] on button "Menús" at bounding box center [266, 62] width 32 height 22
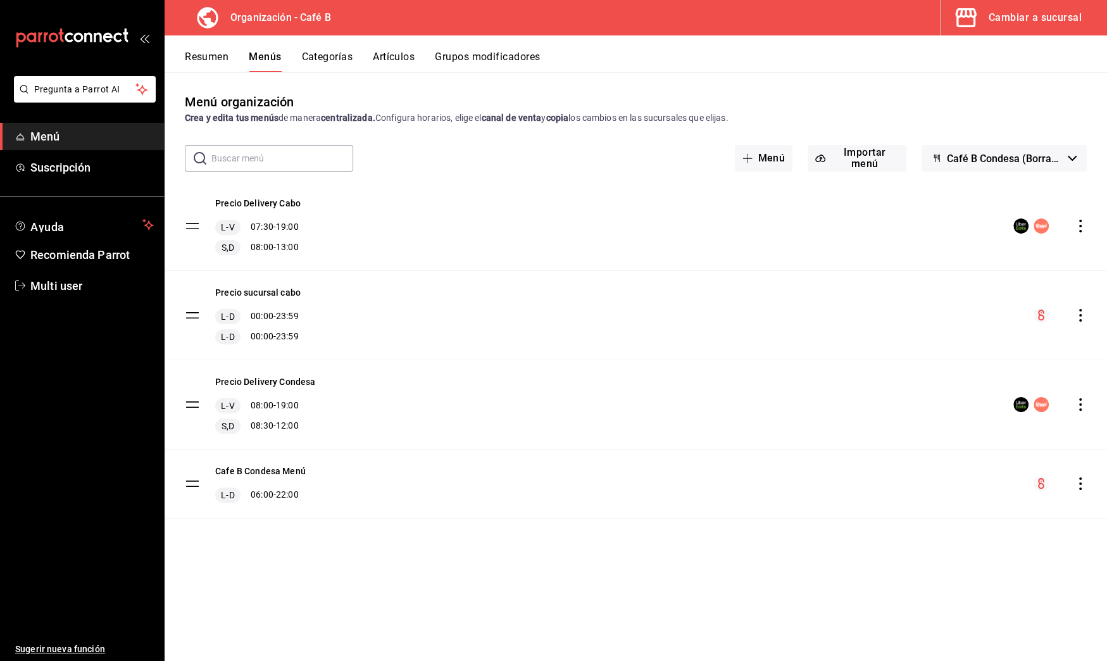
click at [1082, 222] on icon "actions" at bounding box center [1080, 226] width 13 height 13
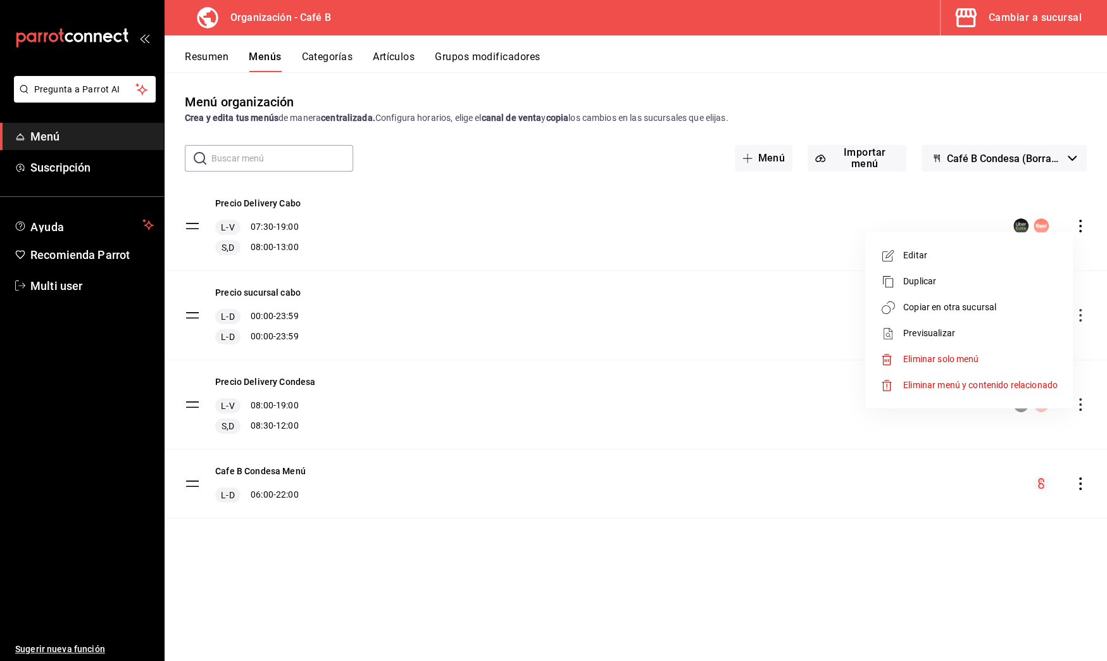
click at [1002, 318] on li "Copiar en otra sucursal" at bounding box center [968, 307] width 197 height 26
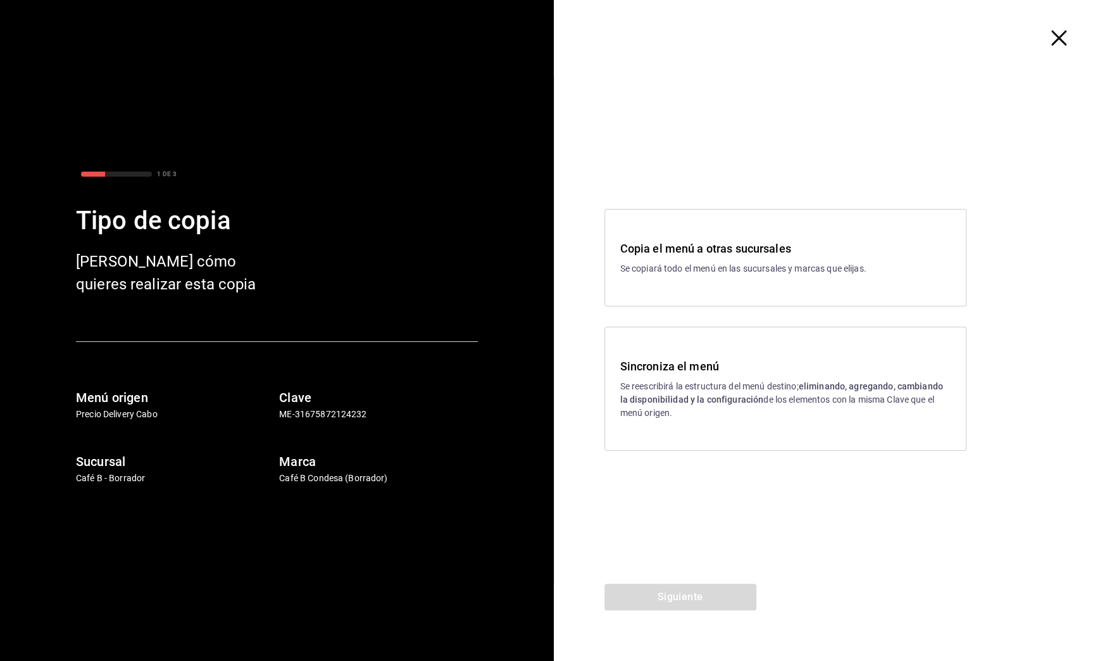
click at [717, 420] on div "Sincroniza el menú Se reescribirá la estructura del menú destino; eliminando, a…" at bounding box center [785, 389] width 362 height 124
click at [725, 596] on button "Siguiente" at bounding box center [680, 597] width 152 height 27
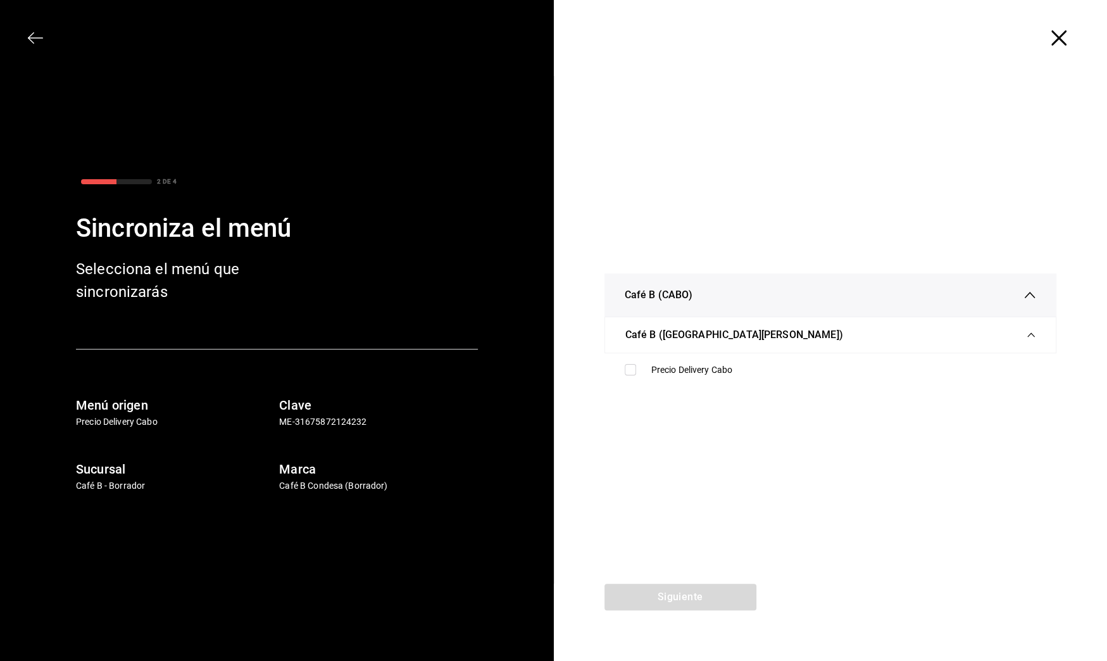
click at [725, 596] on div "Siguiente" at bounding box center [680, 622] width 253 height 77
click at [720, 381] on div "Precio Delivery Cabo" at bounding box center [831, 369] width 432 height 23
checkbox input "true"
click at [699, 603] on button "Siguiente" at bounding box center [680, 597] width 152 height 27
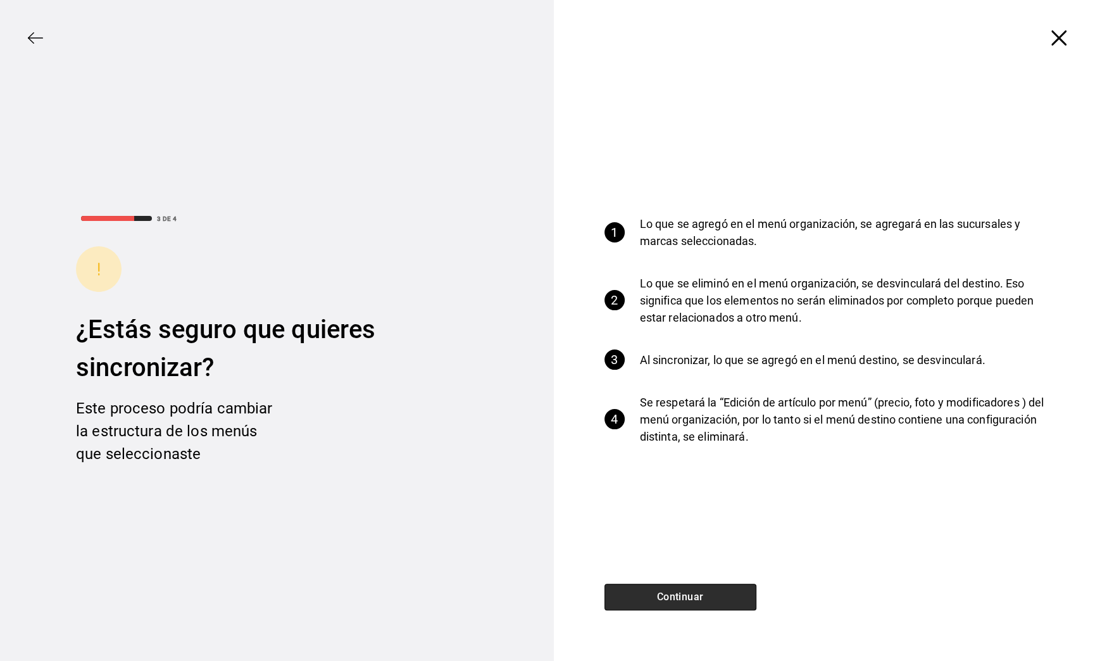
click at [699, 603] on button "Continuar" at bounding box center [680, 597] width 152 height 27
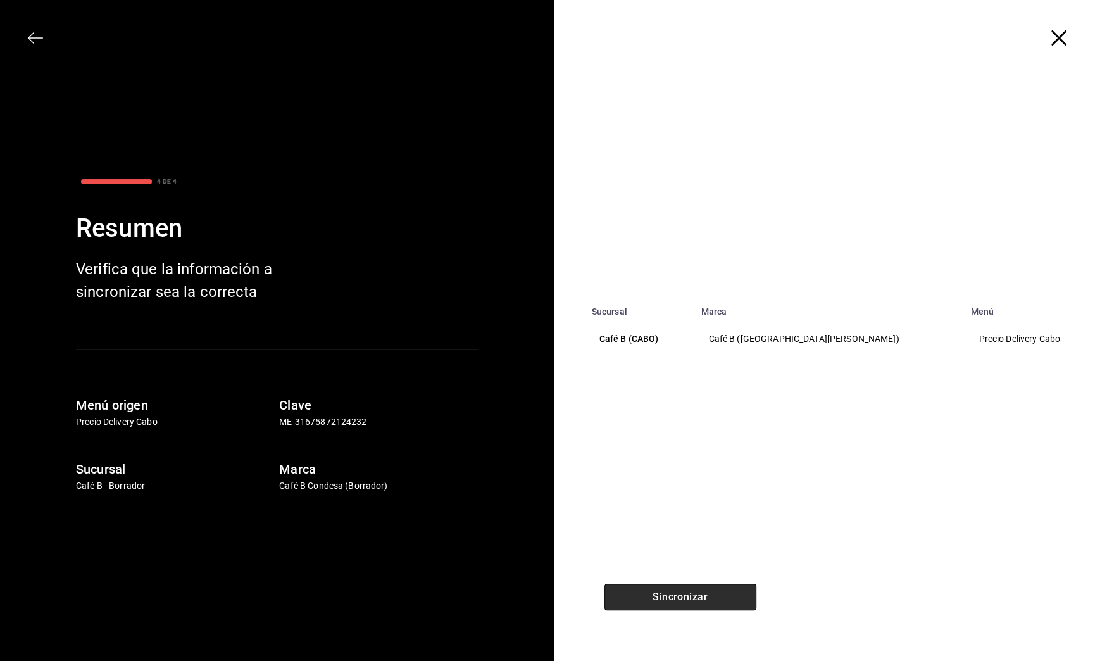
click at [699, 603] on button "Sincronizar" at bounding box center [680, 597] width 152 height 27
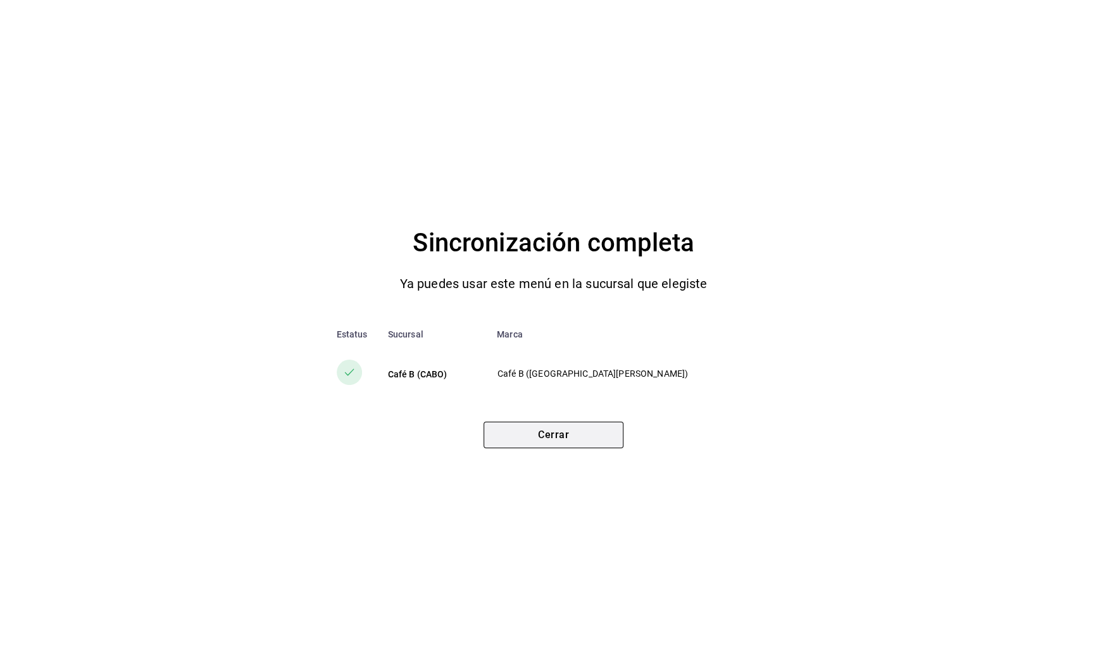
click at [579, 428] on button "Cerrar" at bounding box center [554, 435] width 140 height 27
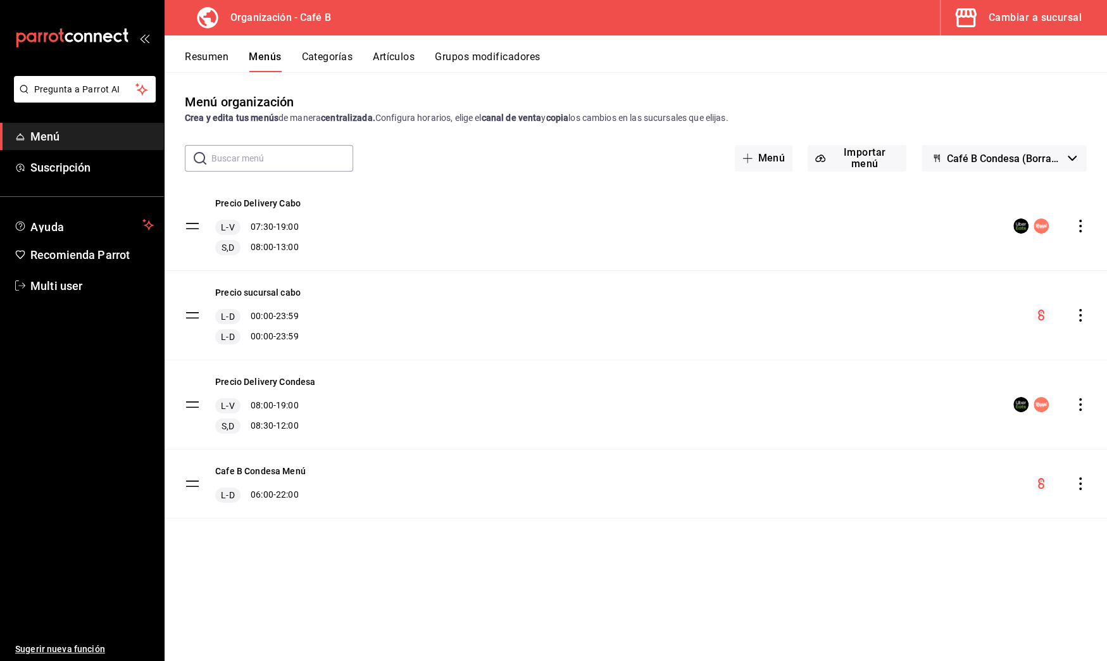
click at [1083, 313] on icon "actions" at bounding box center [1080, 315] width 13 height 13
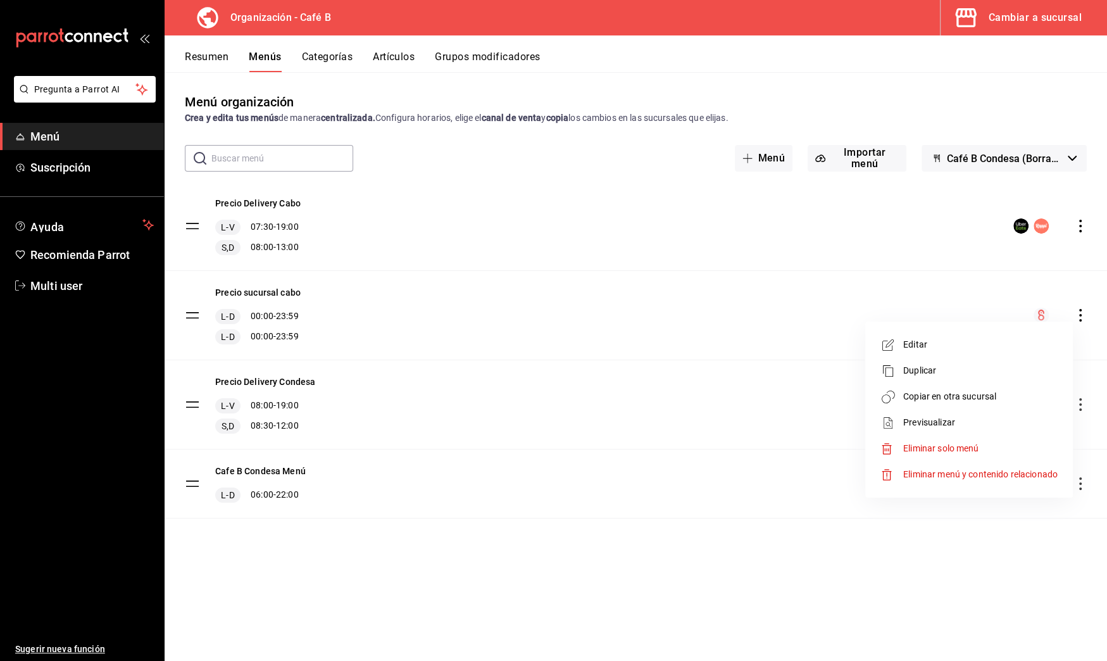
click at [984, 392] on span "Copiar en otra sucursal" at bounding box center [980, 396] width 154 height 13
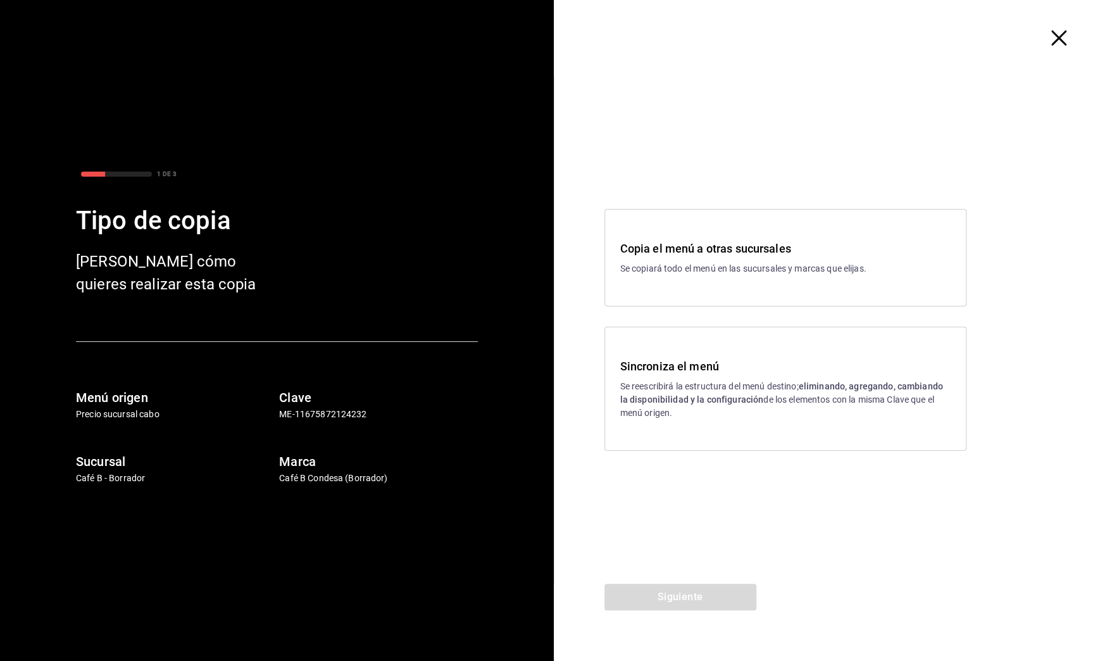
drag, startPoint x: 740, startPoint y: 394, endPoint x: 735, endPoint y: 389, distance: 6.7
click at [740, 394] on strong "eliminando, agregando, cambiando la disponibilidad y la configuración" at bounding box center [781, 392] width 323 height 23
click at [732, 586] on button "Siguiente" at bounding box center [680, 597] width 152 height 27
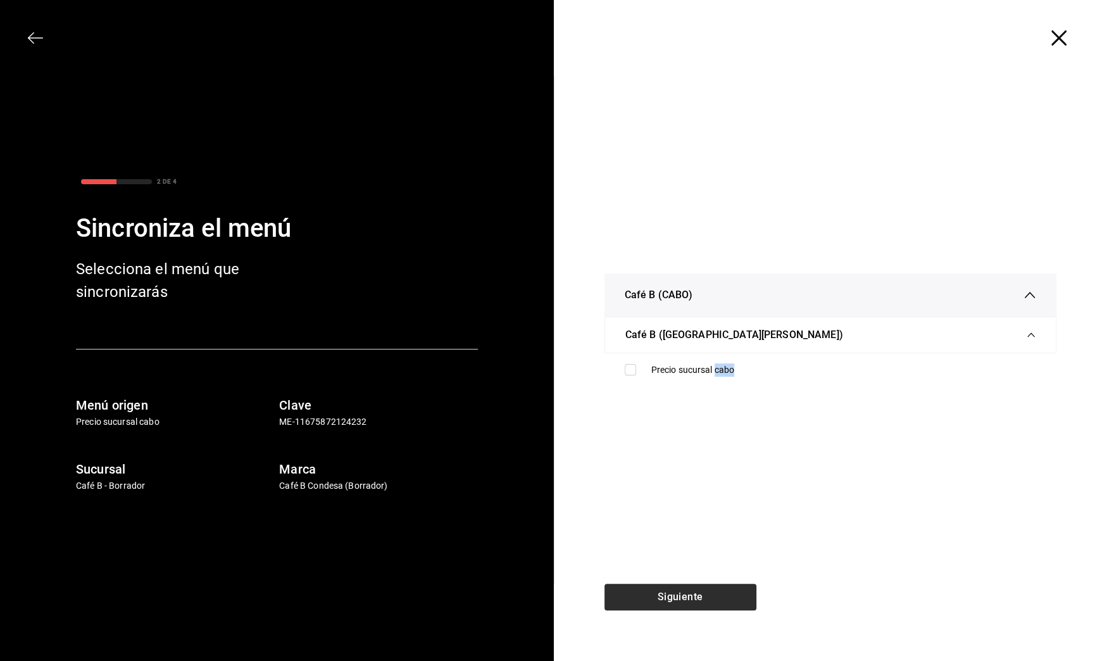
click at [732, 586] on div "Siguiente" at bounding box center [680, 622] width 253 height 77
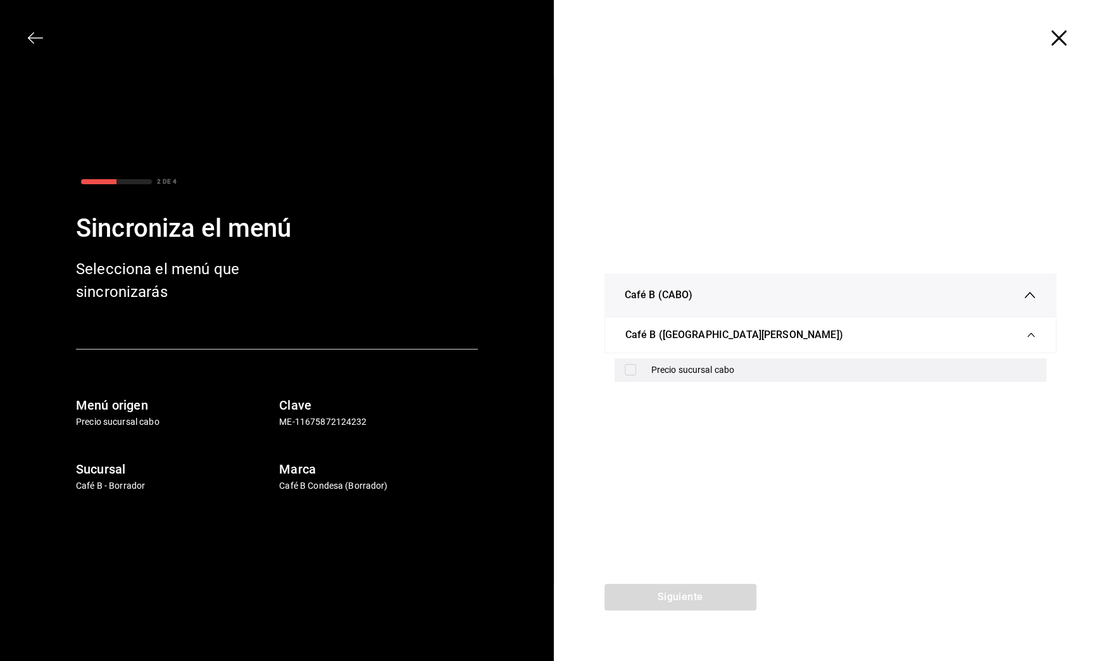
click at [723, 360] on div "Precio sucursal cabo" at bounding box center [831, 369] width 432 height 23
checkbox input "true"
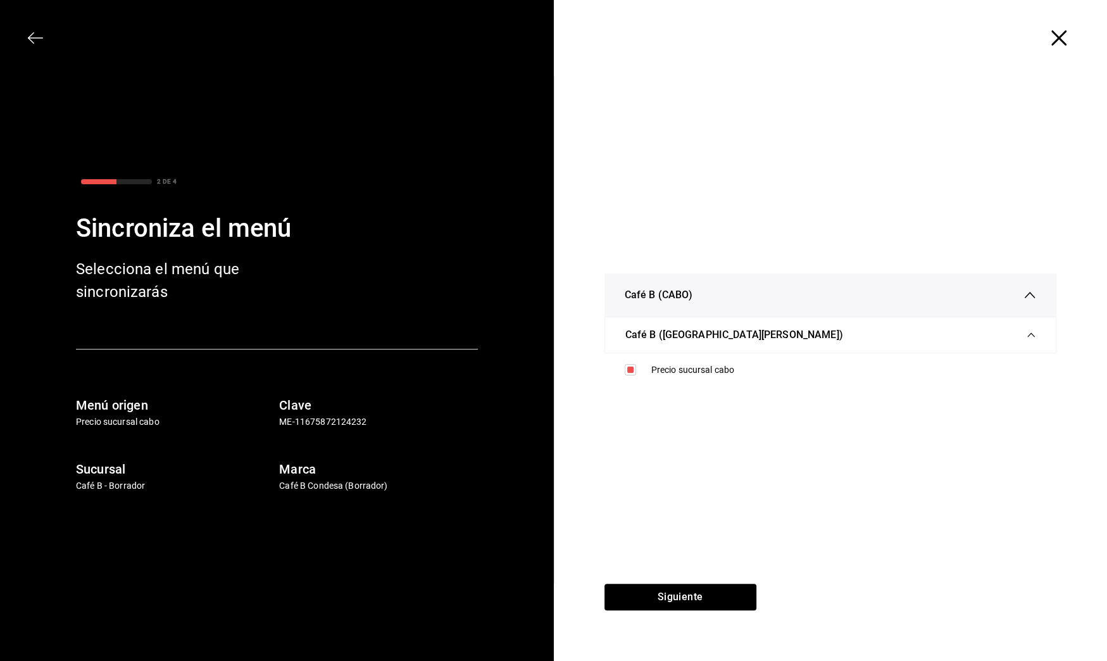
click at [699, 567] on div "Café B (CABO) Café B (Plaza Santa Carmela) Precio sucursal cabo" at bounding box center [831, 330] width 554 height 508
click at [696, 600] on button "Siguiente" at bounding box center [680, 597] width 152 height 27
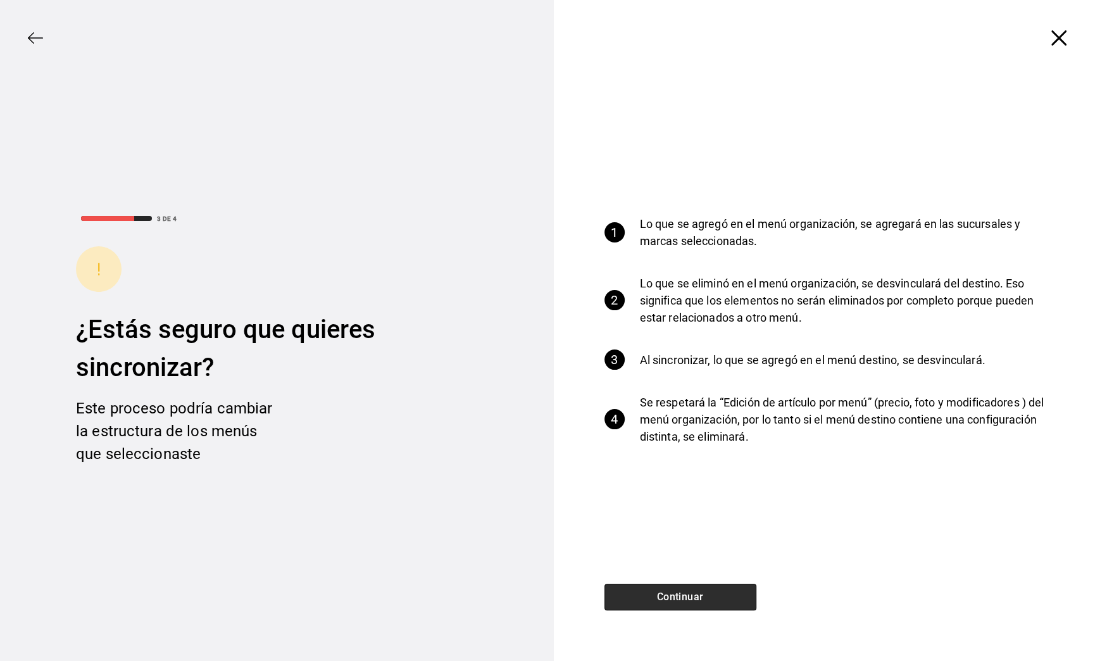
click at [696, 599] on button "Continuar" at bounding box center [680, 597] width 152 height 27
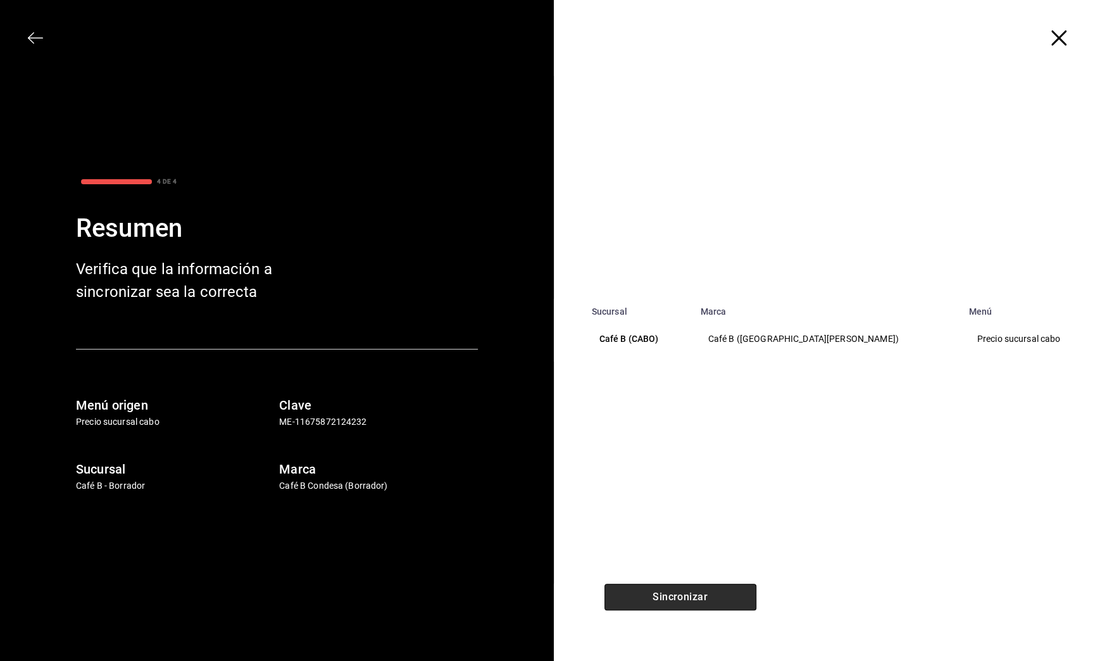
click at [696, 599] on button "Sincronizar" at bounding box center [680, 597] width 152 height 27
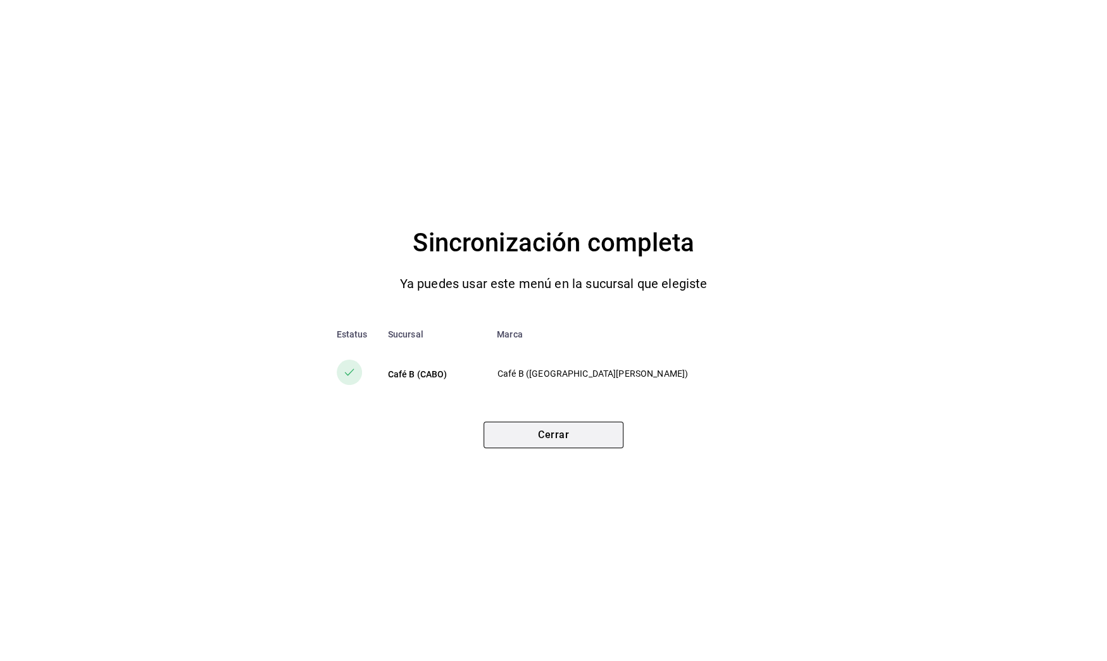
click at [597, 441] on button "Cerrar" at bounding box center [554, 435] width 140 height 27
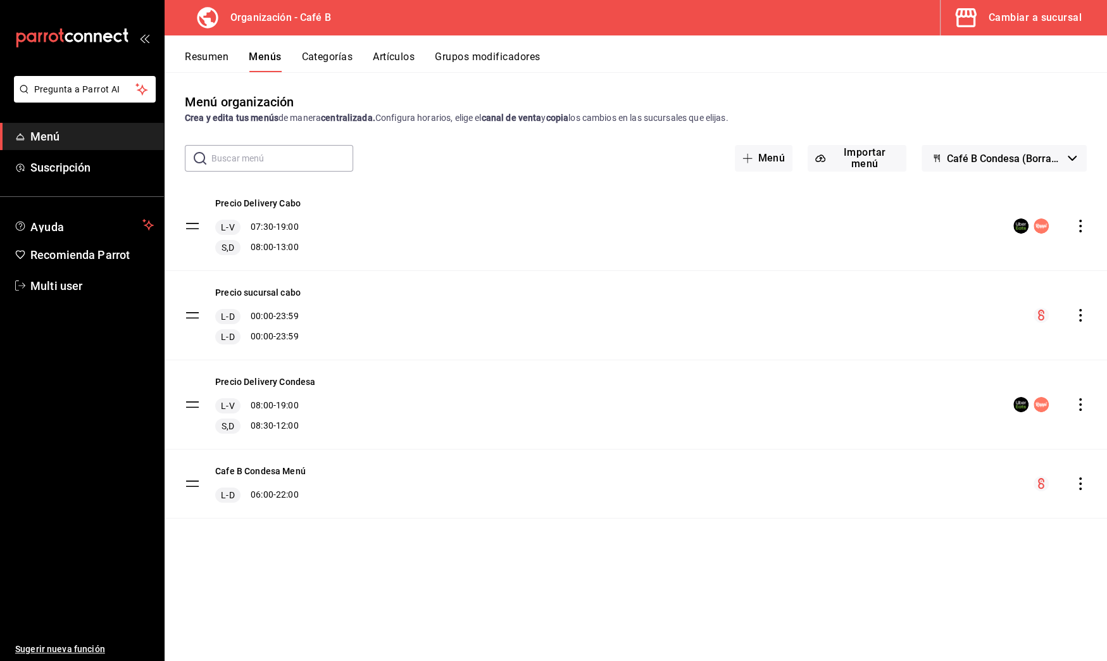
click at [1078, 405] on icon "actions" at bounding box center [1080, 404] width 13 height 13
click at [971, 482] on span "Copiar en otra sucursal" at bounding box center [980, 484] width 154 height 13
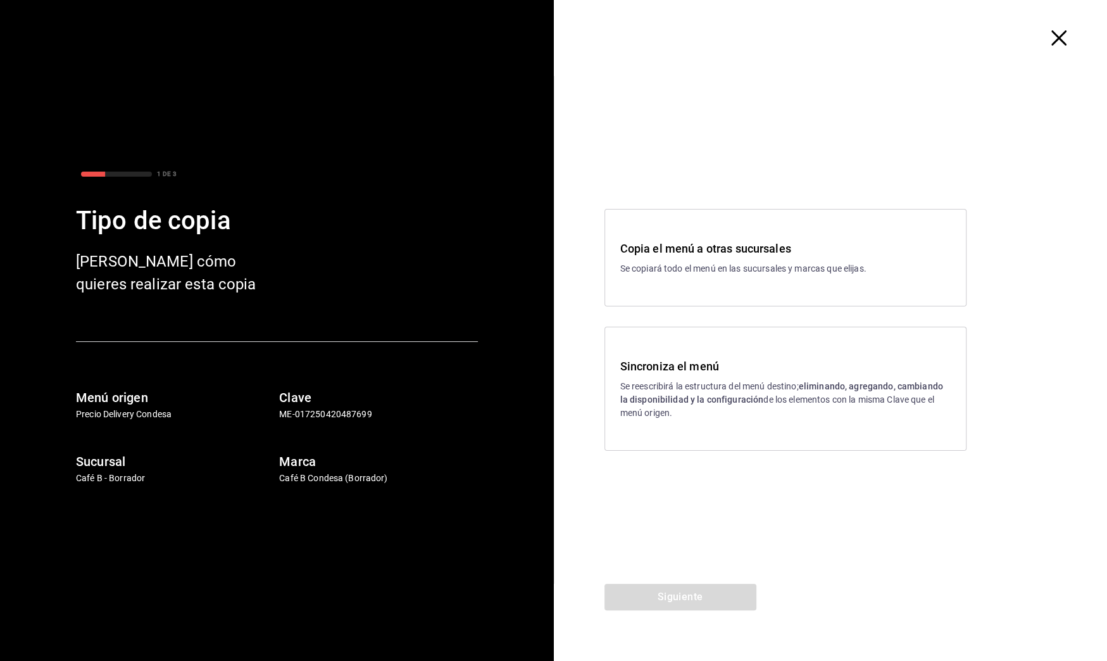
click at [728, 393] on p "Se reescribirá la estructura del menú destino; eliminando, agregando, cambiando…" at bounding box center [785, 400] width 330 height 40
click at [699, 582] on div "Copia el menú a otras sucursales Se copiará todo el menú en las sucursales y ma…" at bounding box center [831, 330] width 554 height 508
click at [699, 603] on button "Siguiente" at bounding box center [680, 597] width 152 height 27
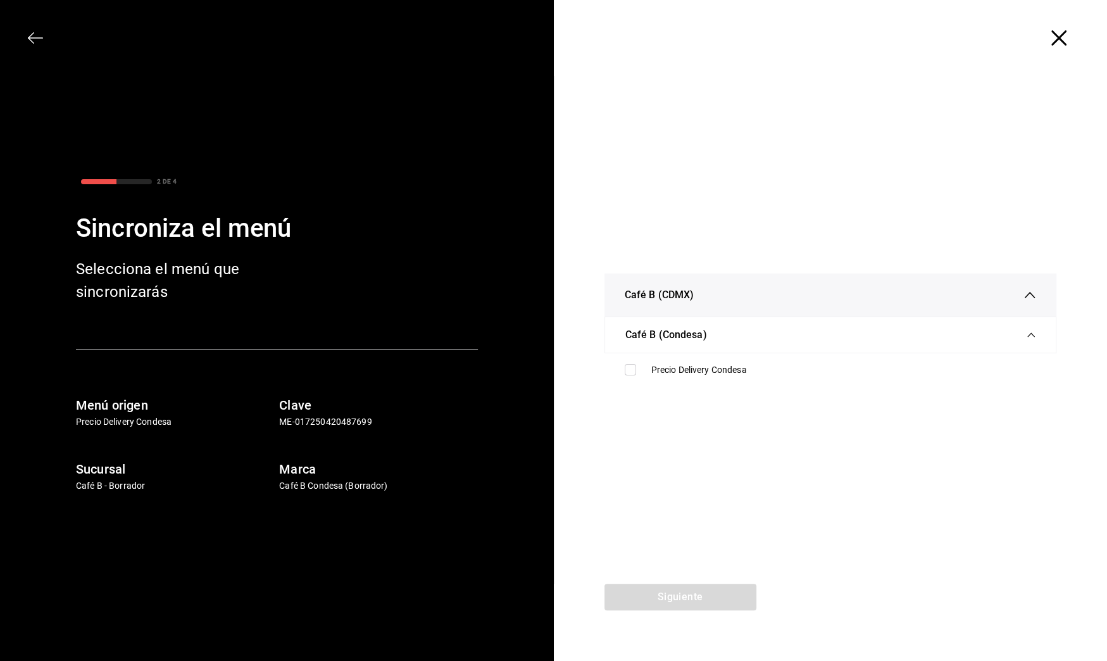
click at [699, 603] on div "Siguiente" at bounding box center [680, 622] width 253 height 77
click at [720, 366] on div "Precio Delivery Condesa" at bounding box center [843, 369] width 385 height 13
checkbox input "true"
click at [715, 595] on button "Siguiente" at bounding box center [680, 597] width 152 height 27
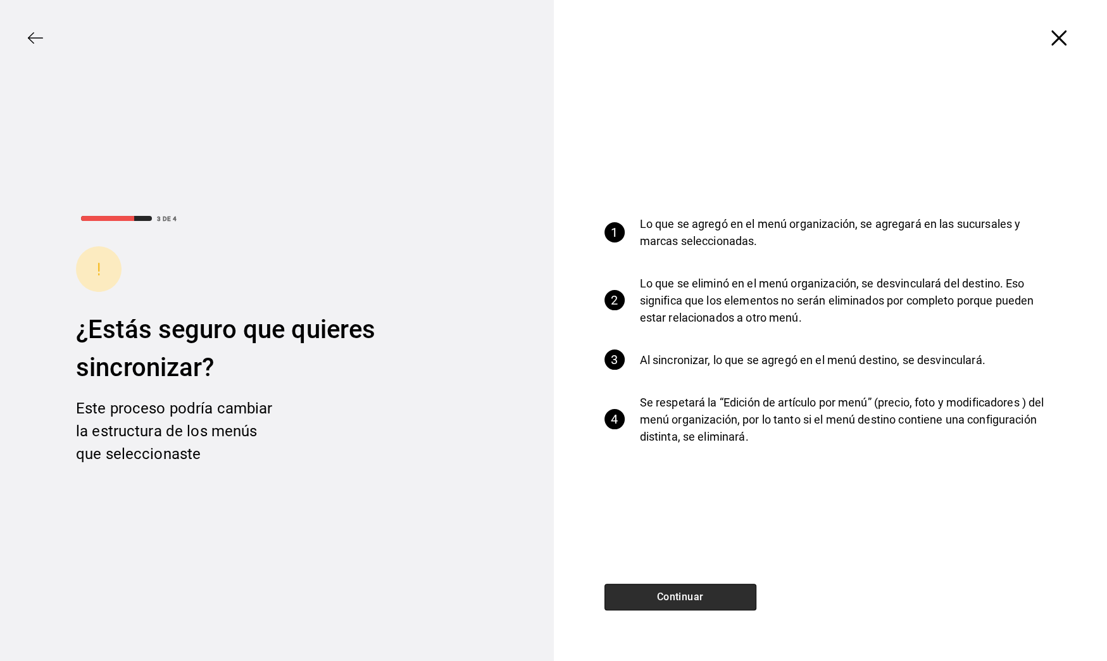
click at [715, 595] on button "Continuar" at bounding box center [680, 597] width 152 height 27
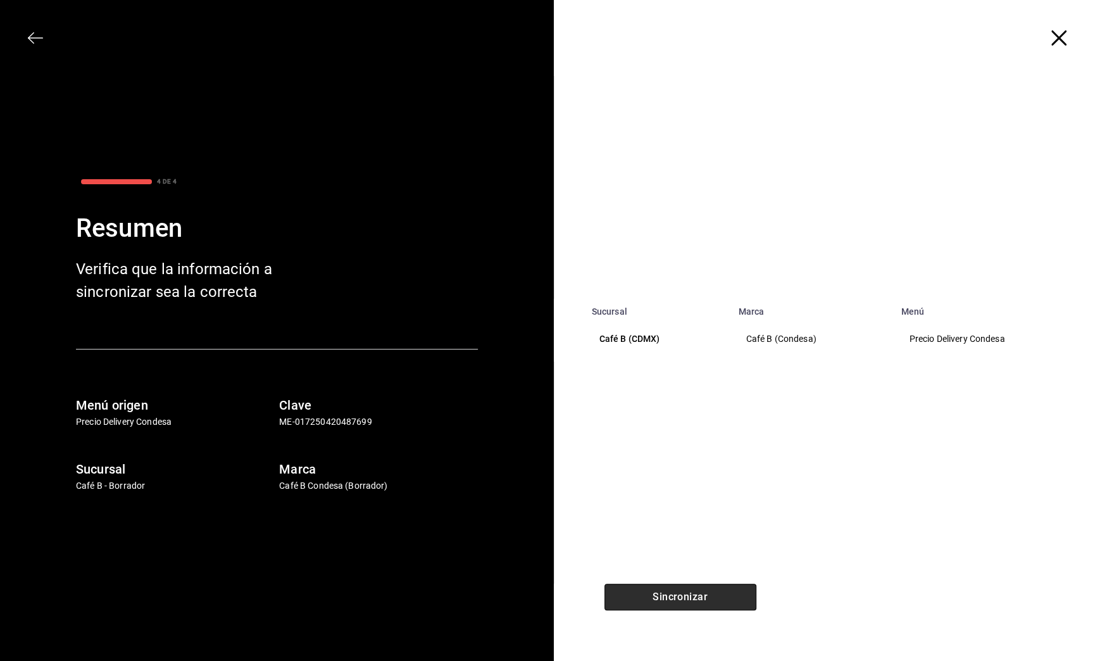
click at [715, 595] on button "Sincronizar" at bounding box center [680, 597] width 152 height 27
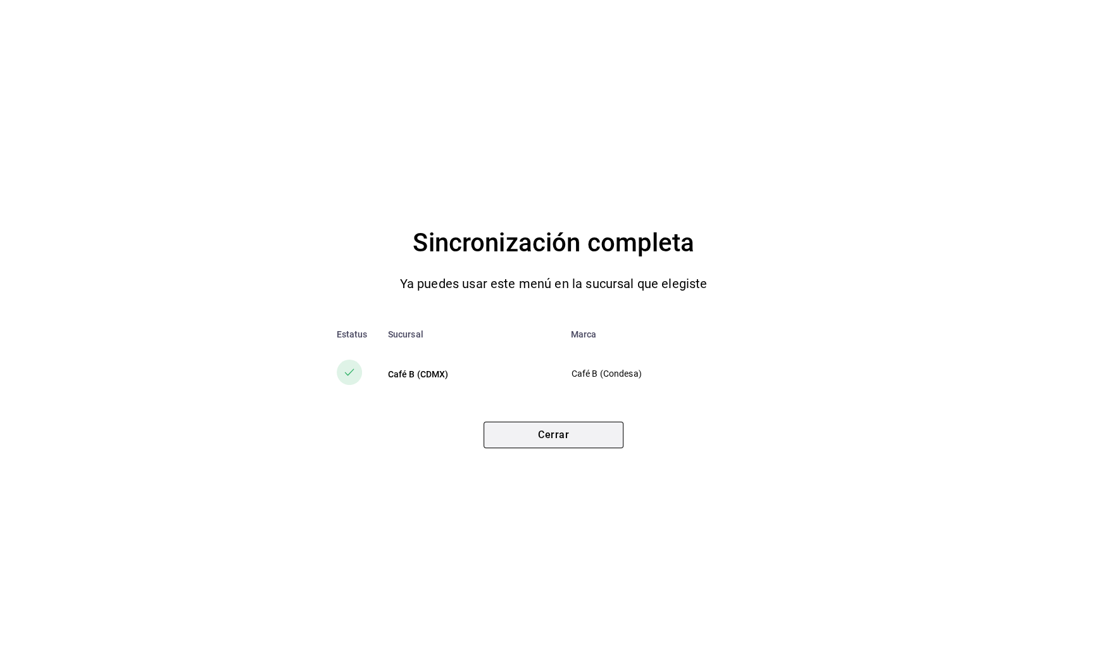
click at [610, 430] on button "Cerrar" at bounding box center [554, 435] width 140 height 27
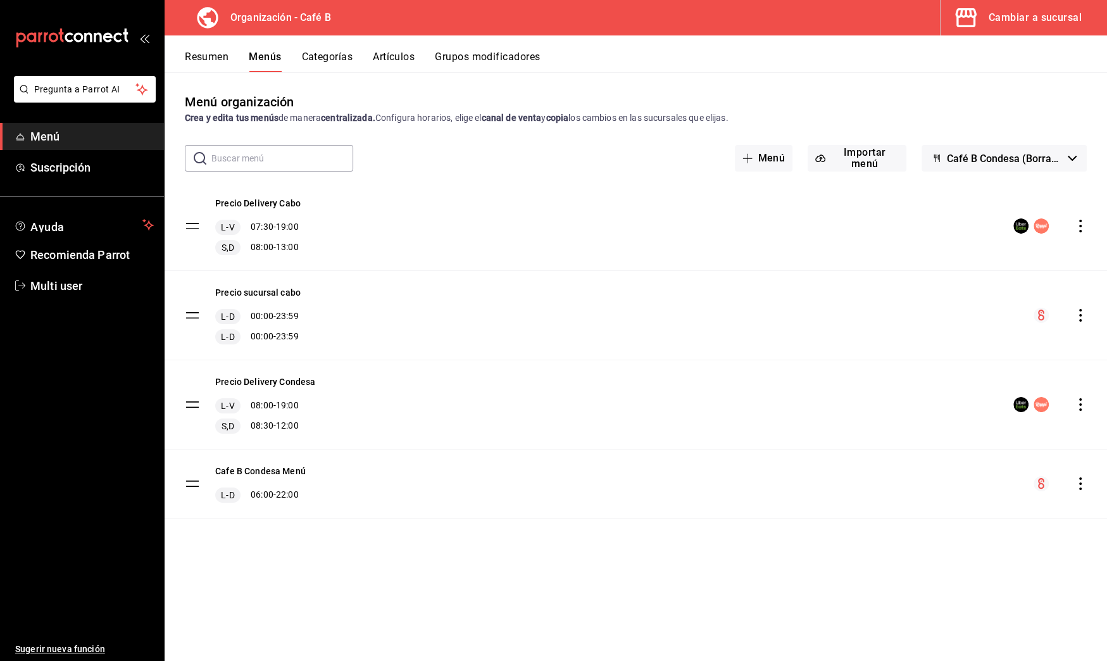
click at [1082, 480] on icon "actions" at bounding box center [1080, 483] width 13 height 13
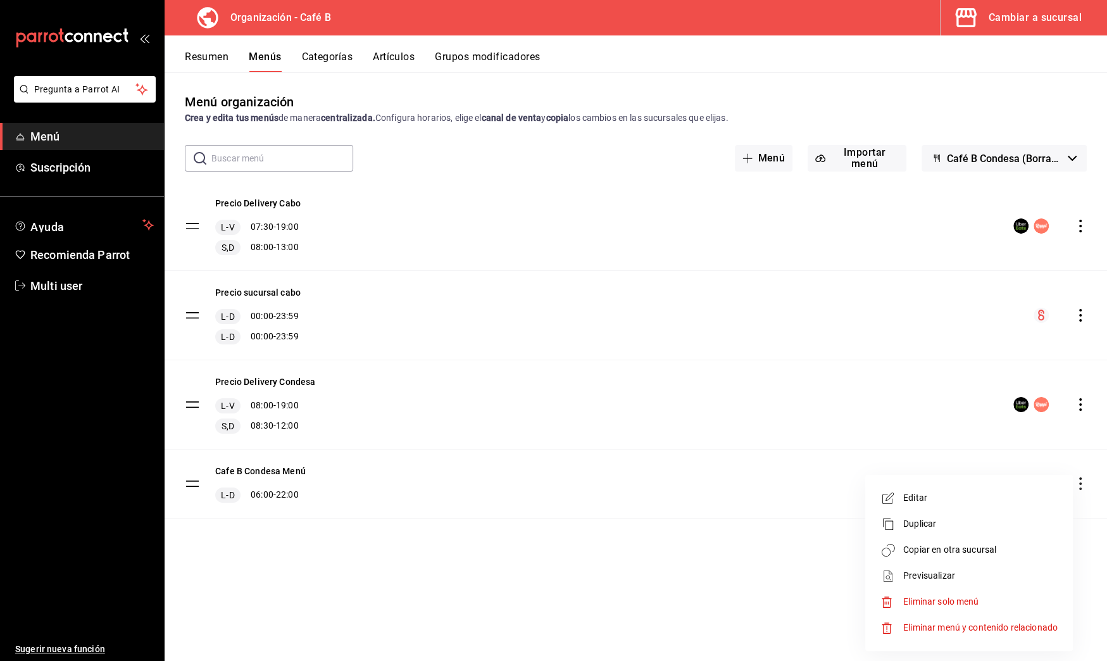
click at [929, 556] on span "Copiar en otra sucursal" at bounding box center [980, 549] width 154 height 13
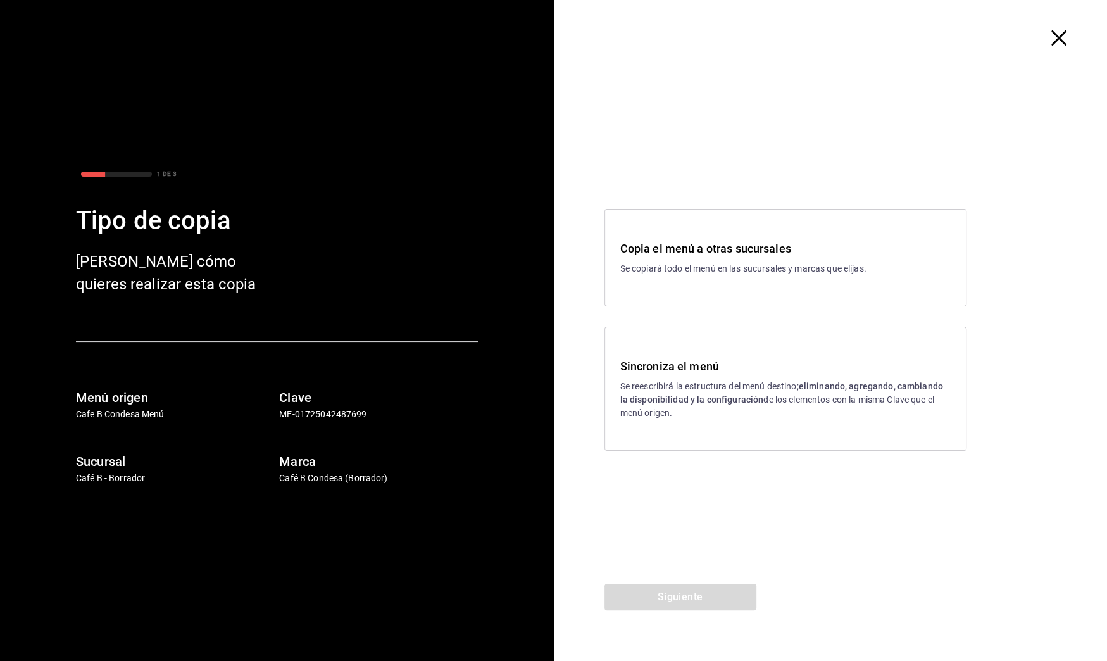
click at [687, 416] on p "Se reescribirá la estructura del menú destino; eliminando, agregando, cambiando…" at bounding box center [785, 400] width 330 height 40
click at [725, 591] on button "Siguiente" at bounding box center [680, 597] width 152 height 27
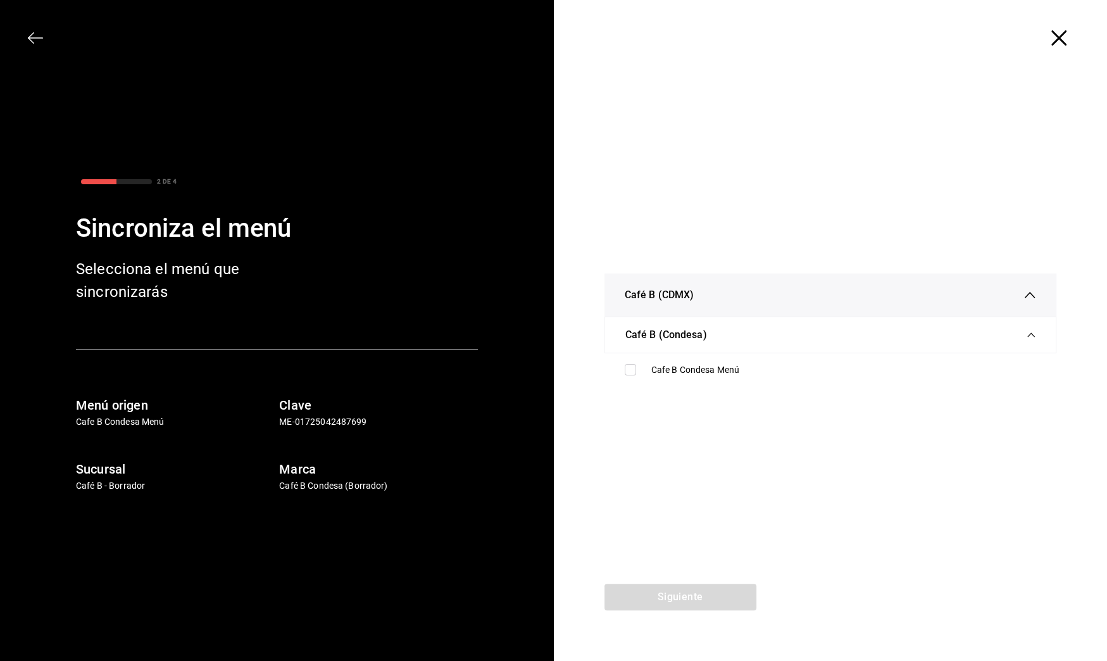
click at [725, 588] on div "Siguiente" at bounding box center [680, 622] width 253 height 77
click at [729, 369] on div "Cafe B Condesa Menú" at bounding box center [843, 369] width 385 height 13
checkbox input "true"
click at [708, 593] on button "Siguiente" at bounding box center [680, 597] width 152 height 27
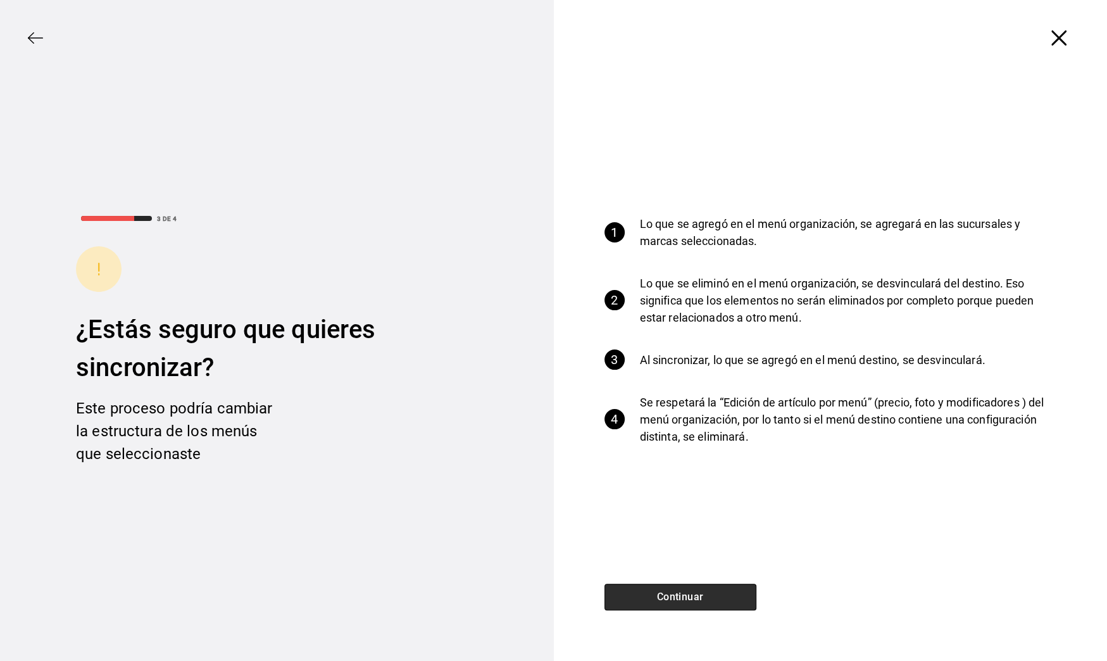
click at [708, 592] on button "Continuar" at bounding box center [680, 597] width 152 height 27
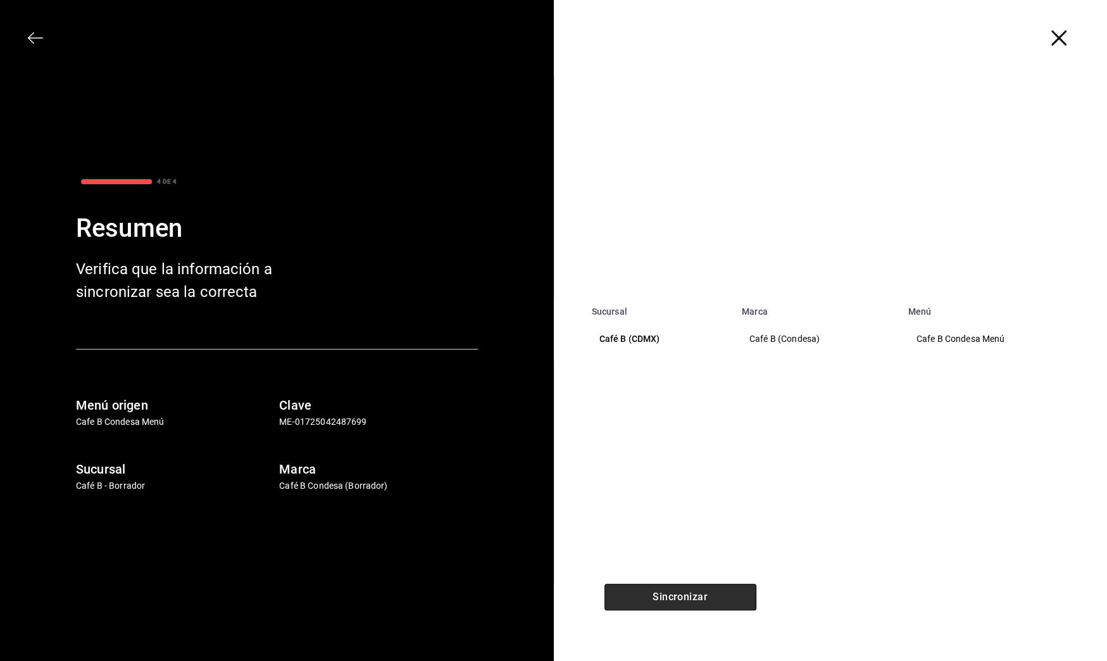
click at [708, 592] on button "Sincronizar" at bounding box center [680, 597] width 152 height 27
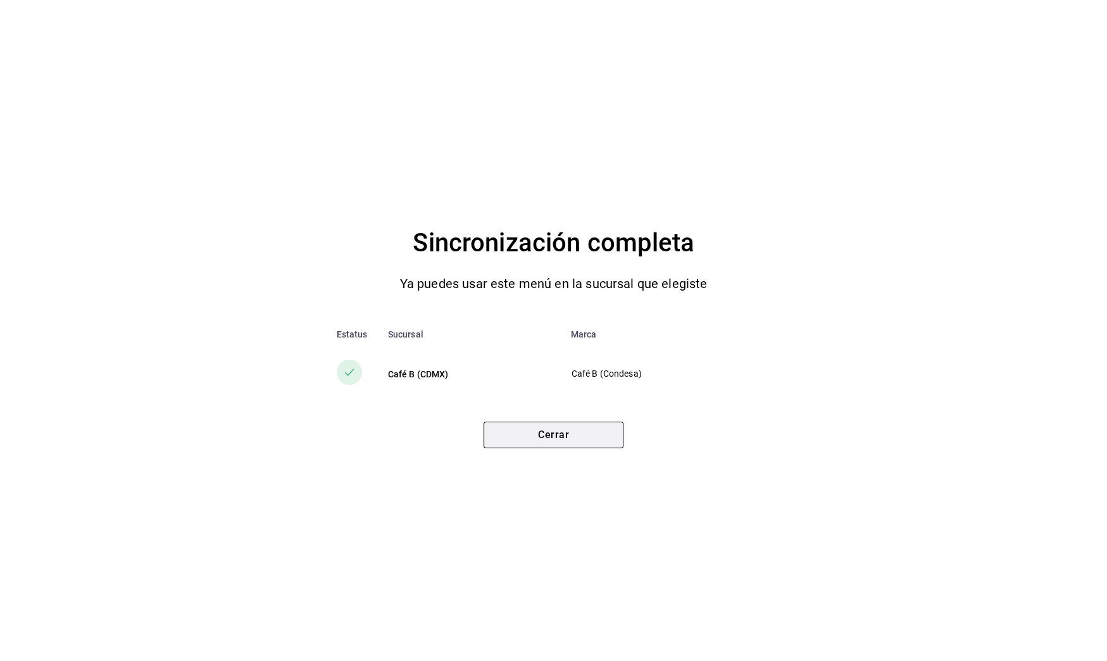
click at [604, 438] on button "Cerrar" at bounding box center [554, 435] width 140 height 27
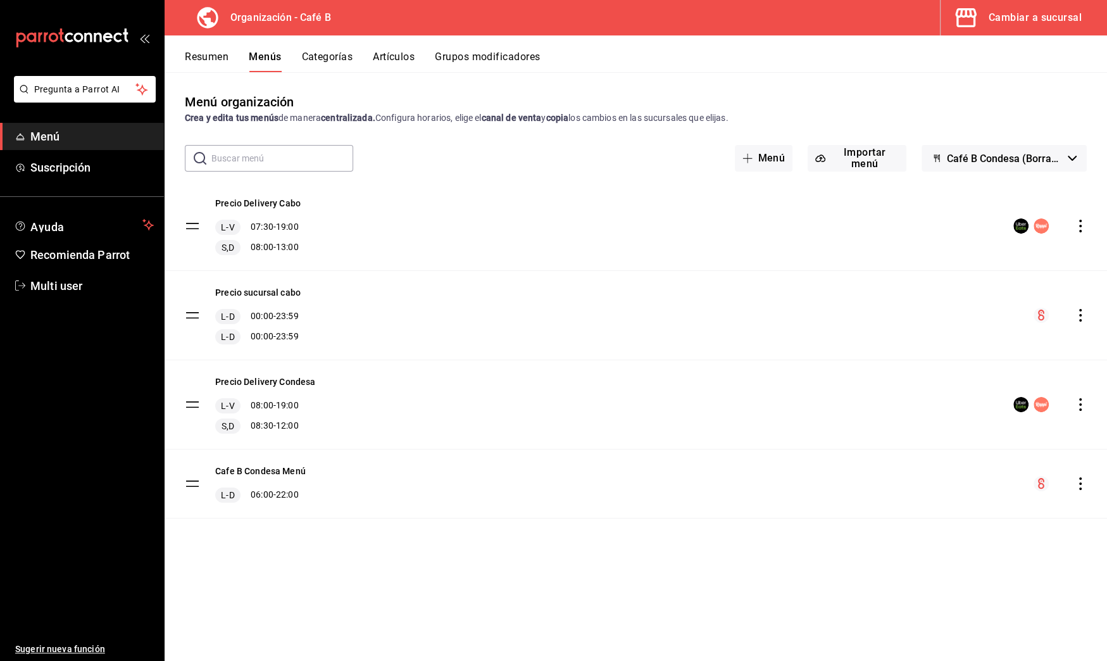
click at [1073, 2] on button "Cambiar a sucursal" at bounding box center [1018, 17] width 156 height 35
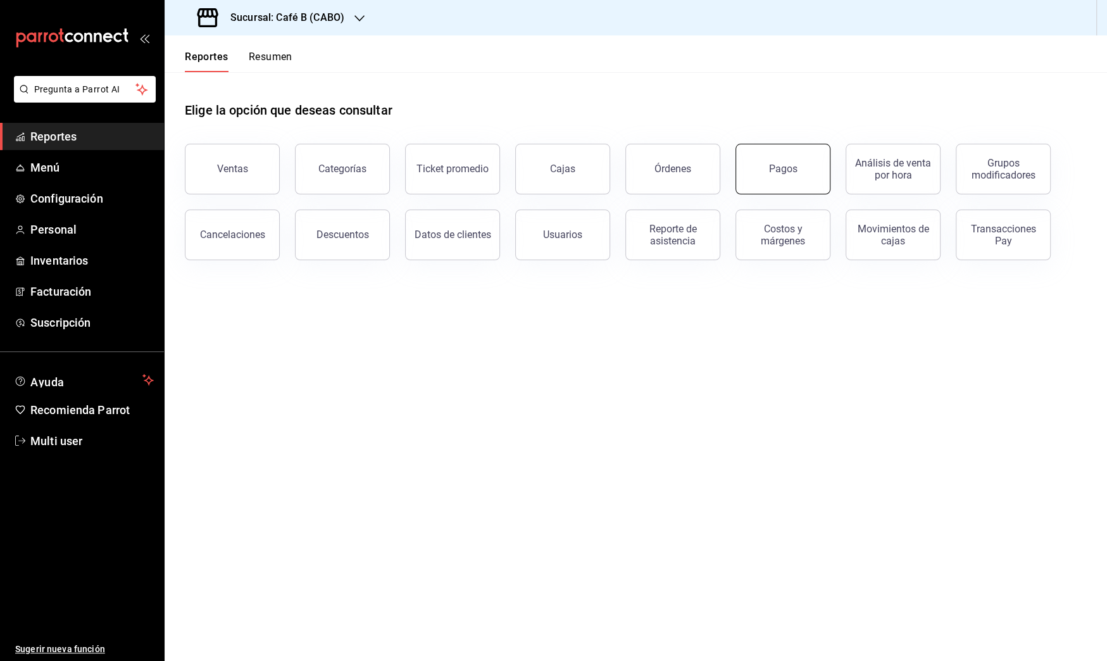
click at [796, 160] on button "Pagos" at bounding box center [782, 169] width 95 height 51
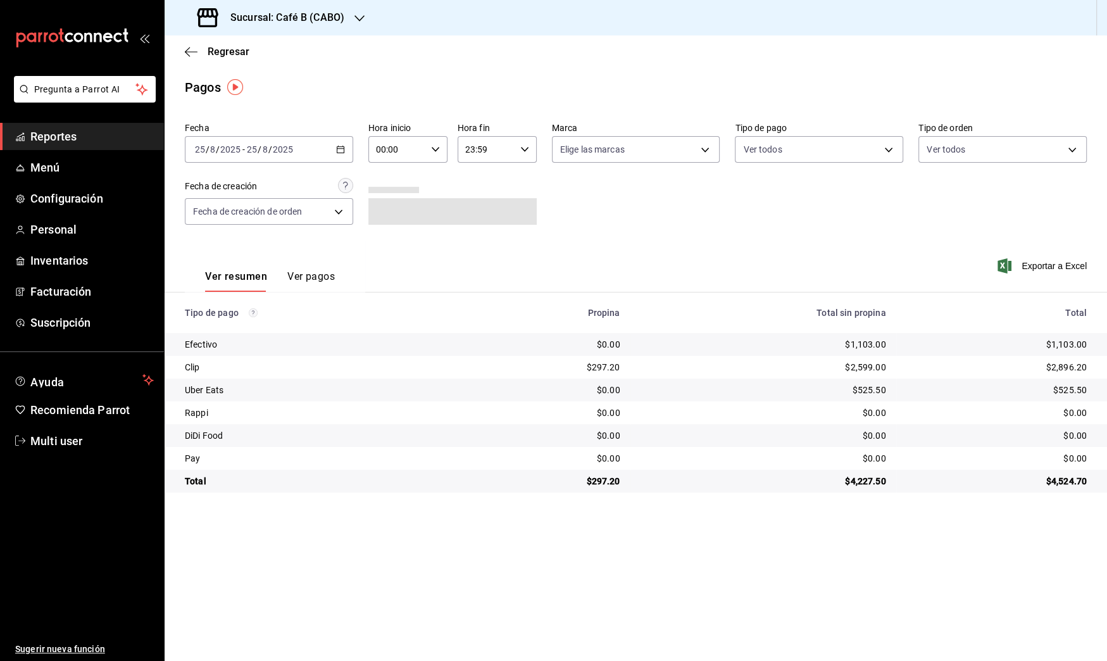
click at [336, 151] on icon "button" at bounding box center [340, 149] width 9 height 9
click at [253, 332] on span "Rango de fechas" at bounding box center [245, 329] width 98 height 13
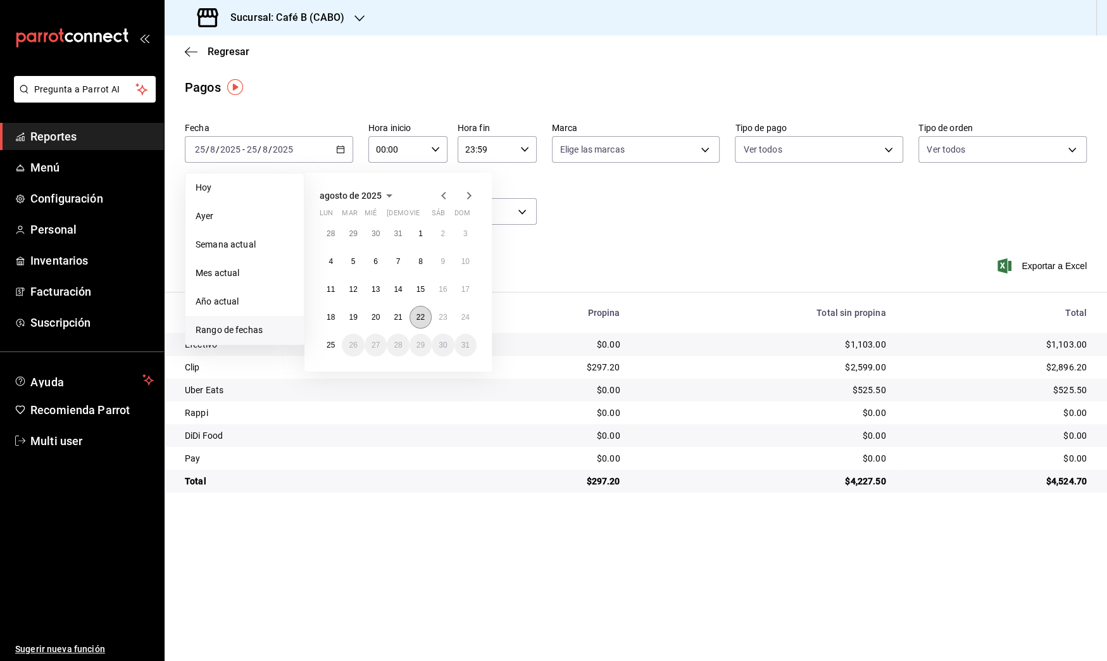
click at [422, 318] on abbr "22" at bounding box center [420, 317] width 8 height 9
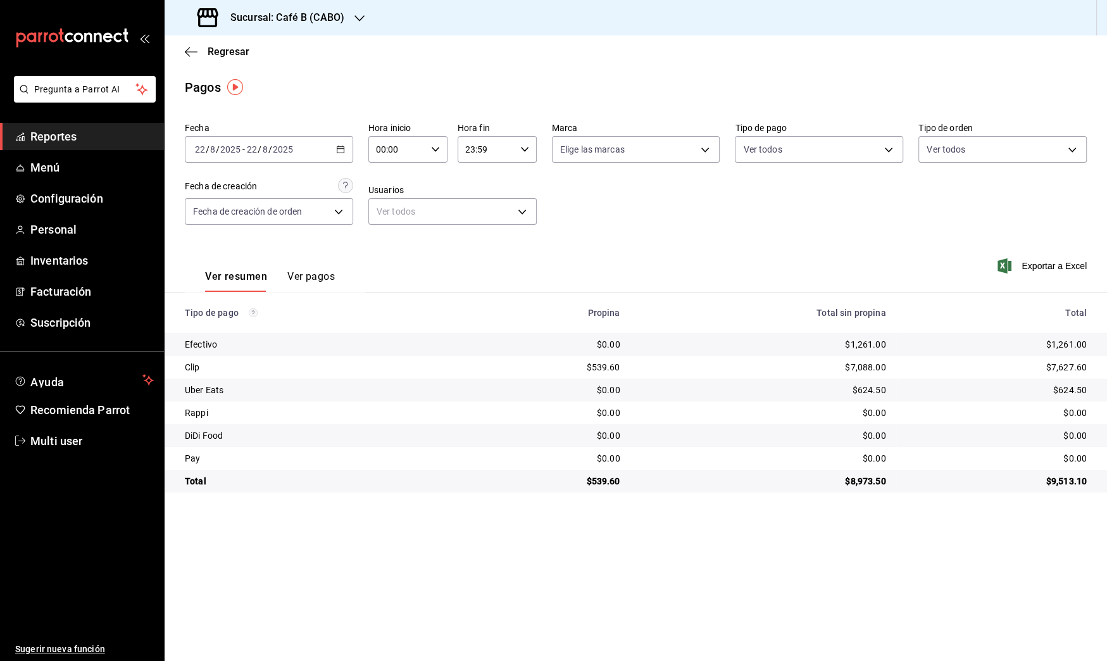
click at [287, 24] on h3 "Sucursal: Café B (CABO)" at bounding box center [282, 17] width 124 height 15
click at [289, 79] on div "Café B (CDMX)" at bounding box center [260, 83] width 170 height 13
click at [337, 151] on \(Stroke\) "button" at bounding box center [341, 149] width 8 height 7
click at [234, 337] on li "Rango de fechas" at bounding box center [244, 330] width 118 height 28
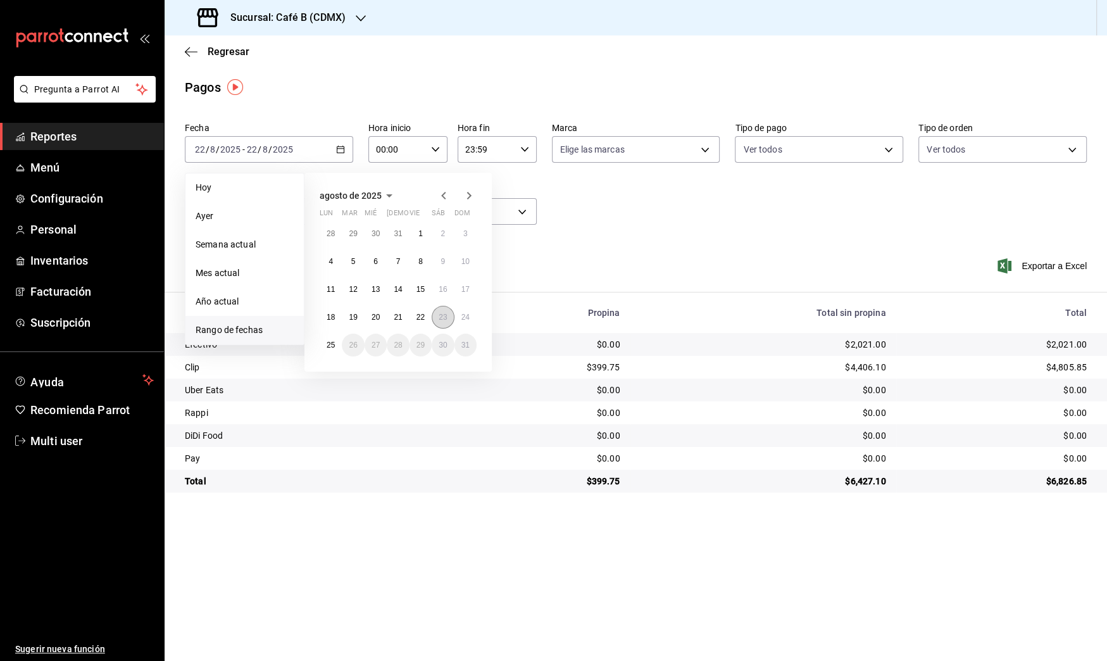
click at [441, 315] on abbr "23" at bounding box center [443, 317] width 8 height 9
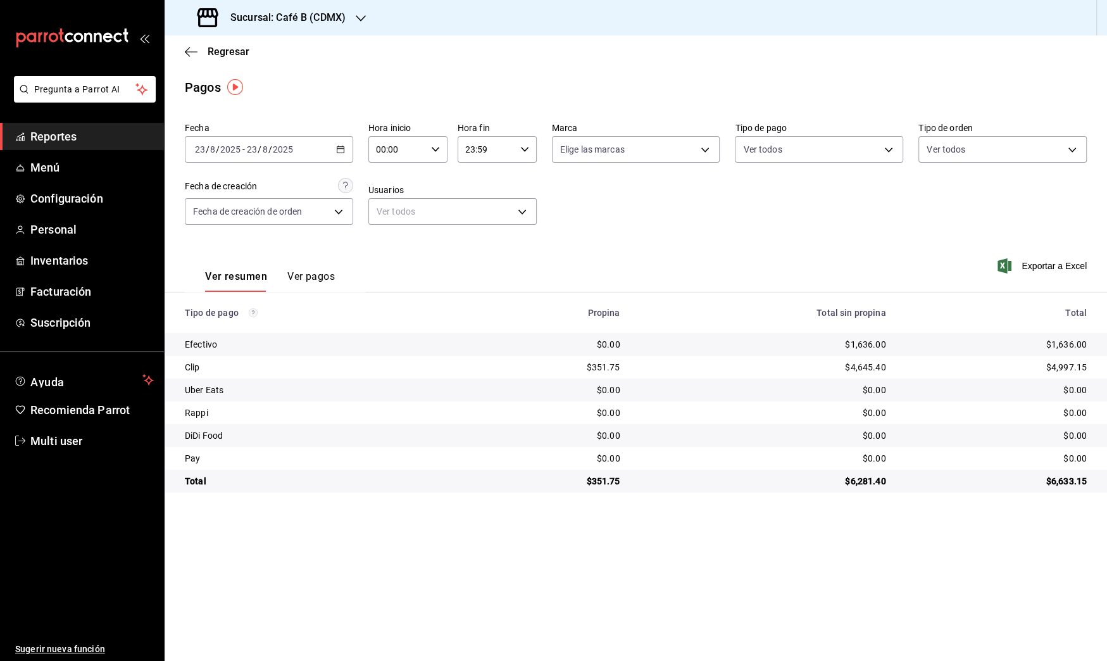
click at [320, 153] on div "[DATE] [DATE] - [DATE] [DATE]" at bounding box center [269, 149] width 168 height 27
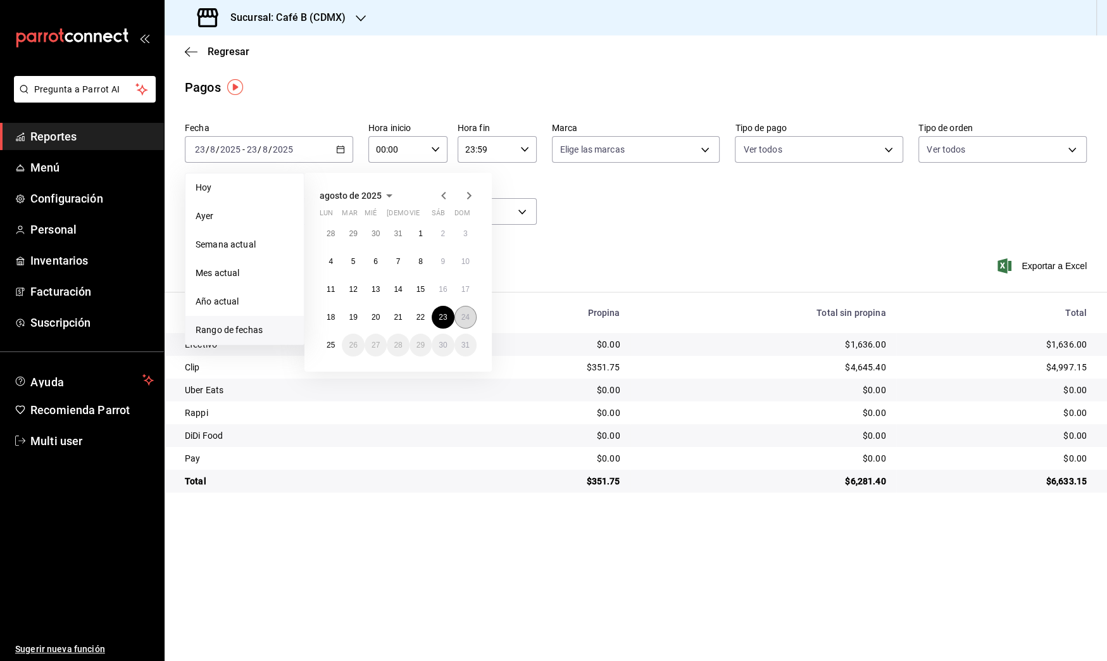
click at [469, 309] on button "24" at bounding box center [465, 317] width 22 height 23
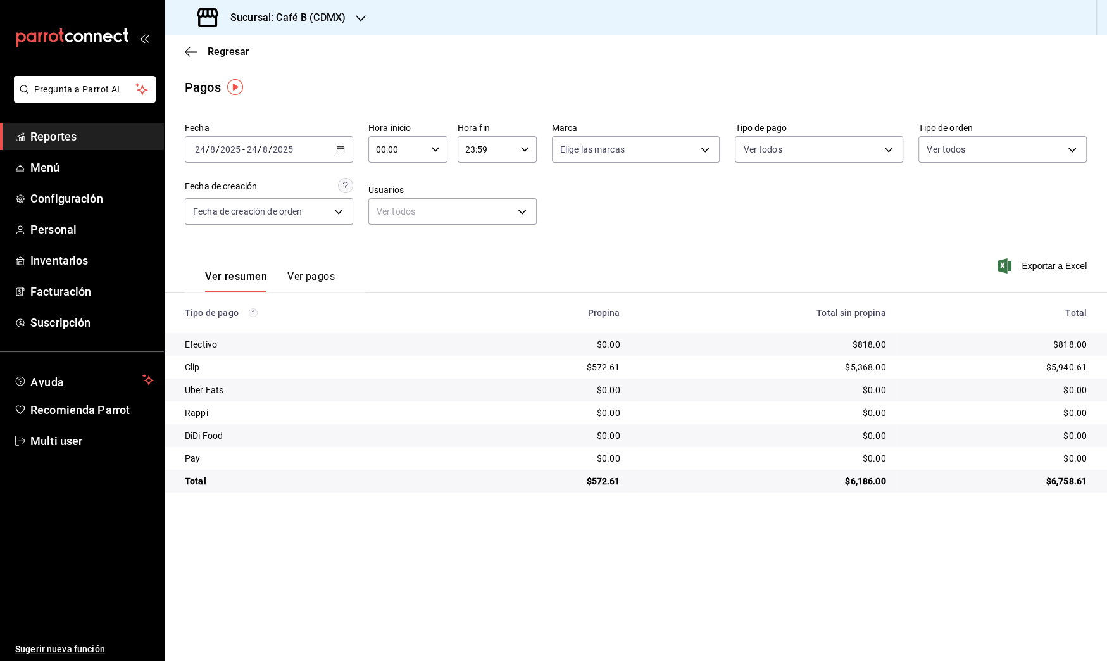
click at [318, 22] on h3 "Sucursal: Café B (CDMX)" at bounding box center [282, 17] width 125 height 15
click at [299, 49] on div "Café B (CABO)" at bounding box center [260, 54] width 170 height 13
click at [339, 146] on icon "button" at bounding box center [340, 149] width 9 height 9
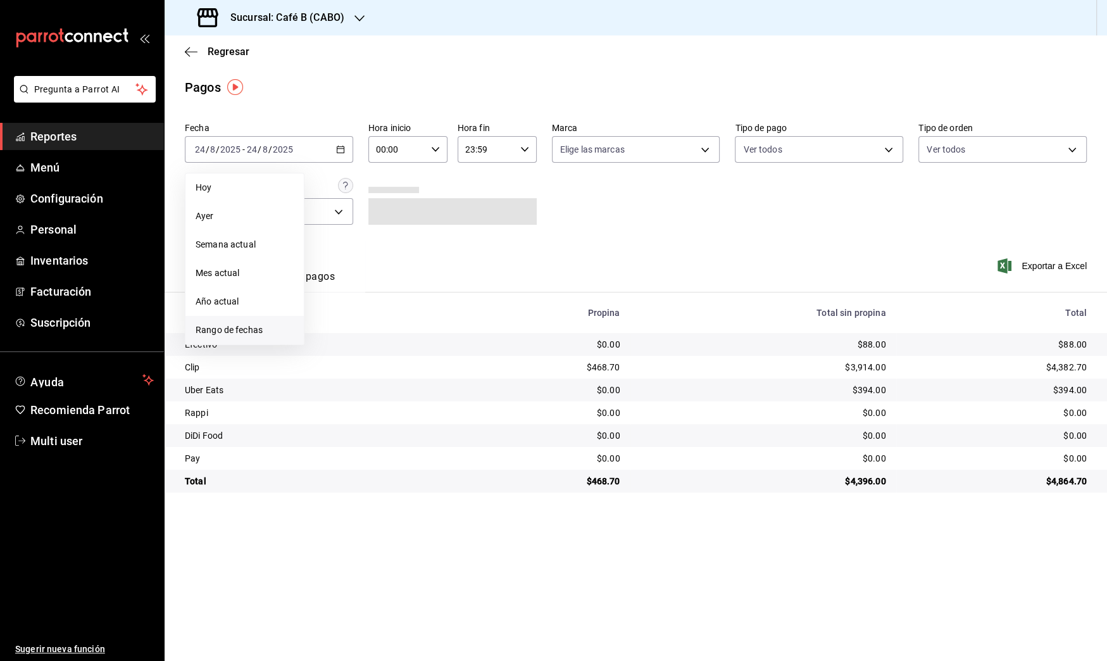
click at [284, 322] on li "Rango de fechas" at bounding box center [244, 330] width 118 height 28
click at [428, 318] on button "22" at bounding box center [420, 317] width 22 height 23
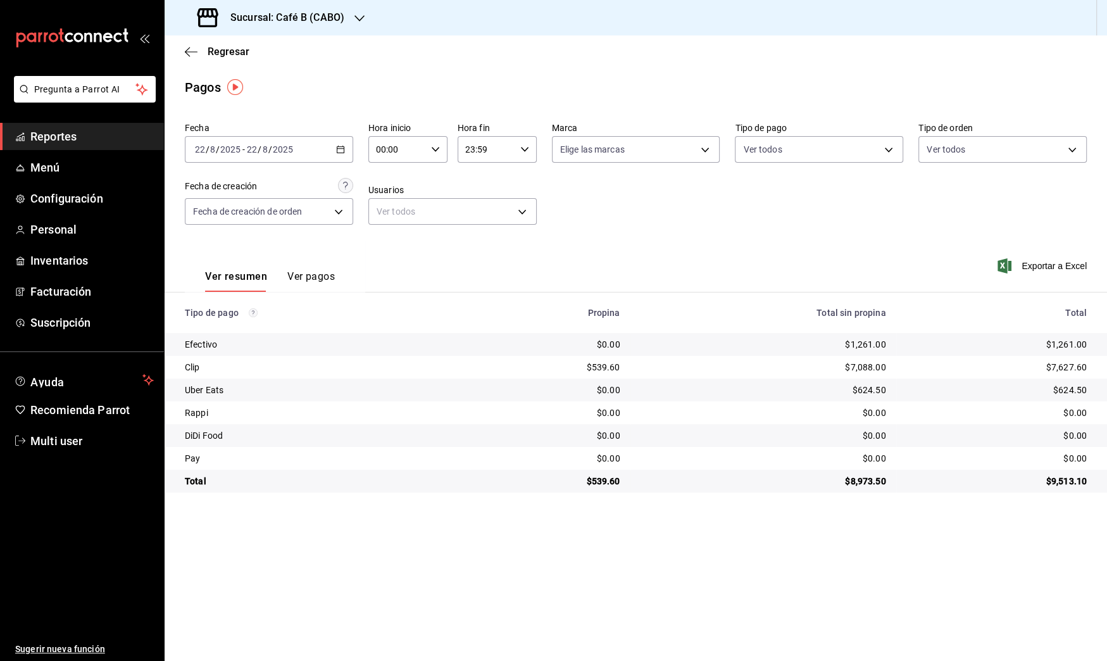
click at [311, 155] on div "[DATE] [DATE] - [DATE] [DATE]" at bounding box center [269, 149] width 168 height 27
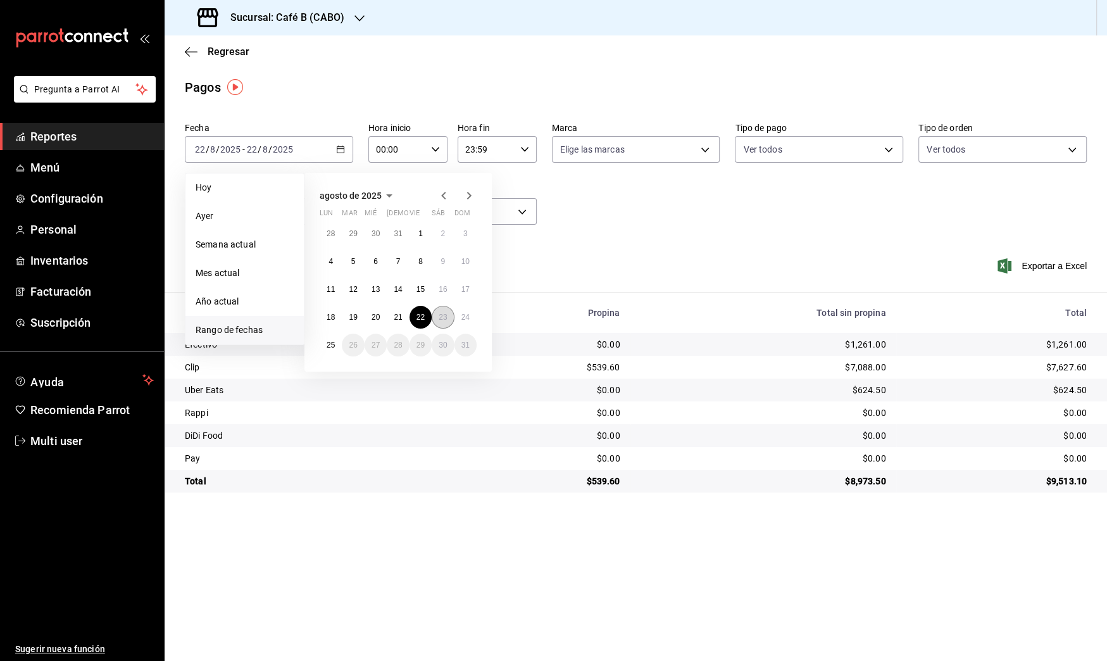
click at [446, 315] on abbr "23" at bounding box center [443, 317] width 8 height 9
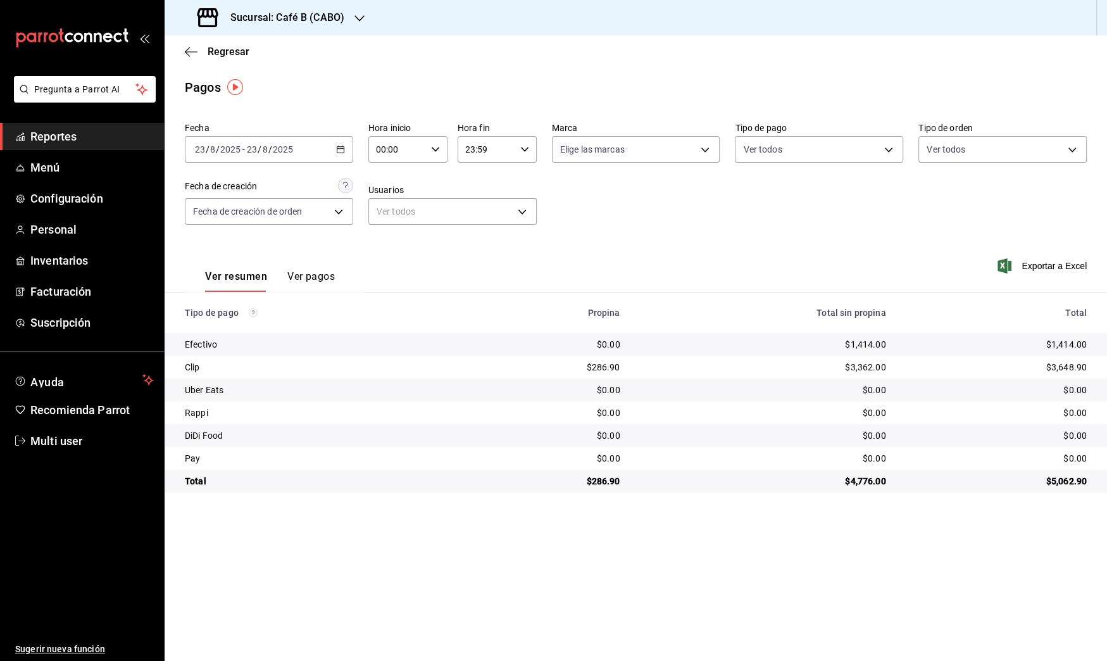
click at [306, 164] on div "Fecha [DATE] [DATE] - [DATE] [DATE] Hora inicio 00:00 Hora inicio Hora fin 23:5…" at bounding box center [636, 178] width 902 height 123
click at [334, 144] on div "[DATE] [DATE] - [DATE] [DATE]" at bounding box center [269, 149] width 168 height 27
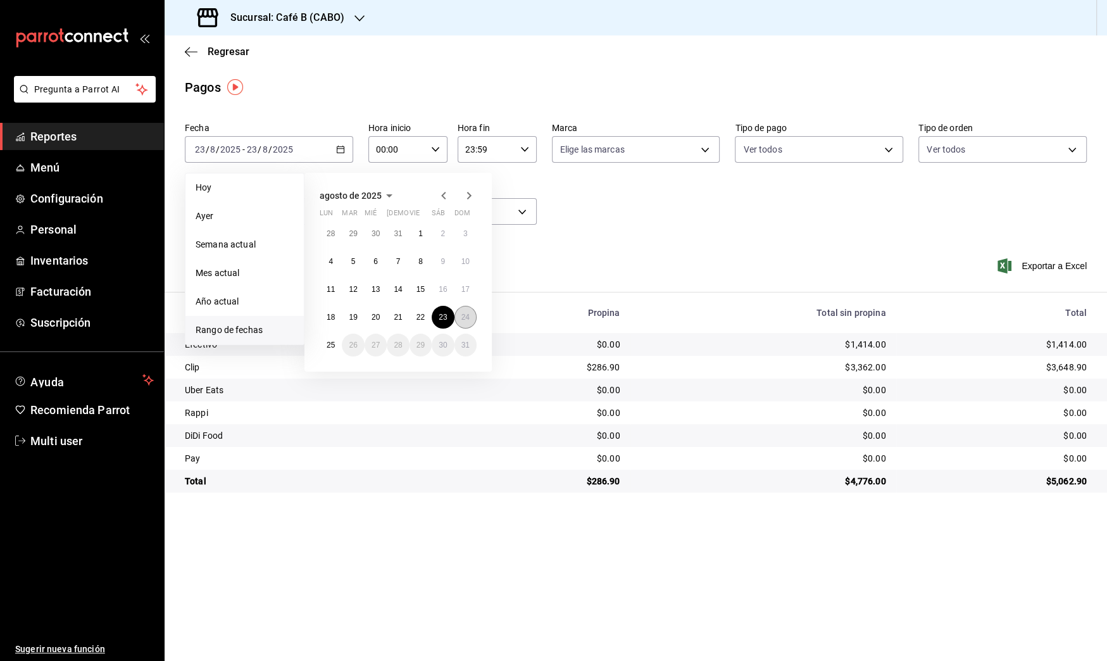
click at [468, 314] on abbr "24" at bounding box center [465, 317] width 8 height 9
